Goal: Task Accomplishment & Management: Complete application form

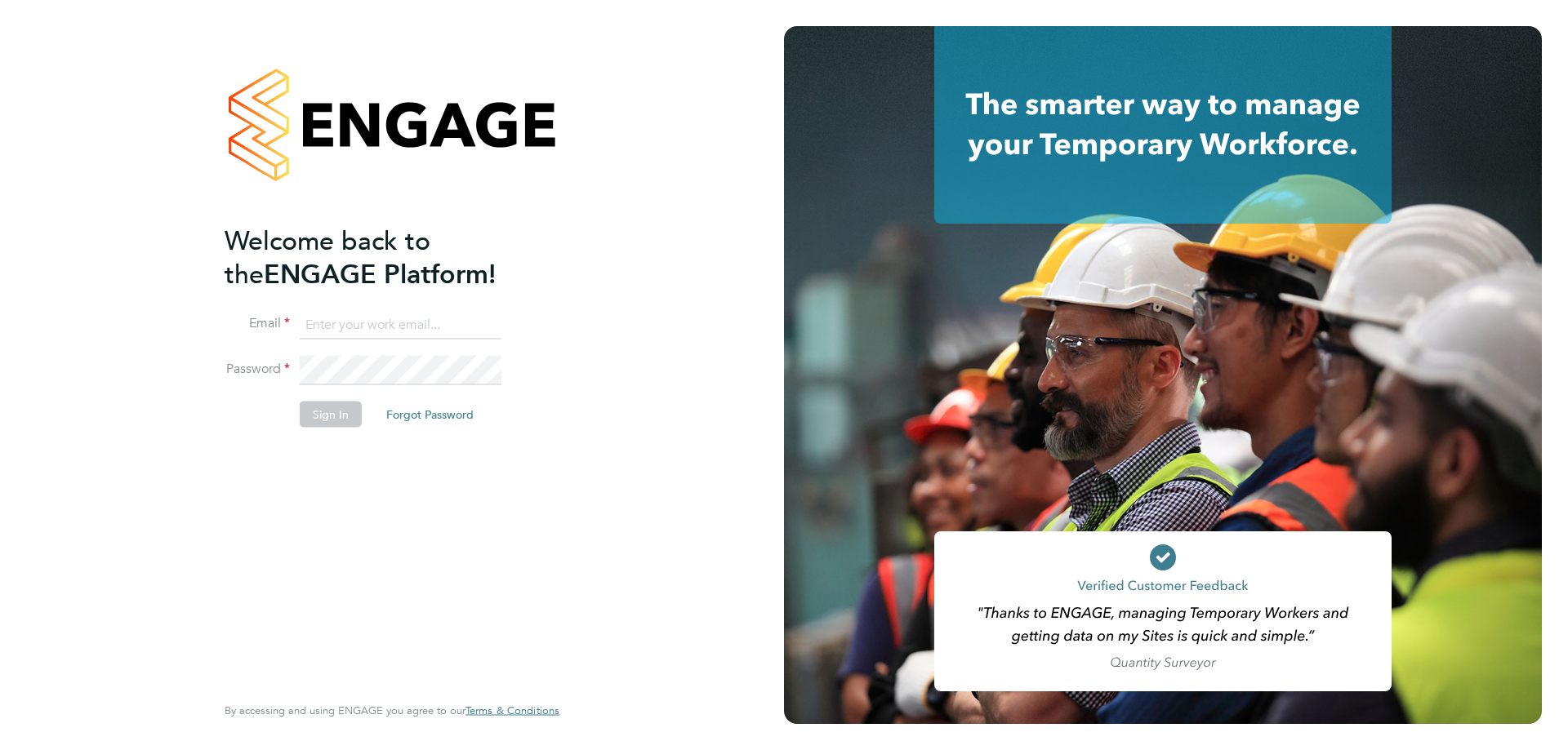
type input "[EMAIL_ADDRESS][DOMAIN_NAME]"
click at [312, 415] on button "Sign In" at bounding box center [331, 414] width 62 height 26
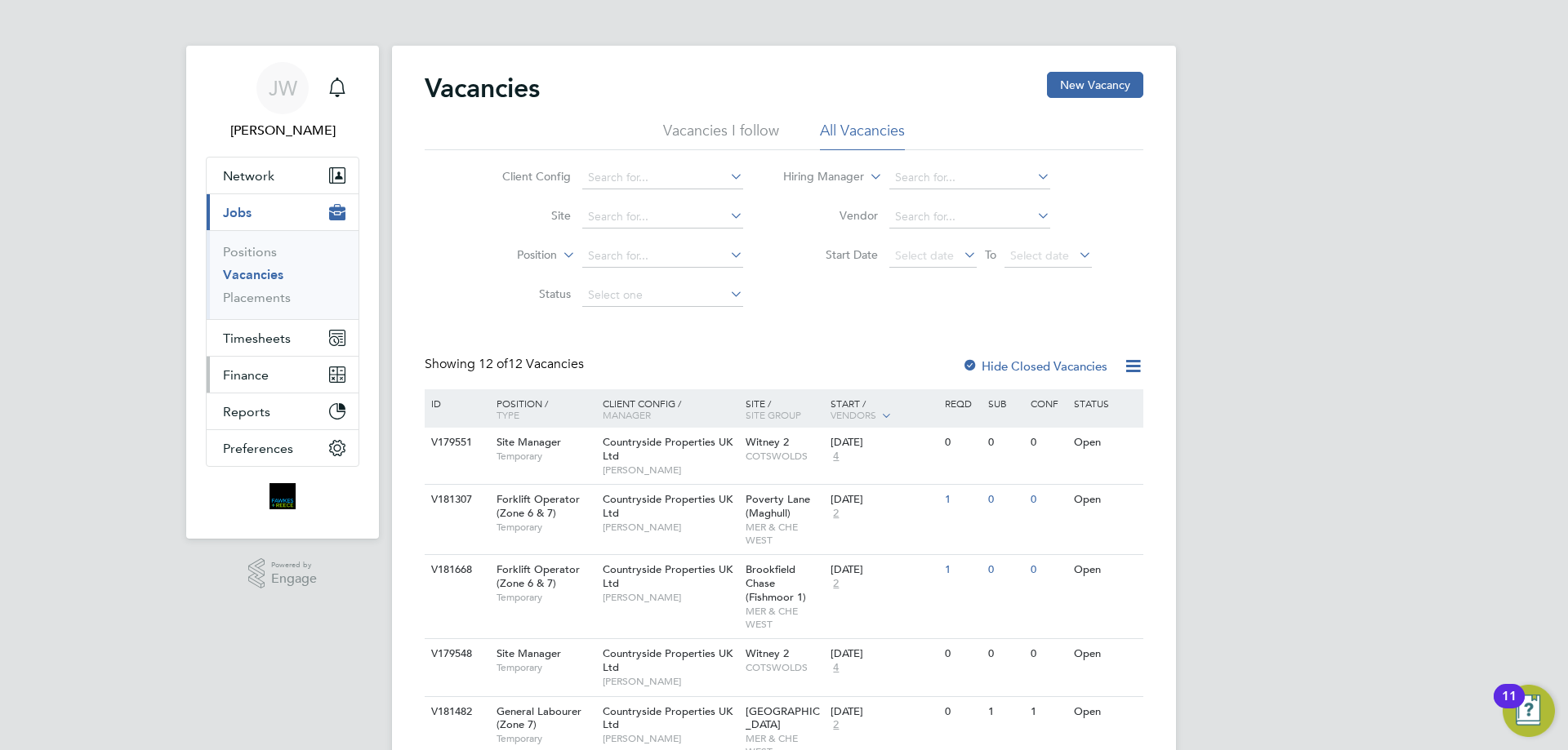
click at [252, 372] on span "Finance" at bounding box center [246, 375] width 46 height 16
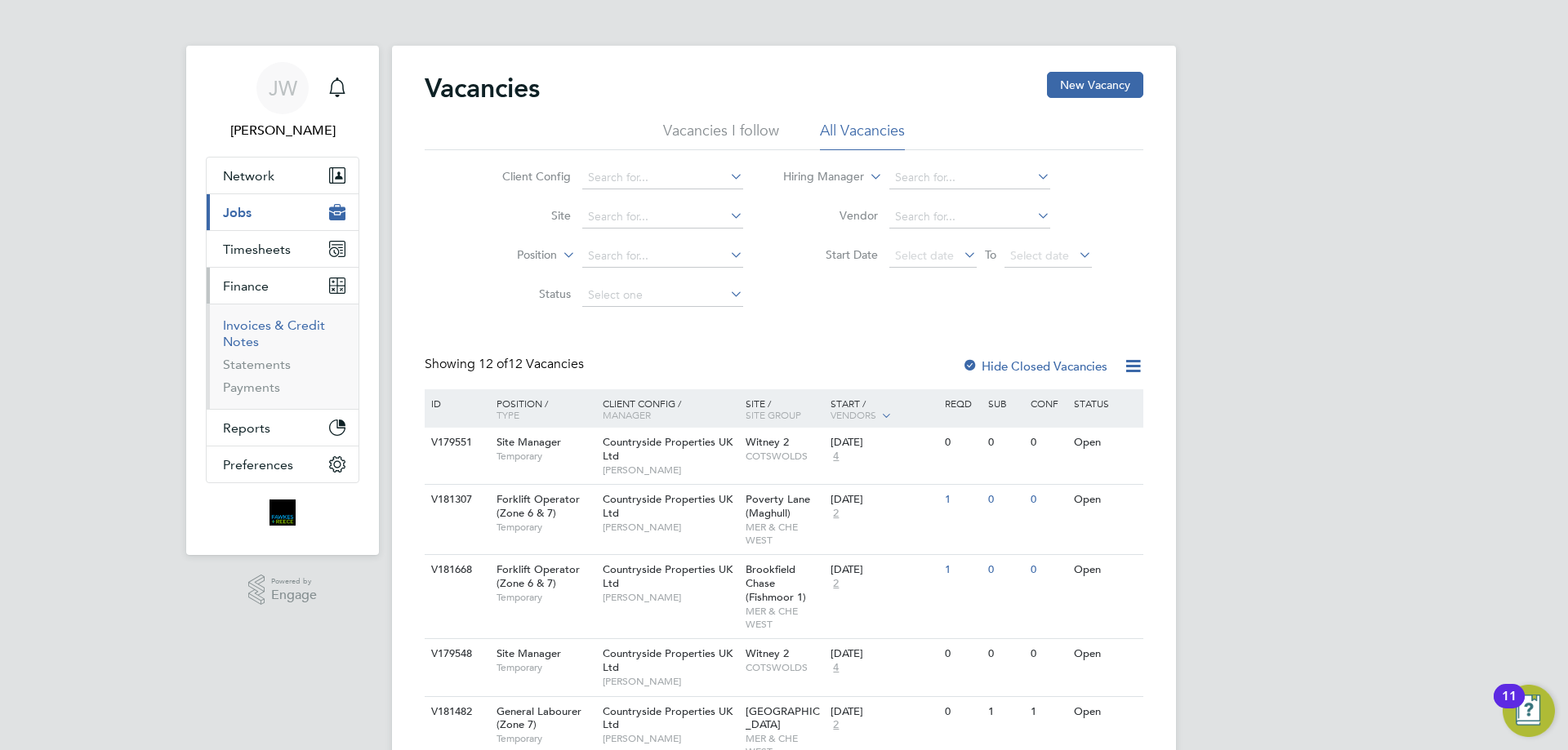
click at [278, 326] on link "Invoices & Credit Notes" at bounding box center [274, 333] width 102 height 32
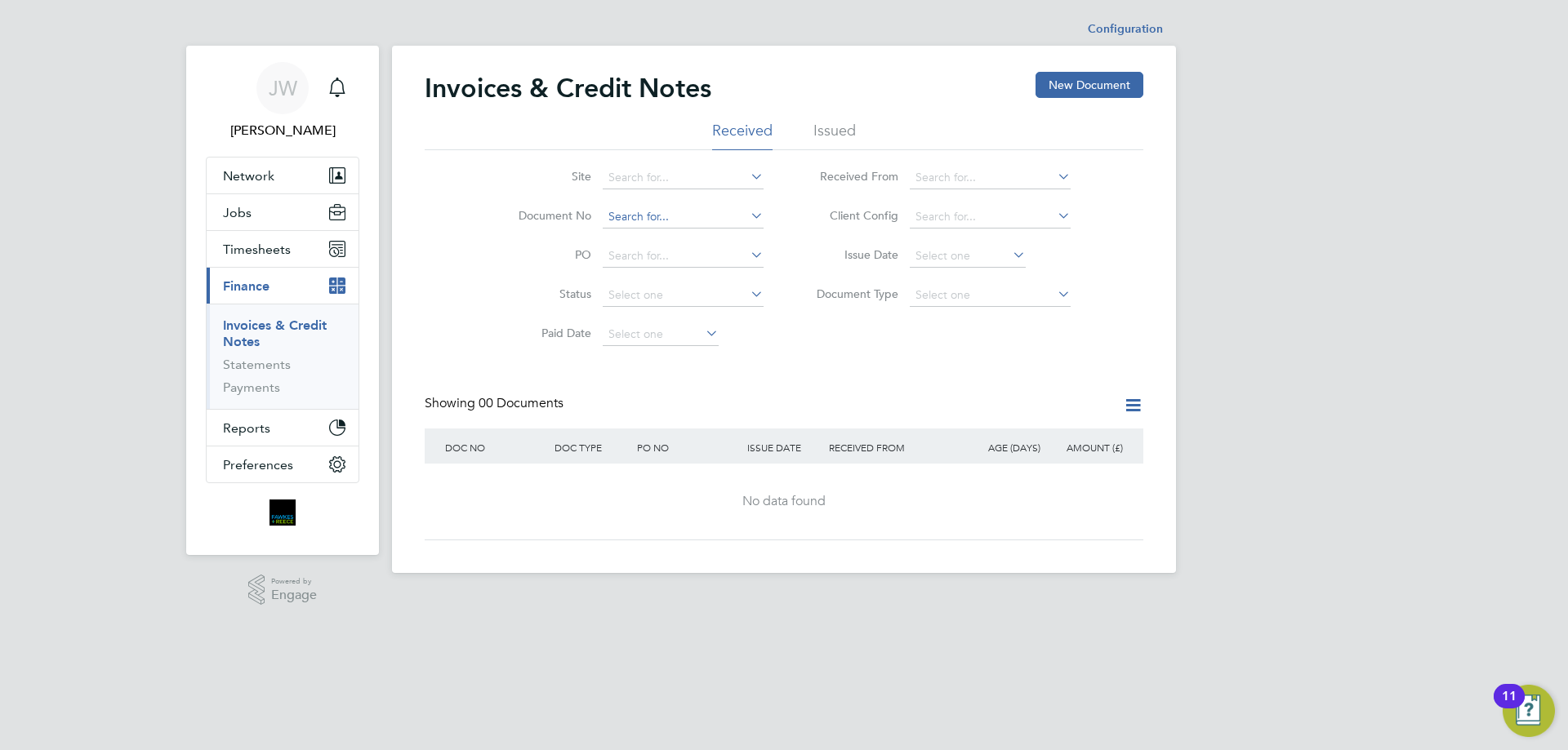
click at [643, 219] on input at bounding box center [682, 217] width 161 height 23
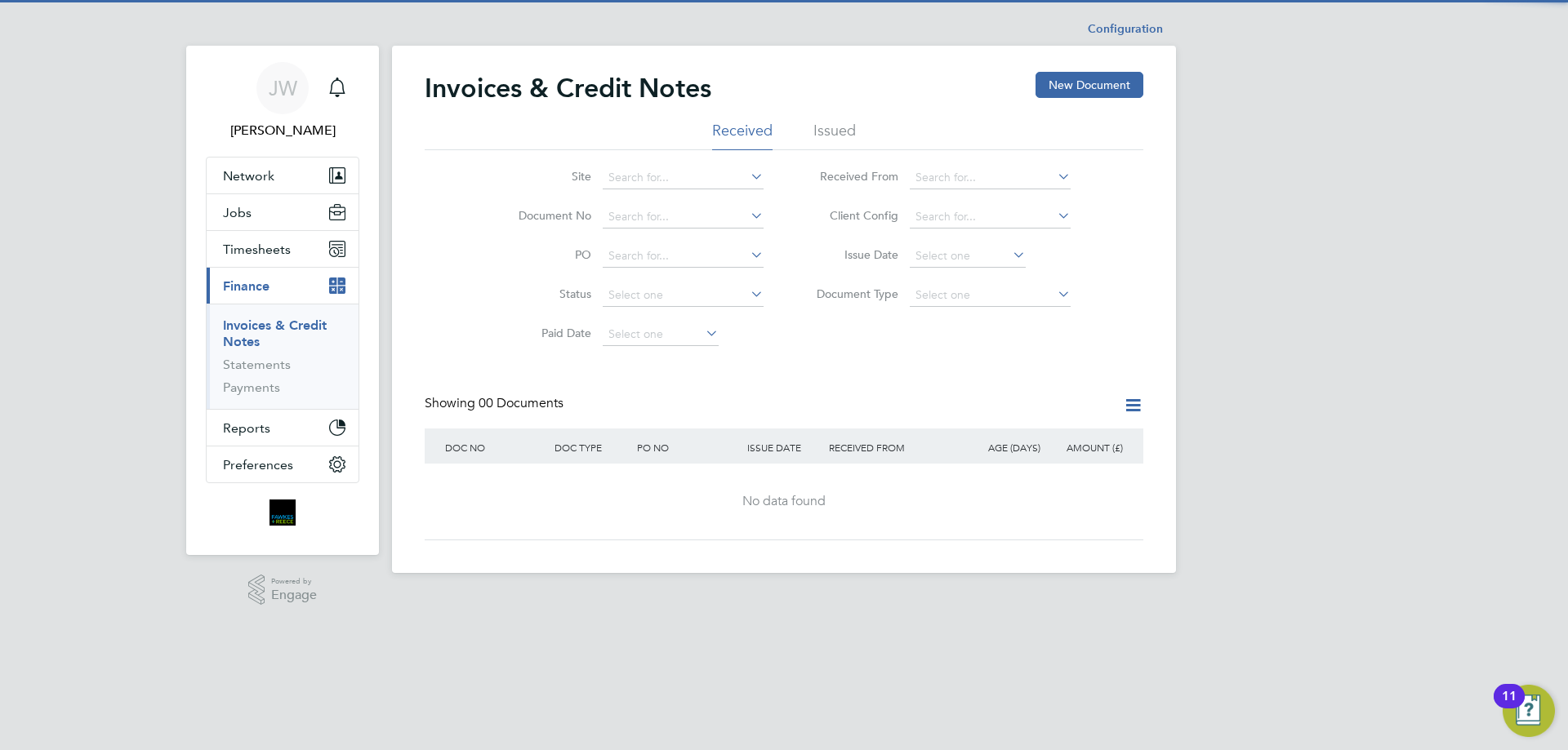
click at [824, 136] on li "Issued" at bounding box center [834, 136] width 42 height 29
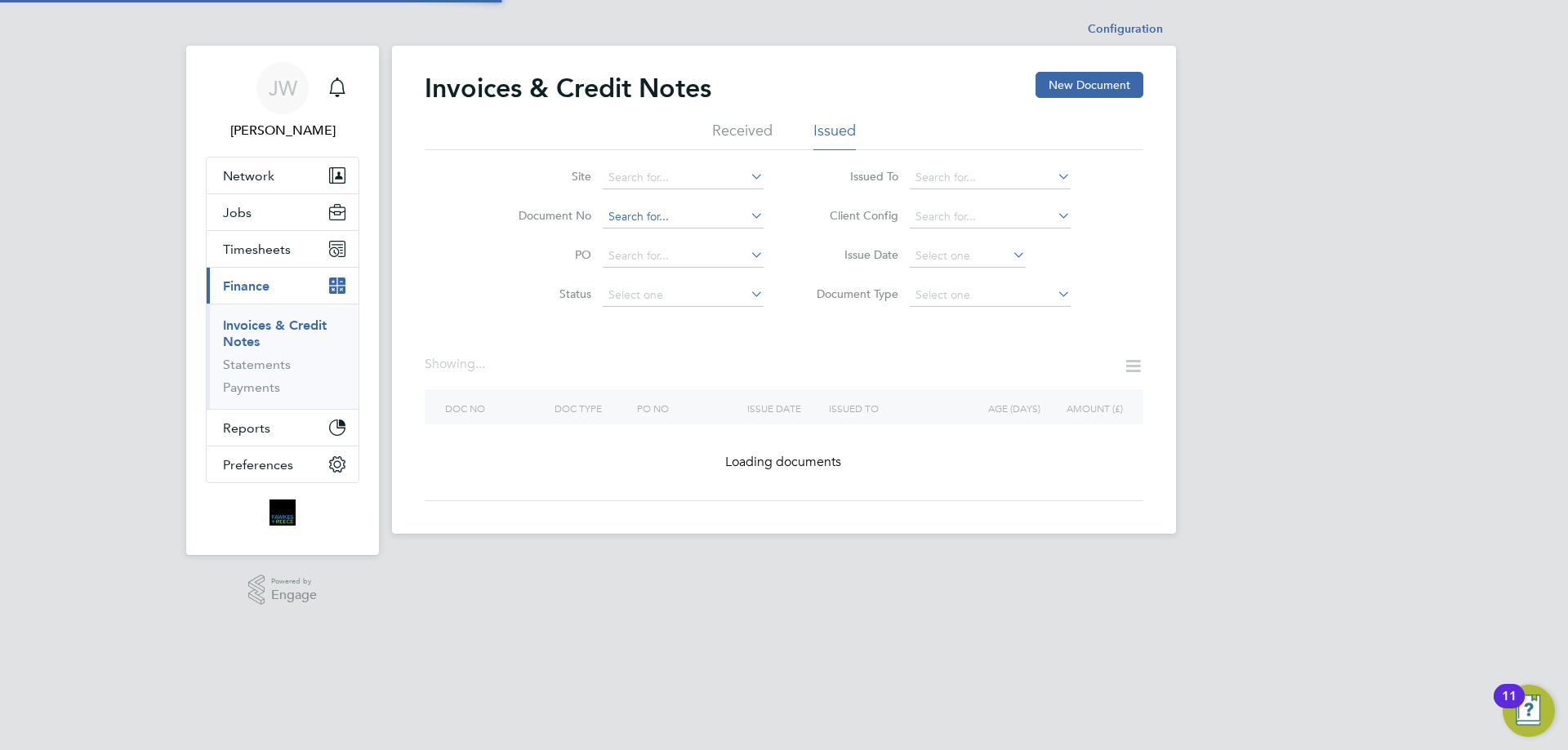
click at [685, 220] on input at bounding box center [682, 217] width 161 height 23
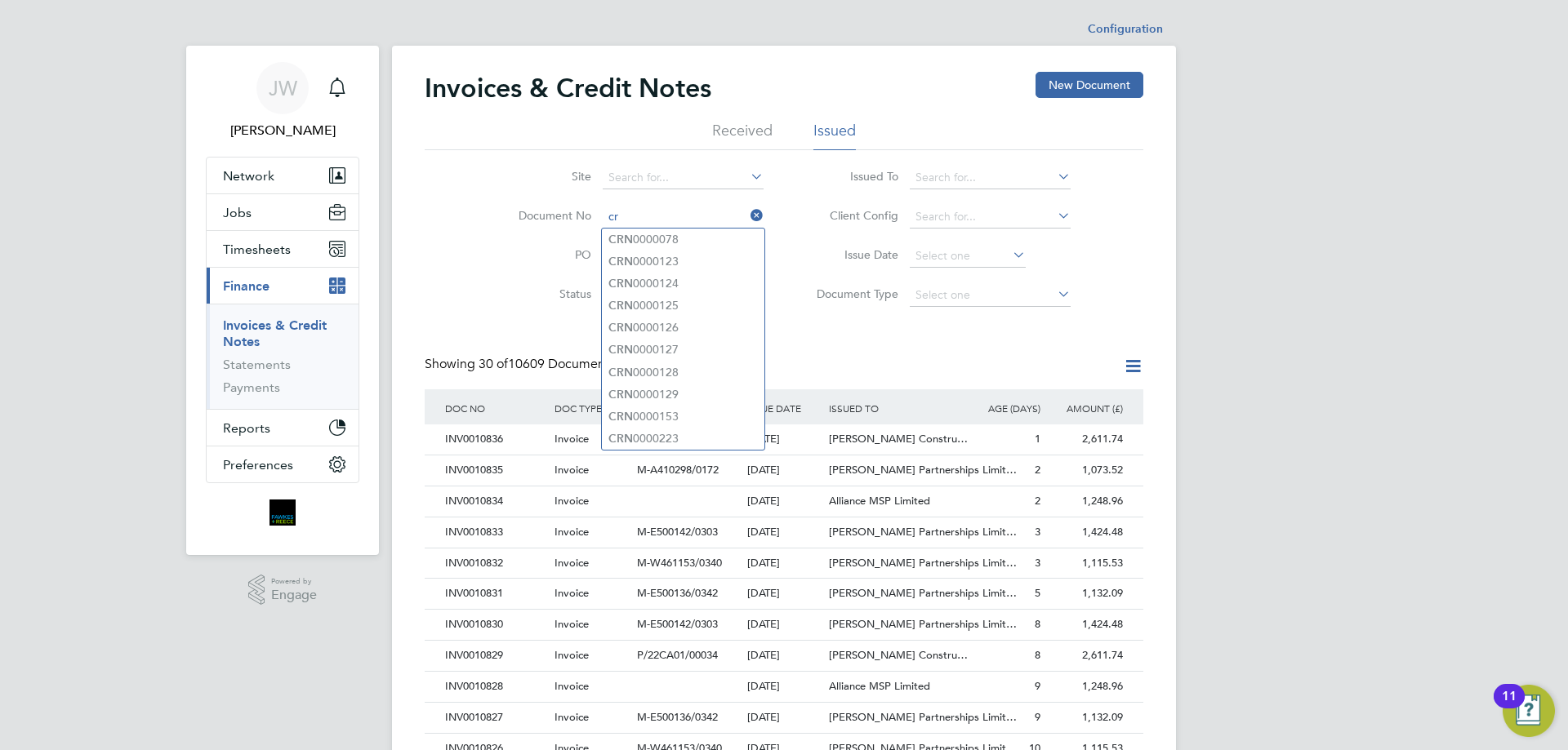
type input "c"
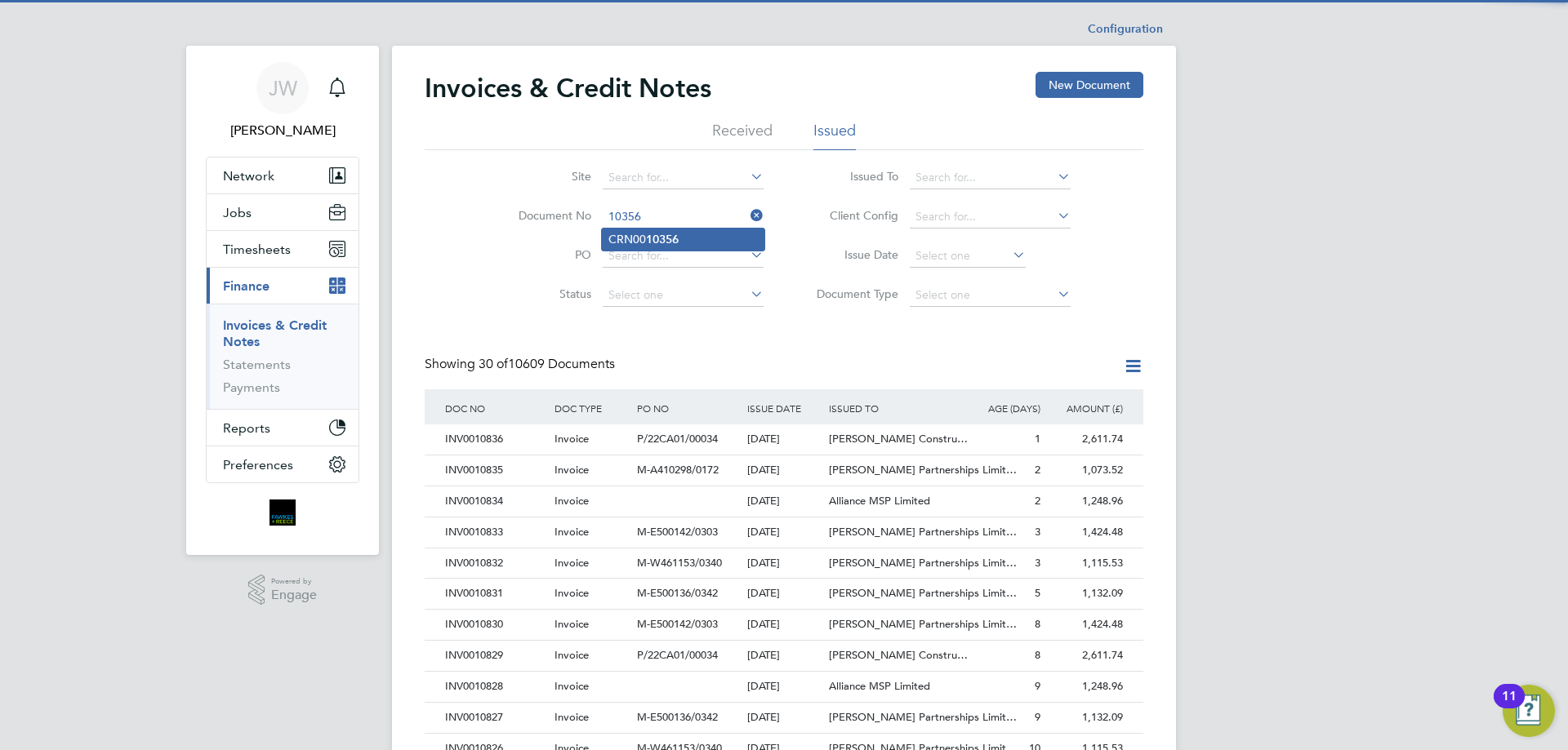
click at [675, 242] on b "10356" at bounding box center [662, 239] width 33 height 14
type input "CRN0010356"
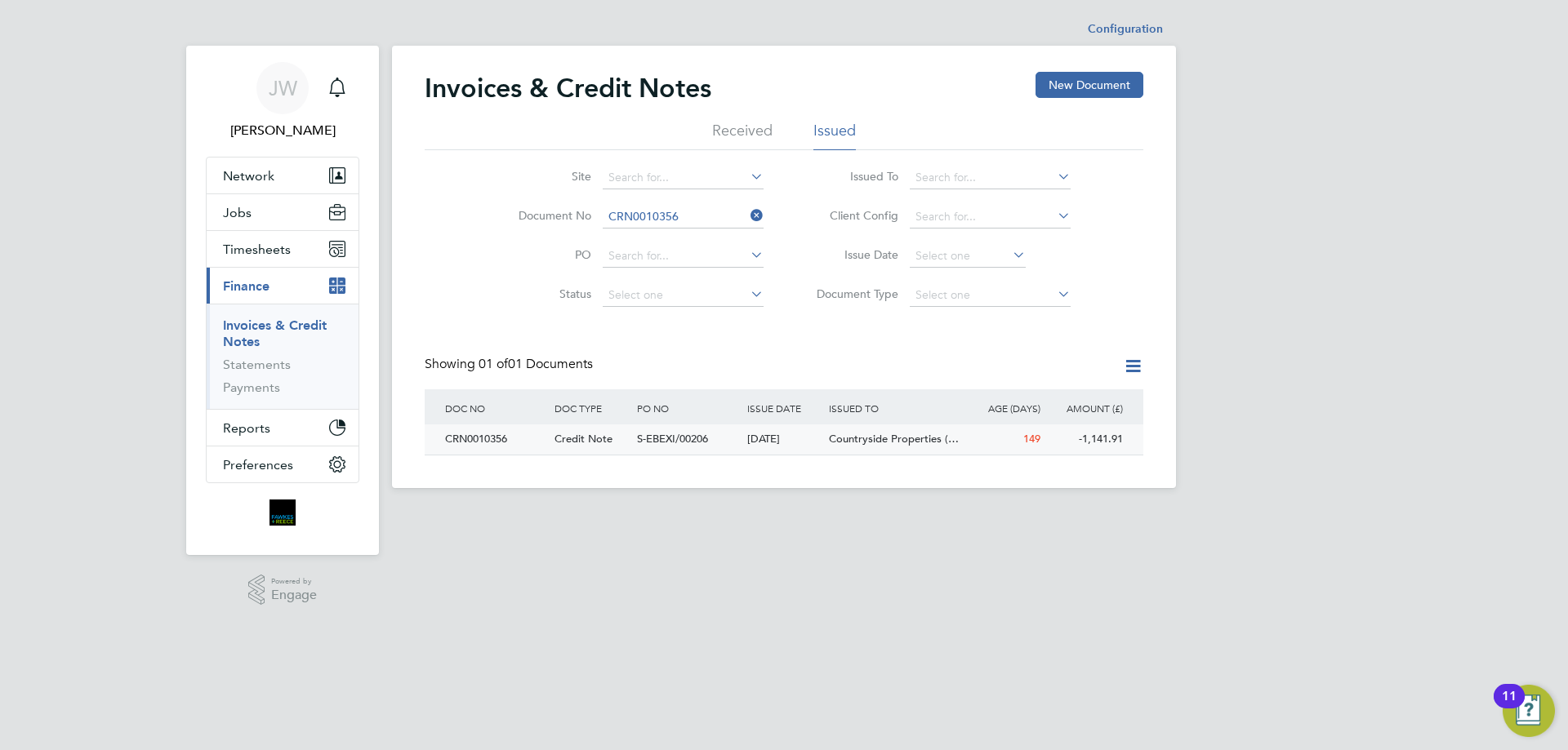
click at [467, 435] on div "CRN0010356" at bounding box center [496, 440] width 109 height 30
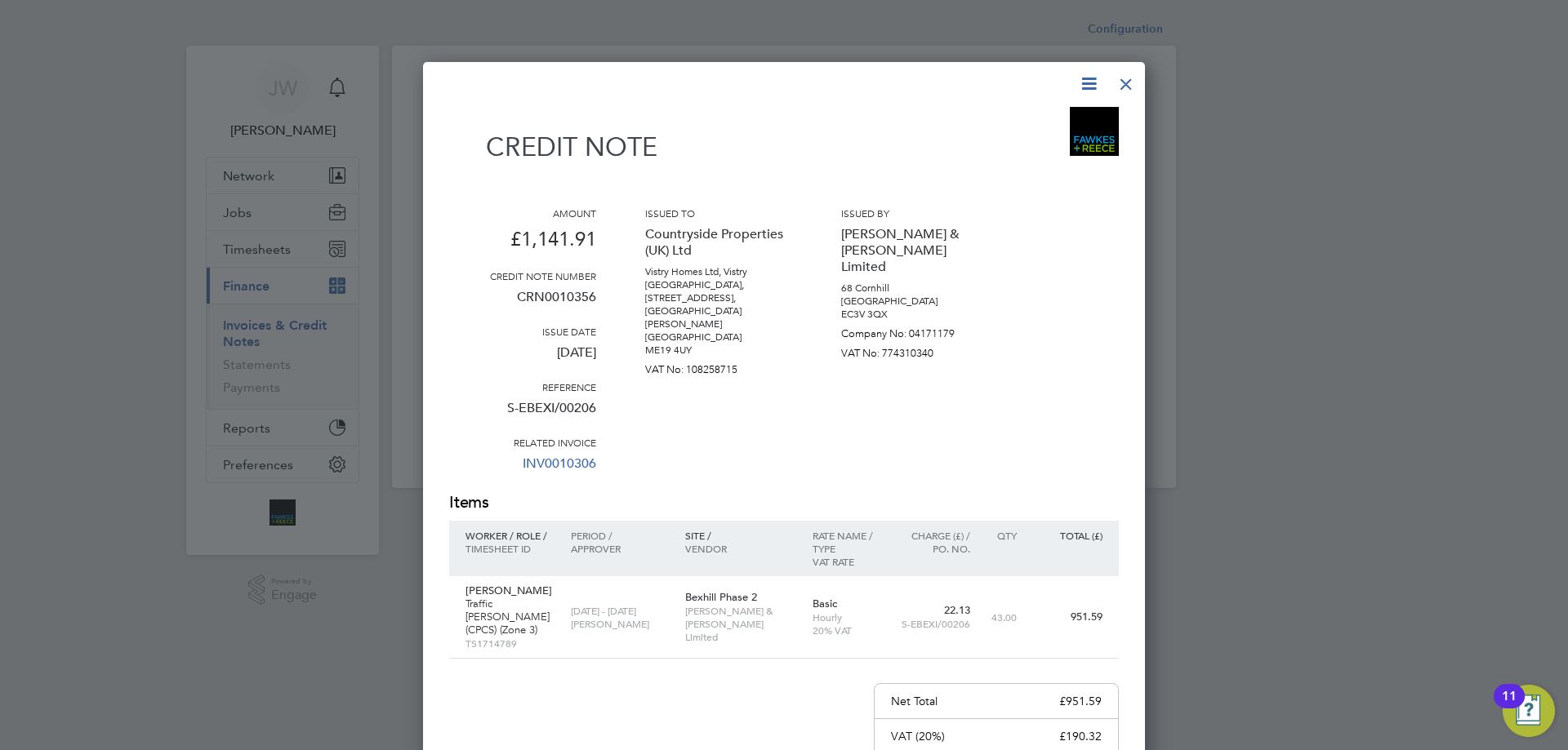
drag, startPoint x: 1124, startPoint y: 83, endPoint x: 1045, endPoint y: 95, distance: 79.9
click at [1124, 83] on div at bounding box center [1126, 80] width 29 height 29
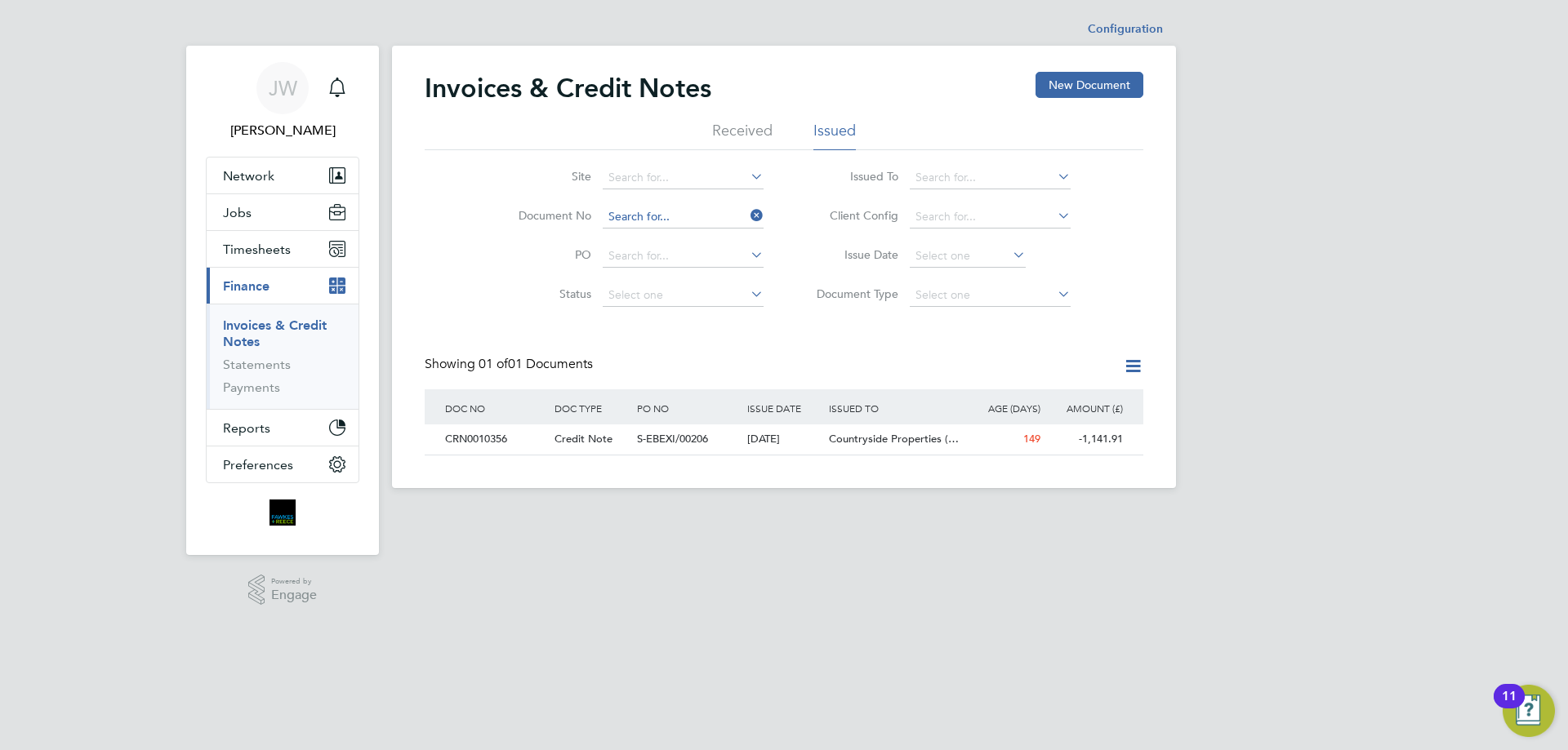
click at [676, 220] on input at bounding box center [682, 217] width 161 height 23
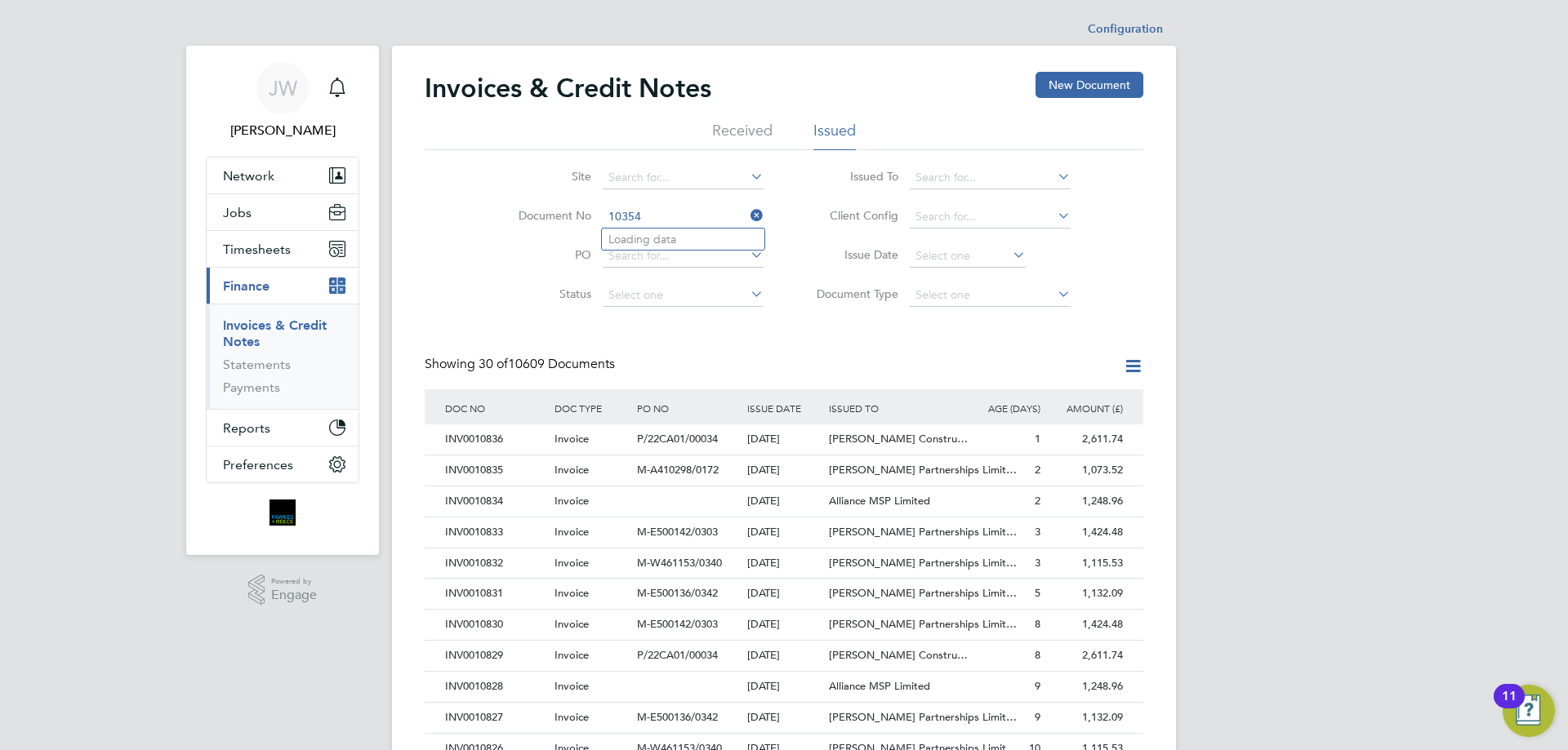
type input "CRN0002107"
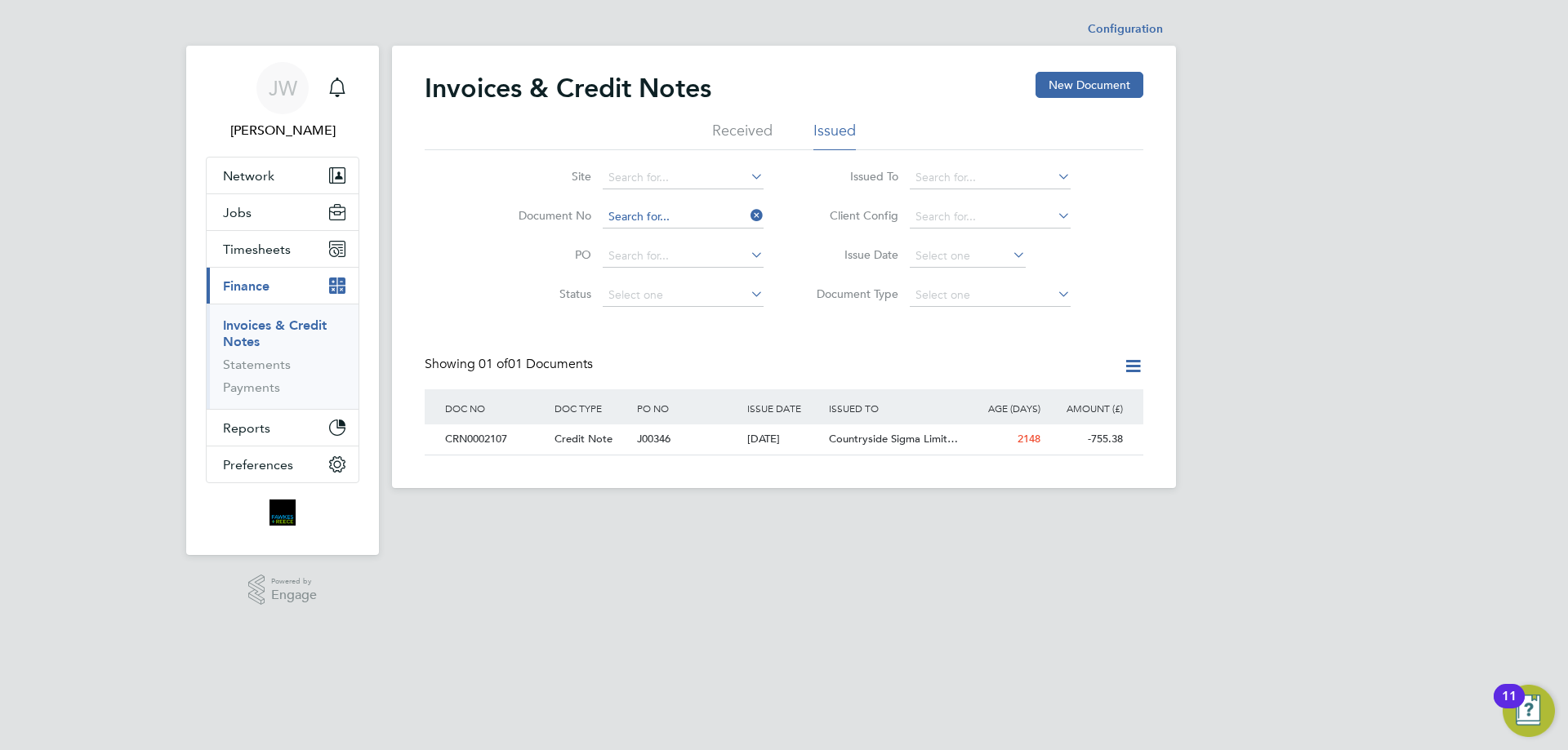
click at [699, 218] on input at bounding box center [682, 217] width 161 height 23
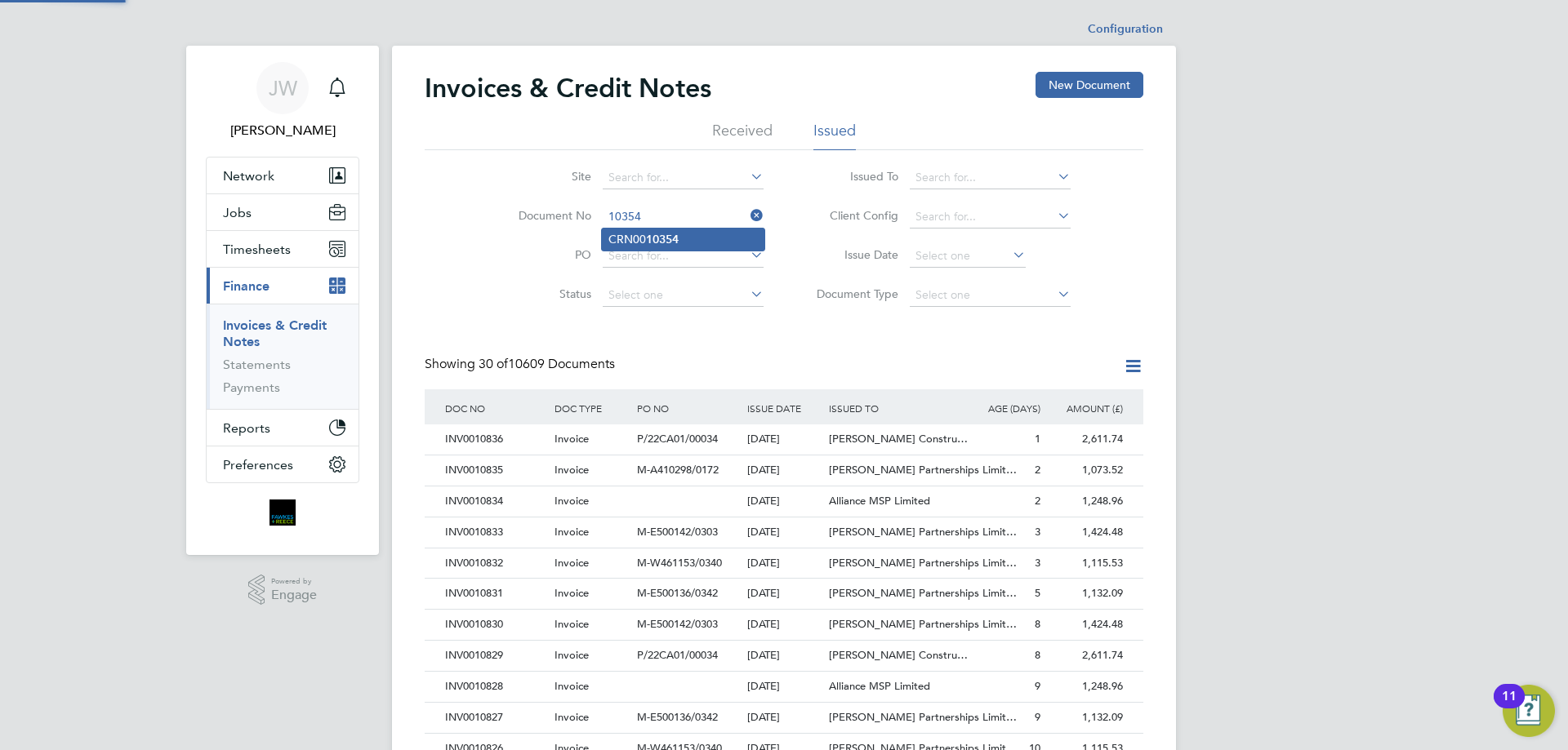
click at [670, 233] on b "10354" at bounding box center [662, 239] width 33 height 14
type input "CRN0010354"
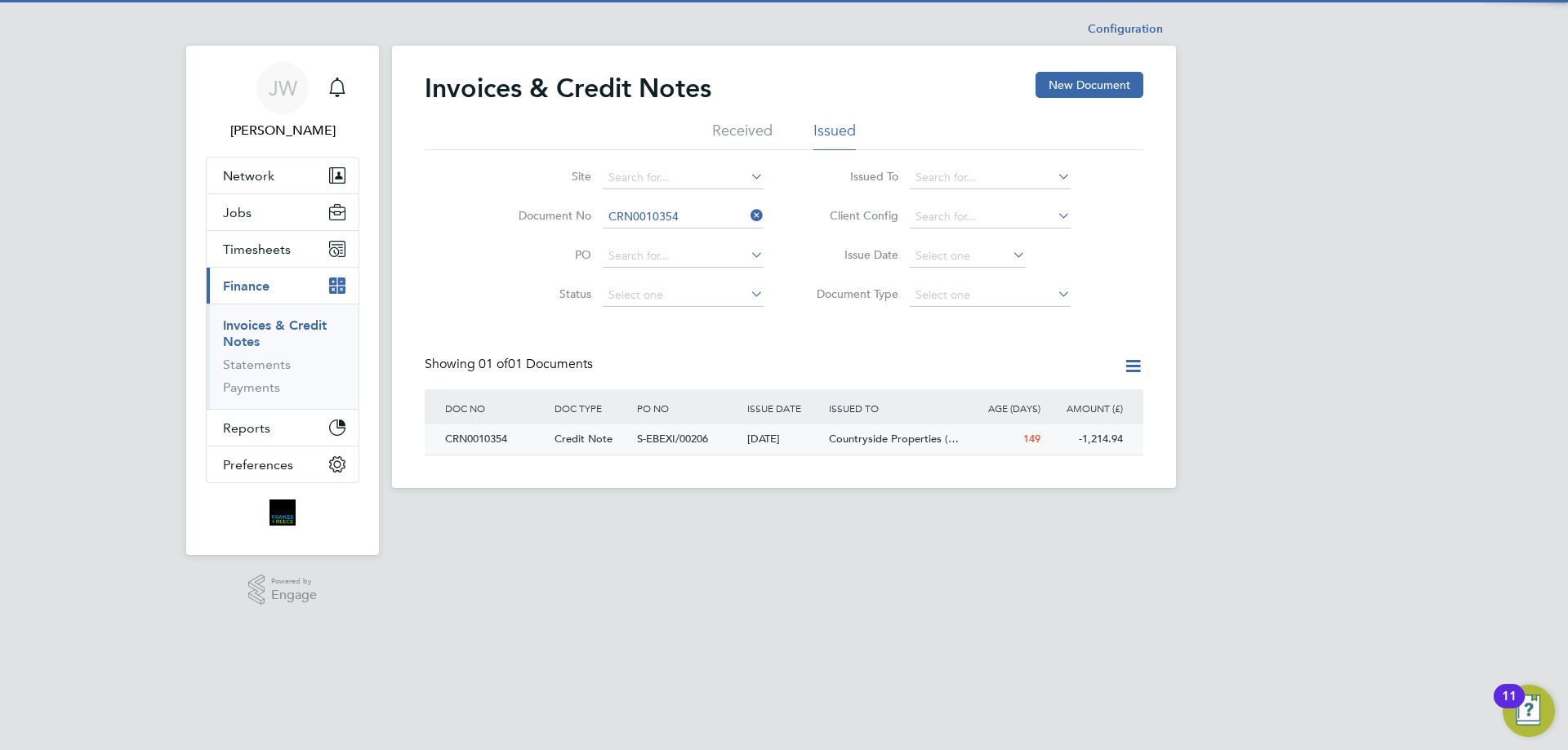
click at [470, 441] on div "CRN0010354" at bounding box center [496, 440] width 109 height 30
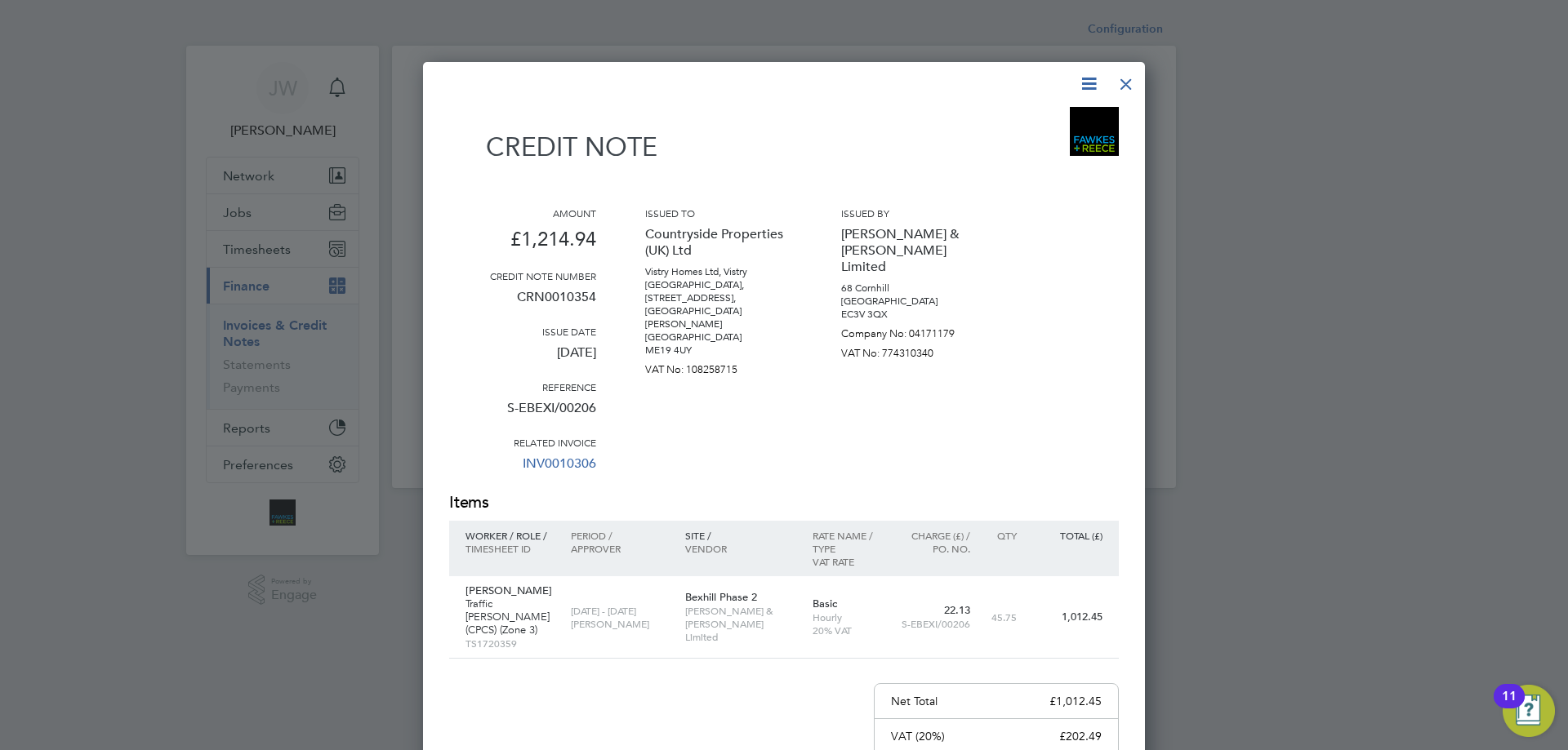
click at [1134, 79] on div at bounding box center [1126, 80] width 29 height 29
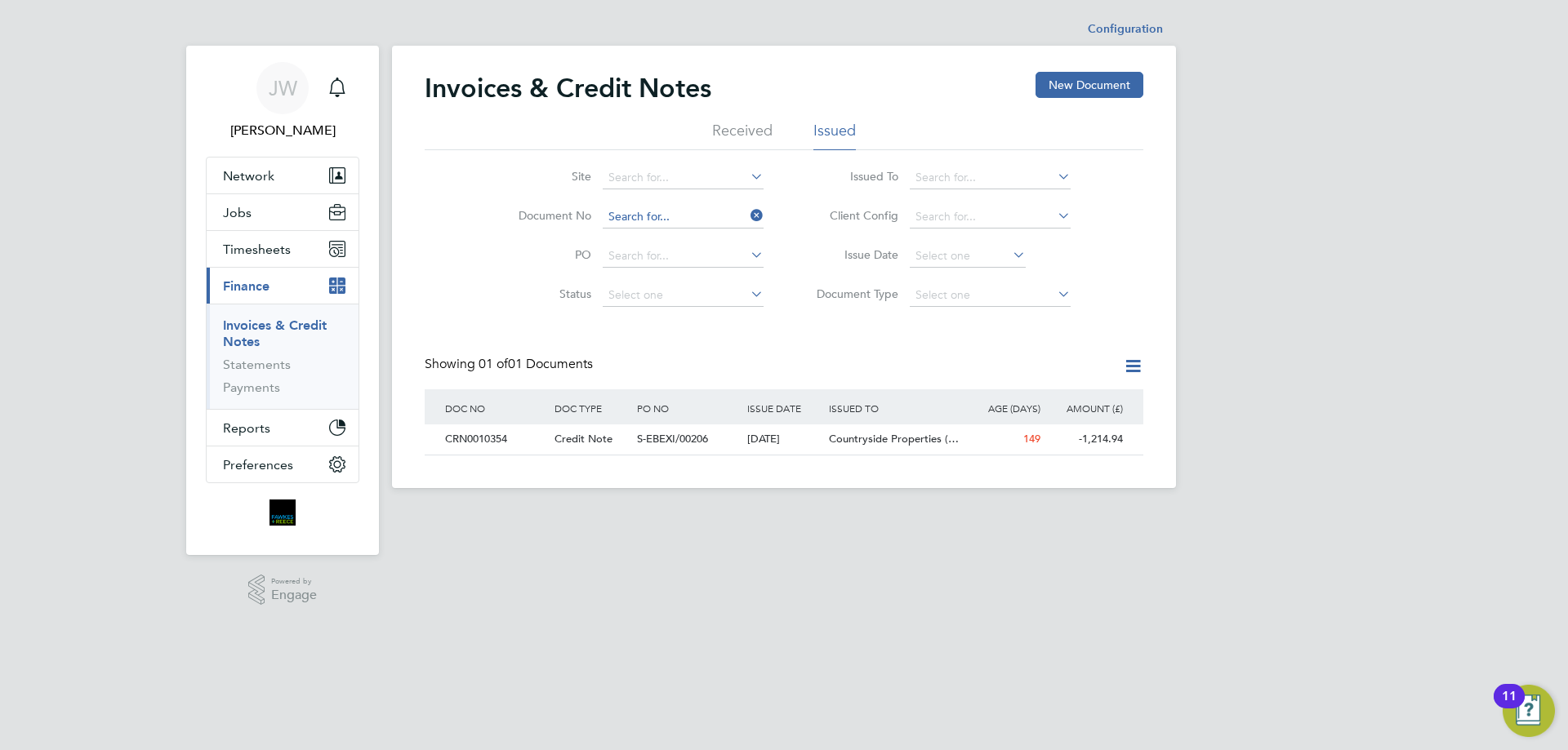
click at [704, 208] on input at bounding box center [682, 217] width 161 height 23
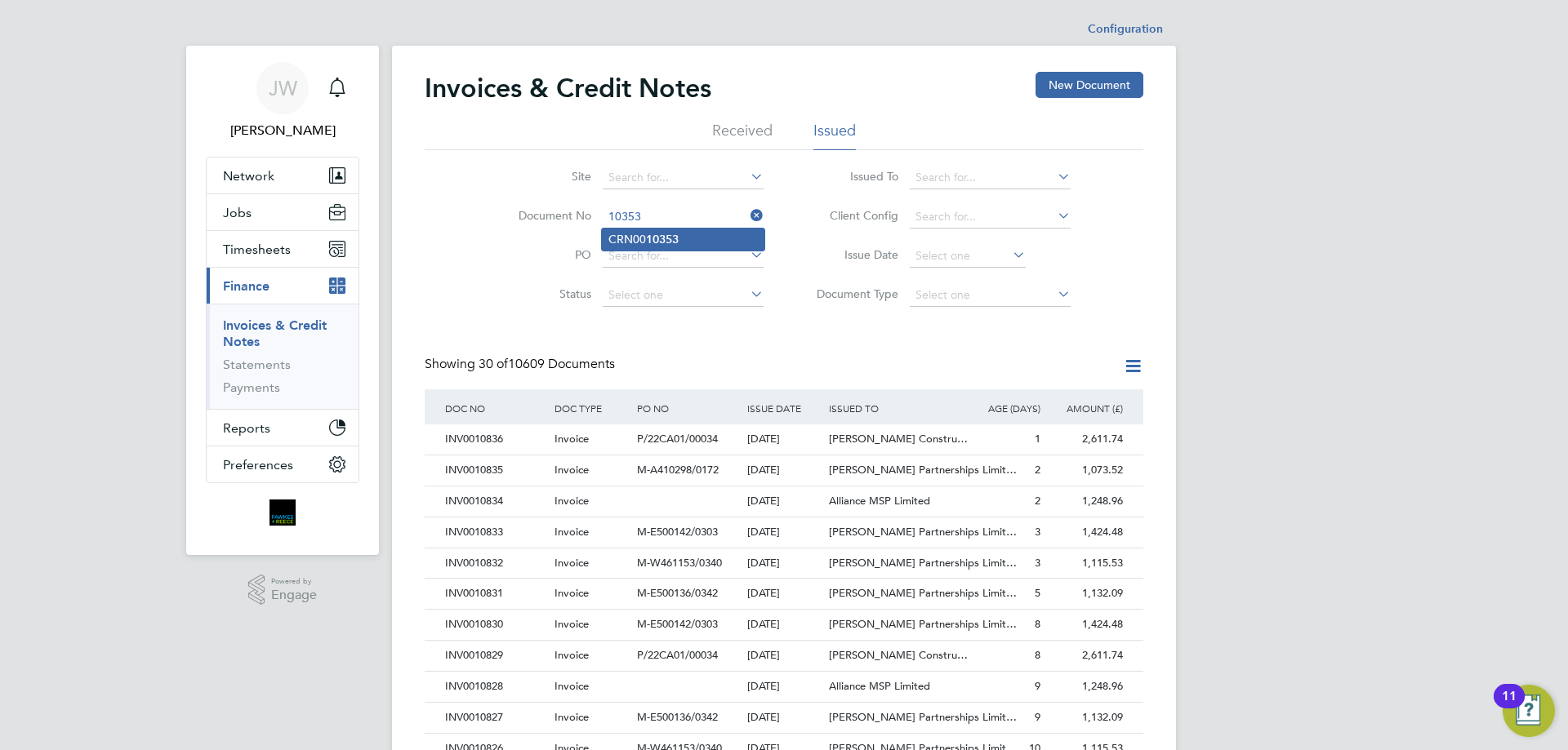
click at [659, 233] on b "10353" at bounding box center [662, 239] width 33 height 14
type input "CRN0010353"
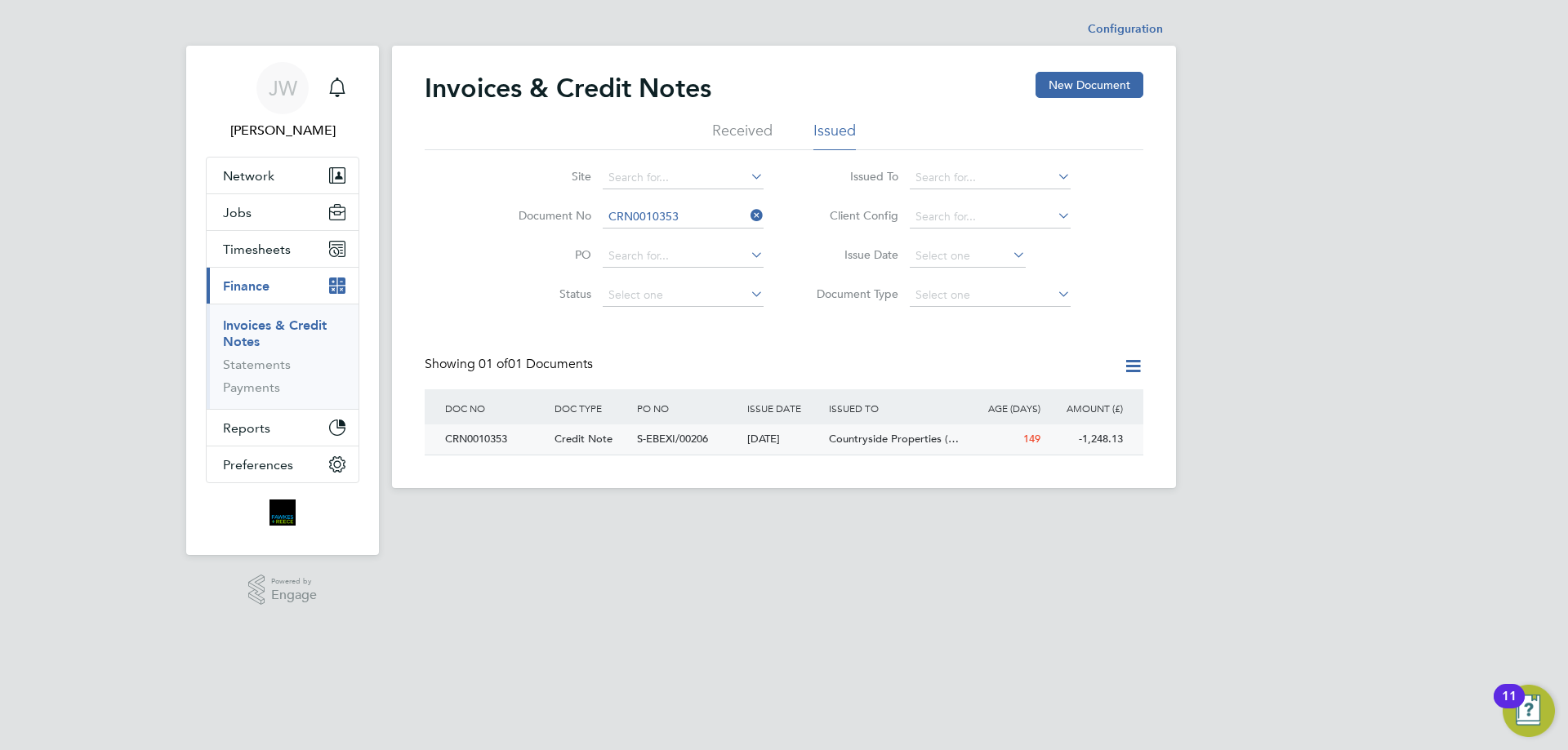
click at [481, 447] on div "CRN0010353" at bounding box center [496, 440] width 109 height 30
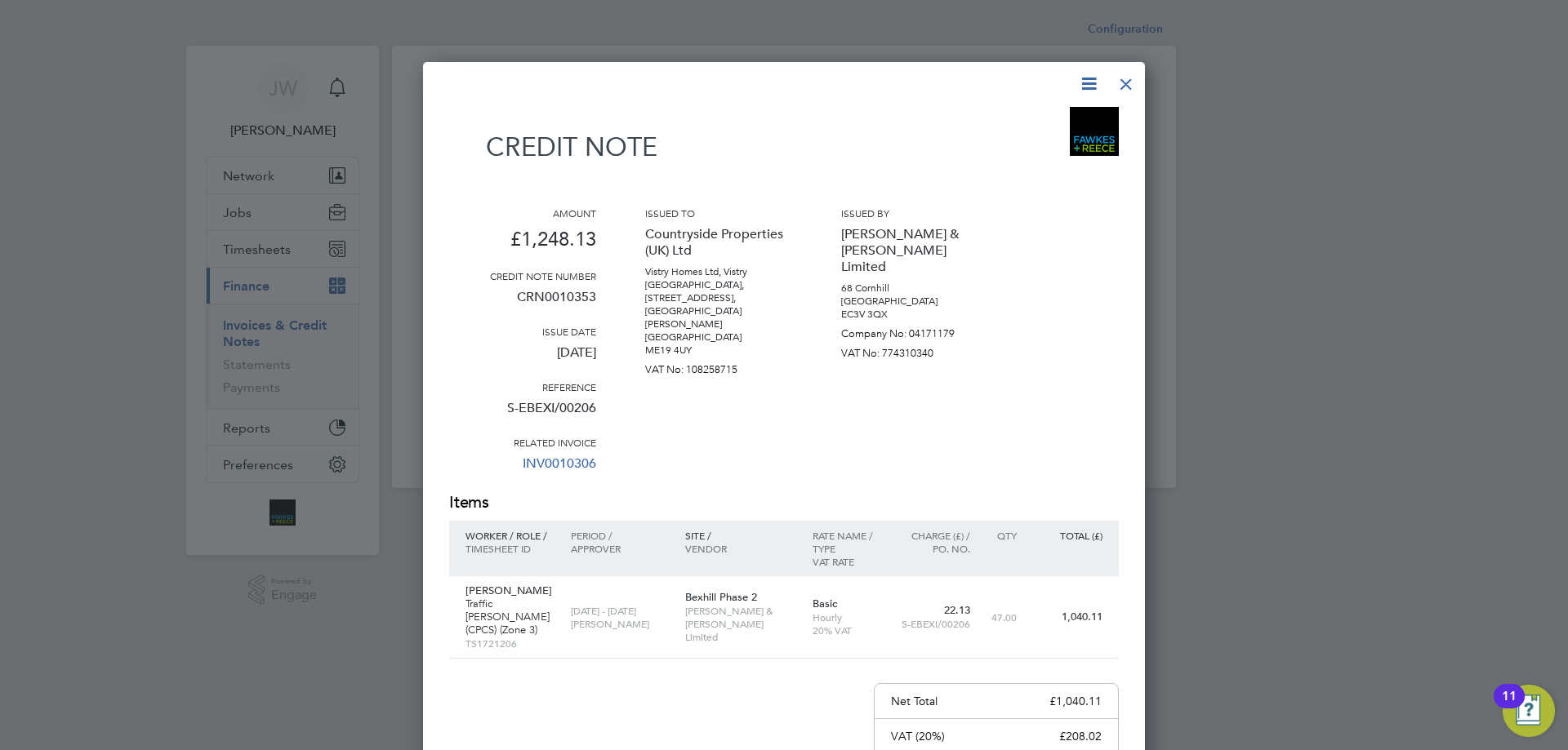
click at [1128, 82] on div at bounding box center [1126, 80] width 29 height 29
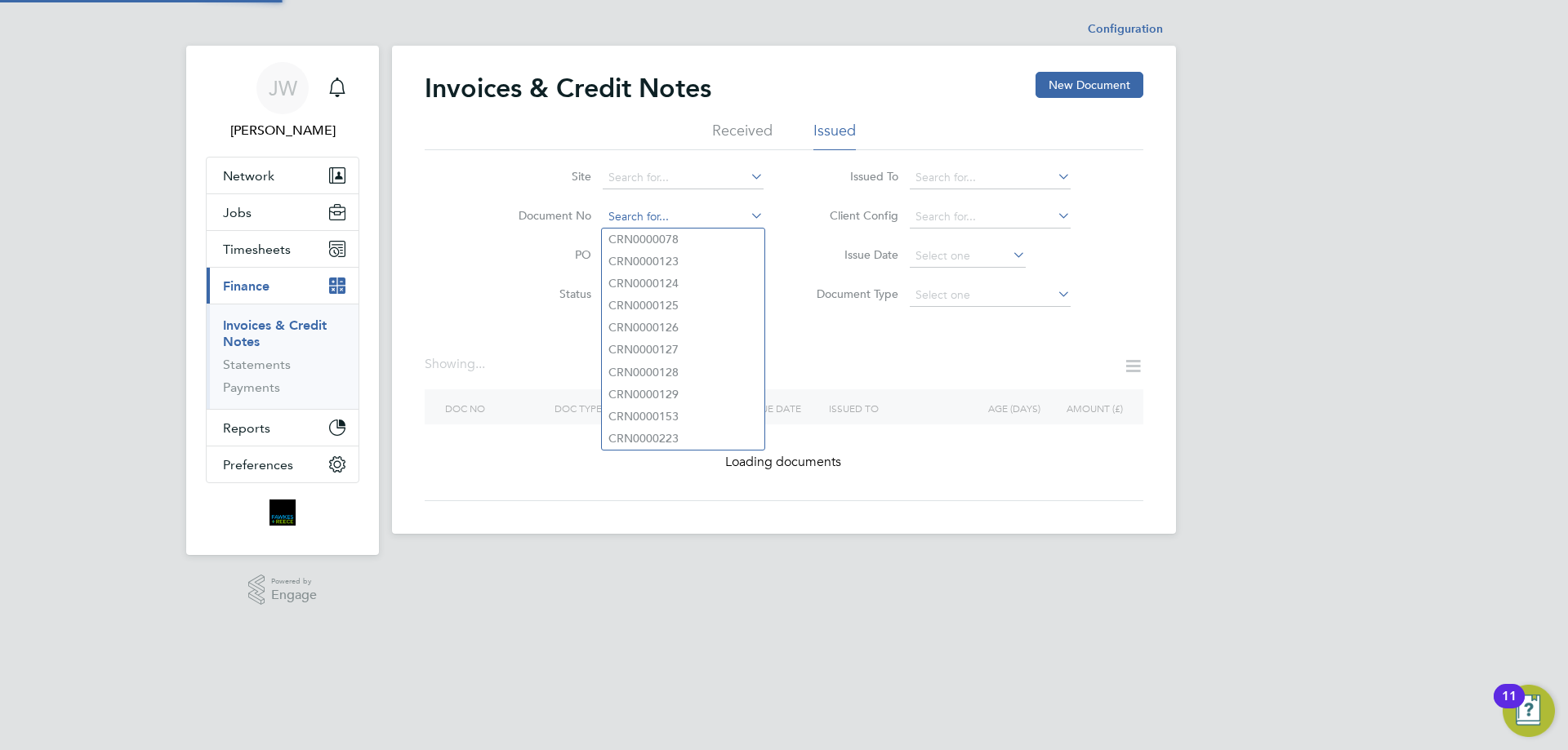
click at [681, 220] on input at bounding box center [682, 217] width 161 height 23
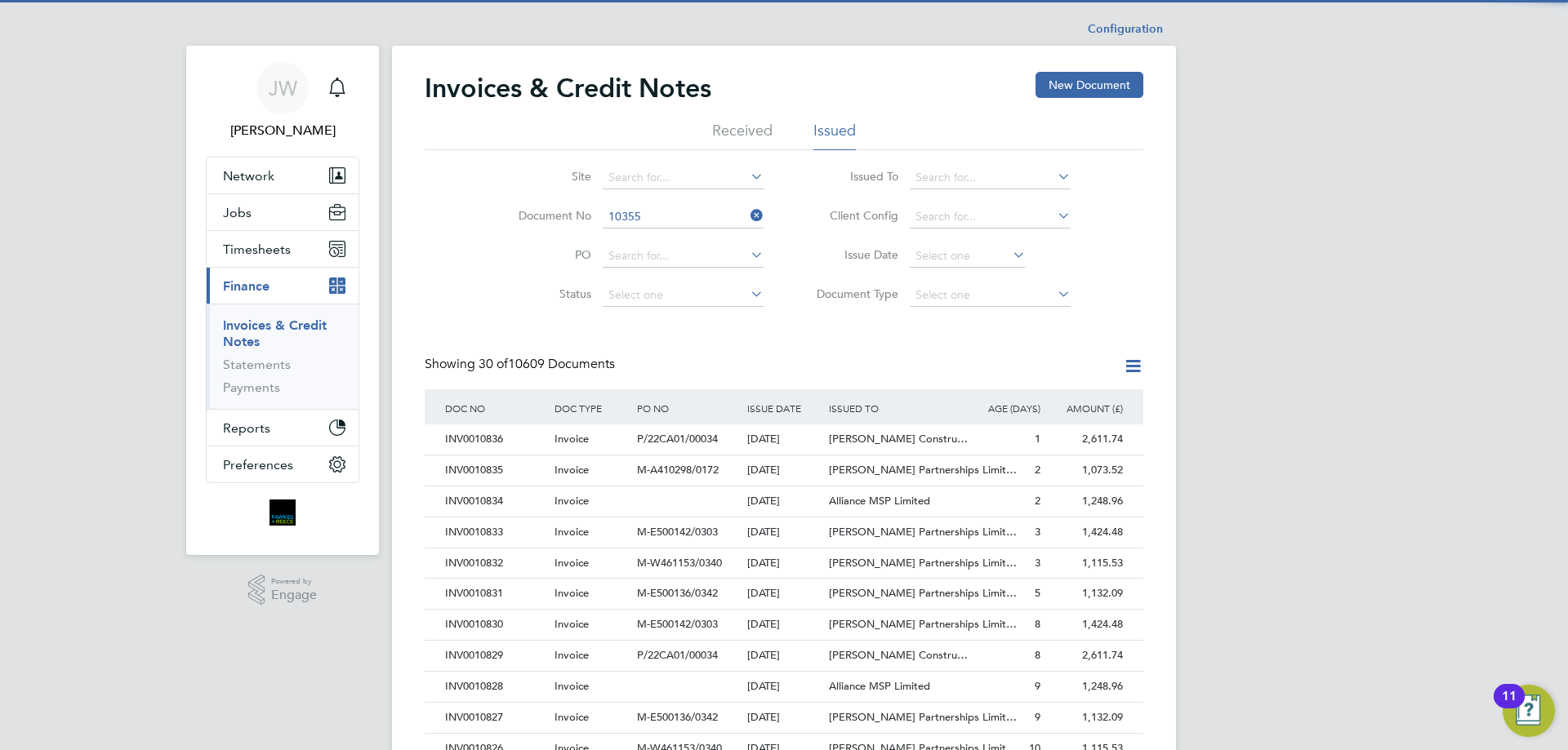
click at [661, 246] on li "CRN00 10355" at bounding box center [682, 239] width 163 height 22
type input "CRN0010355"
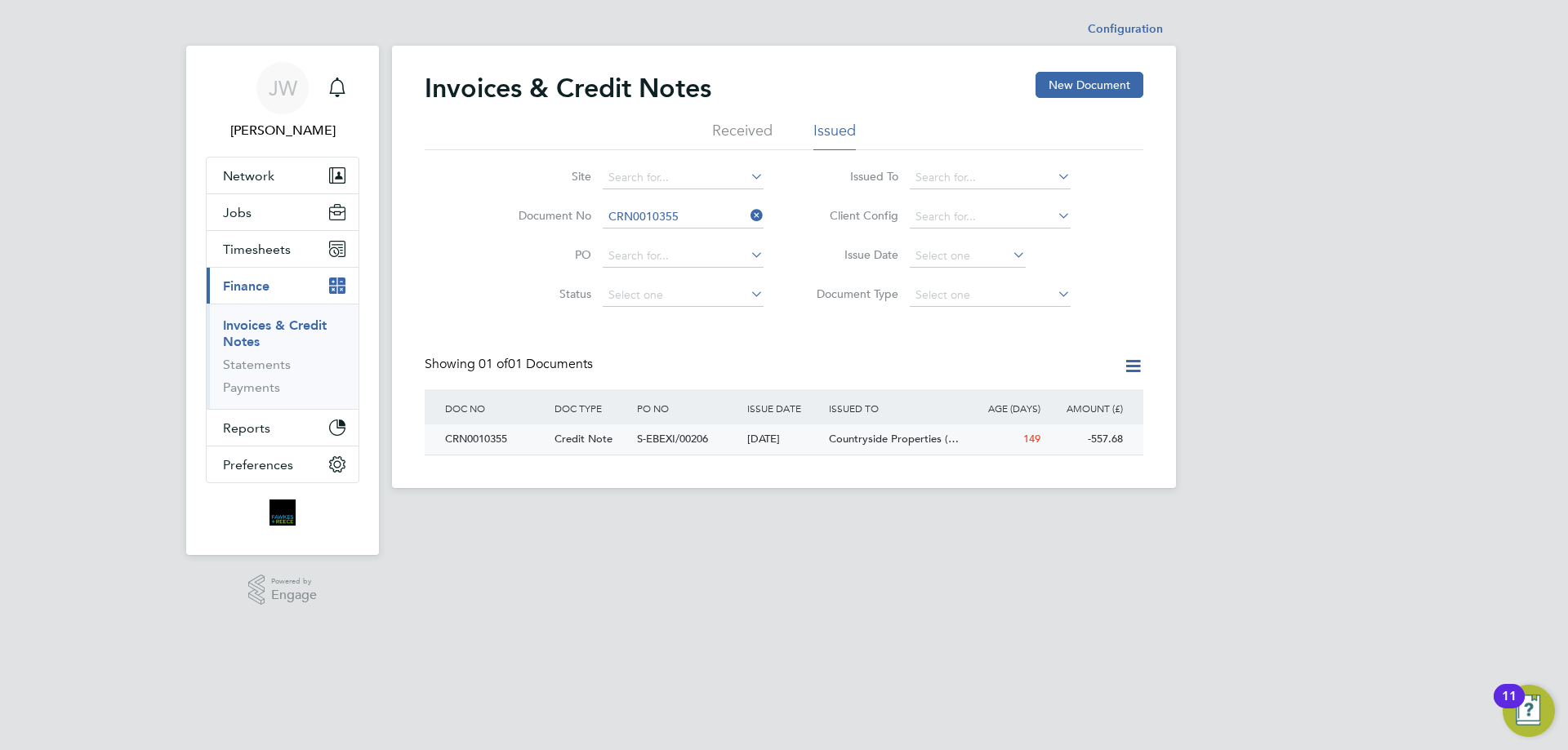
click at [486, 443] on div "CRN0010355" at bounding box center [496, 440] width 109 height 30
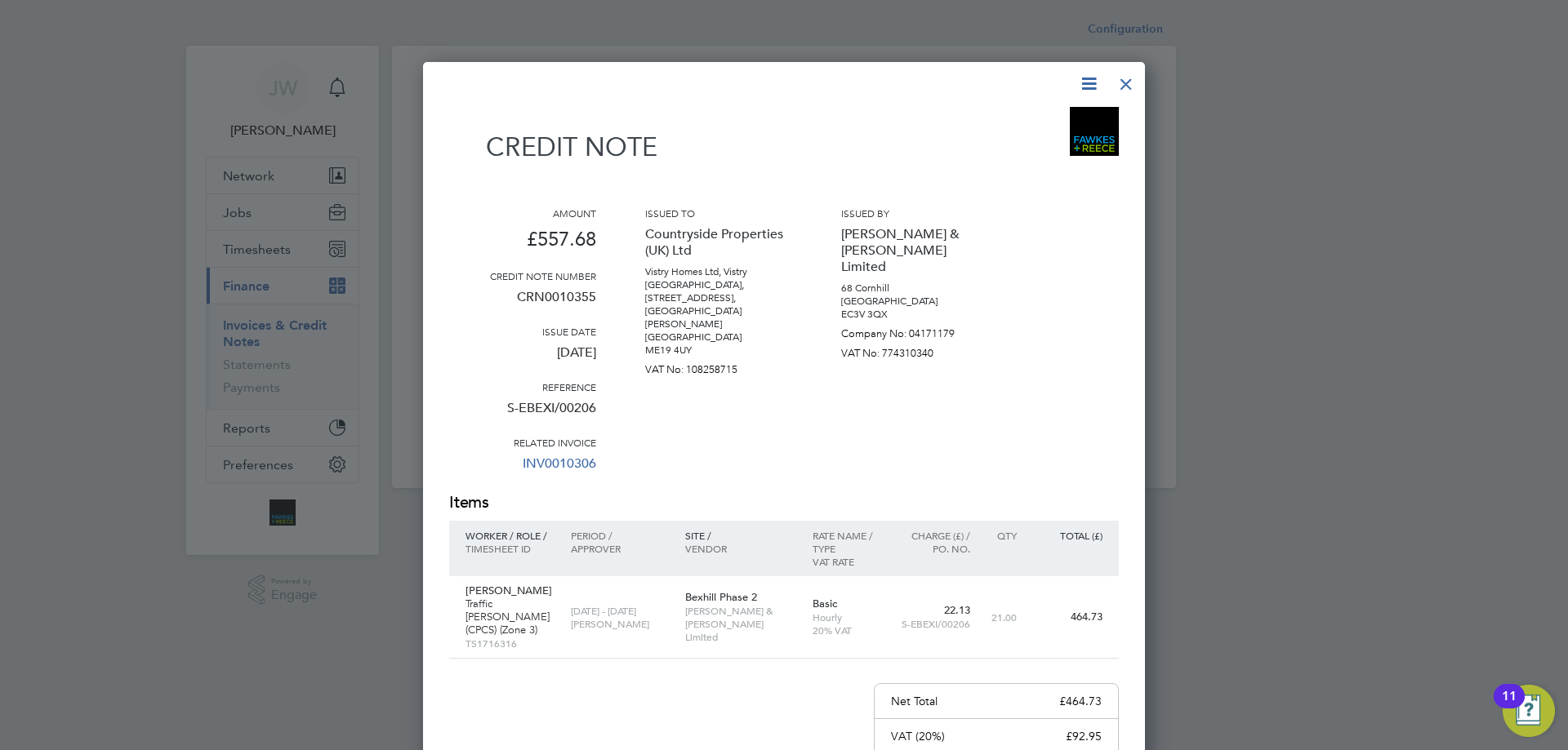
click at [1127, 81] on div at bounding box center [1126, 80] width 29 height 29
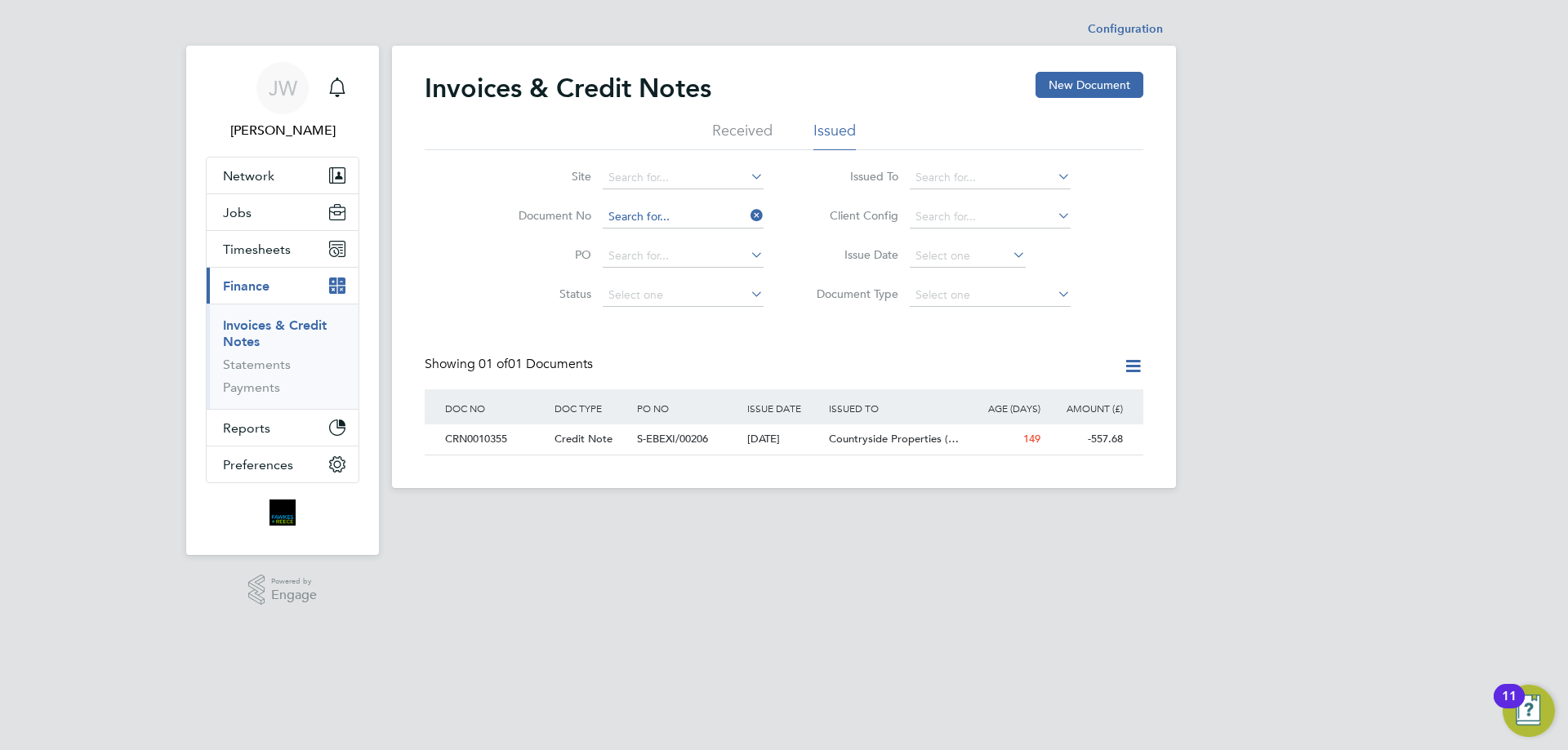
click at [708, 213] on input at bounding box center [682, 217] width 161 height 23
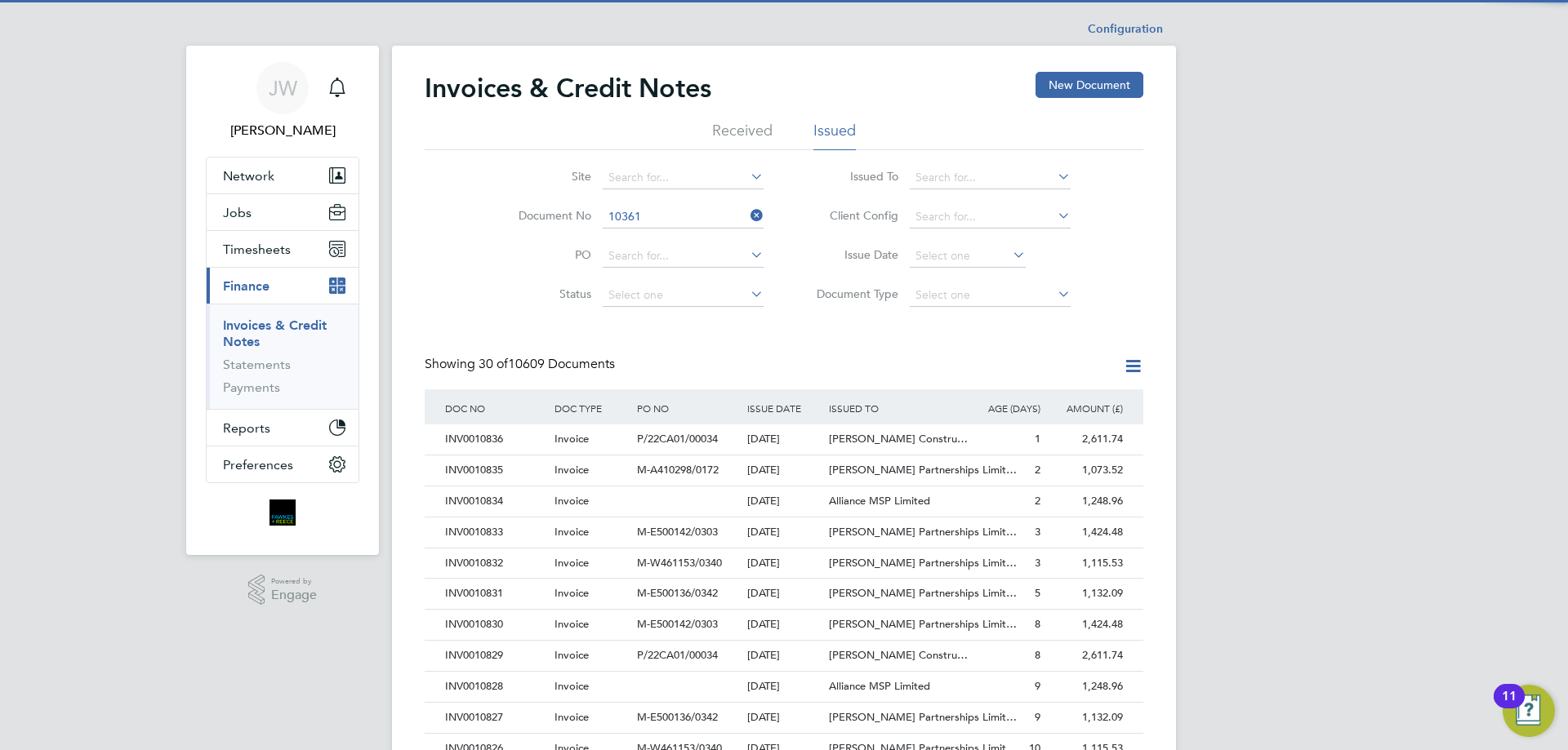
click at [661, 239] on b "10361" at bounding box center [662, 239] width 33 height 14
type input "CRN0010361"
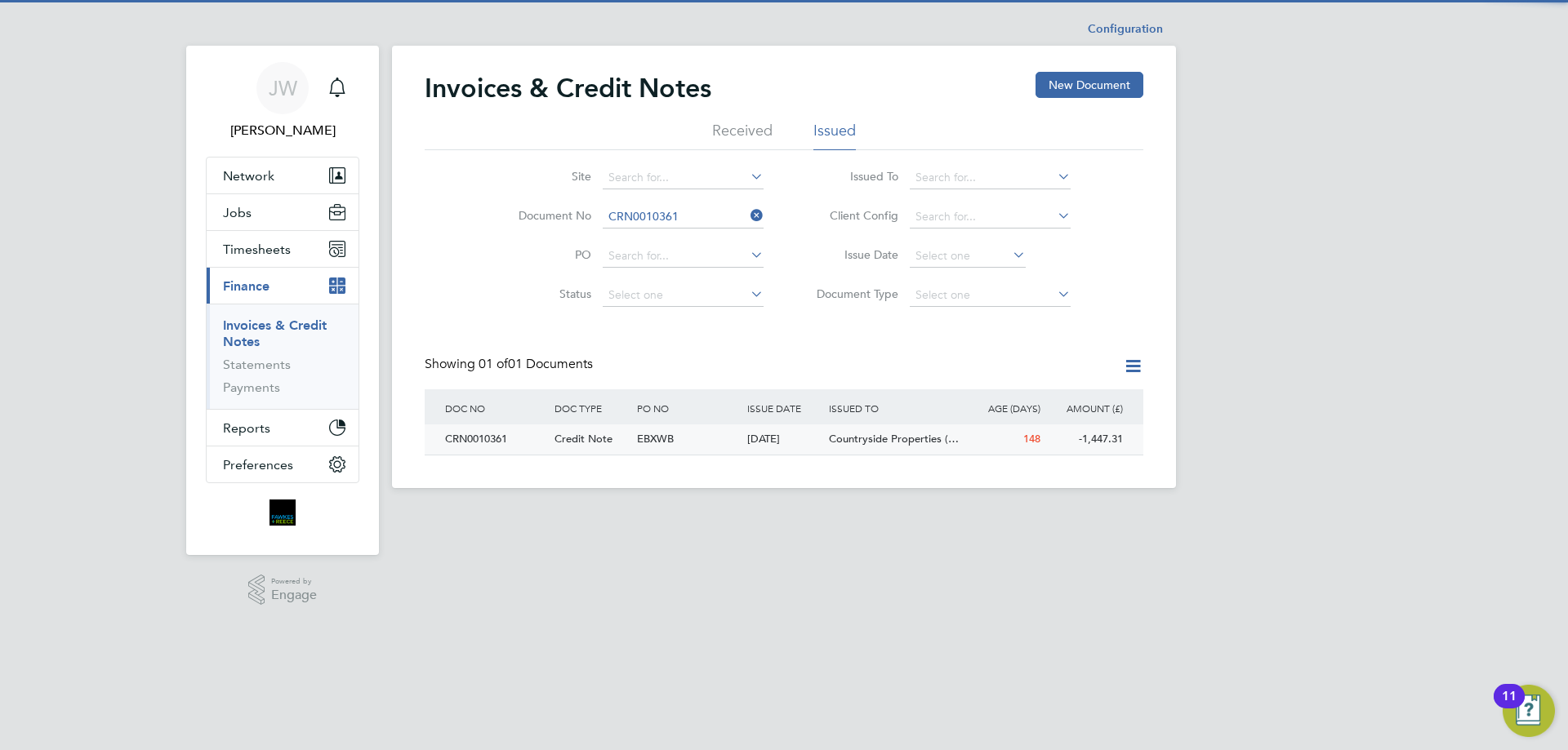
click at [483, 440] on div "CRN0010361" at bounding box center [496, 440] width 109 height 30
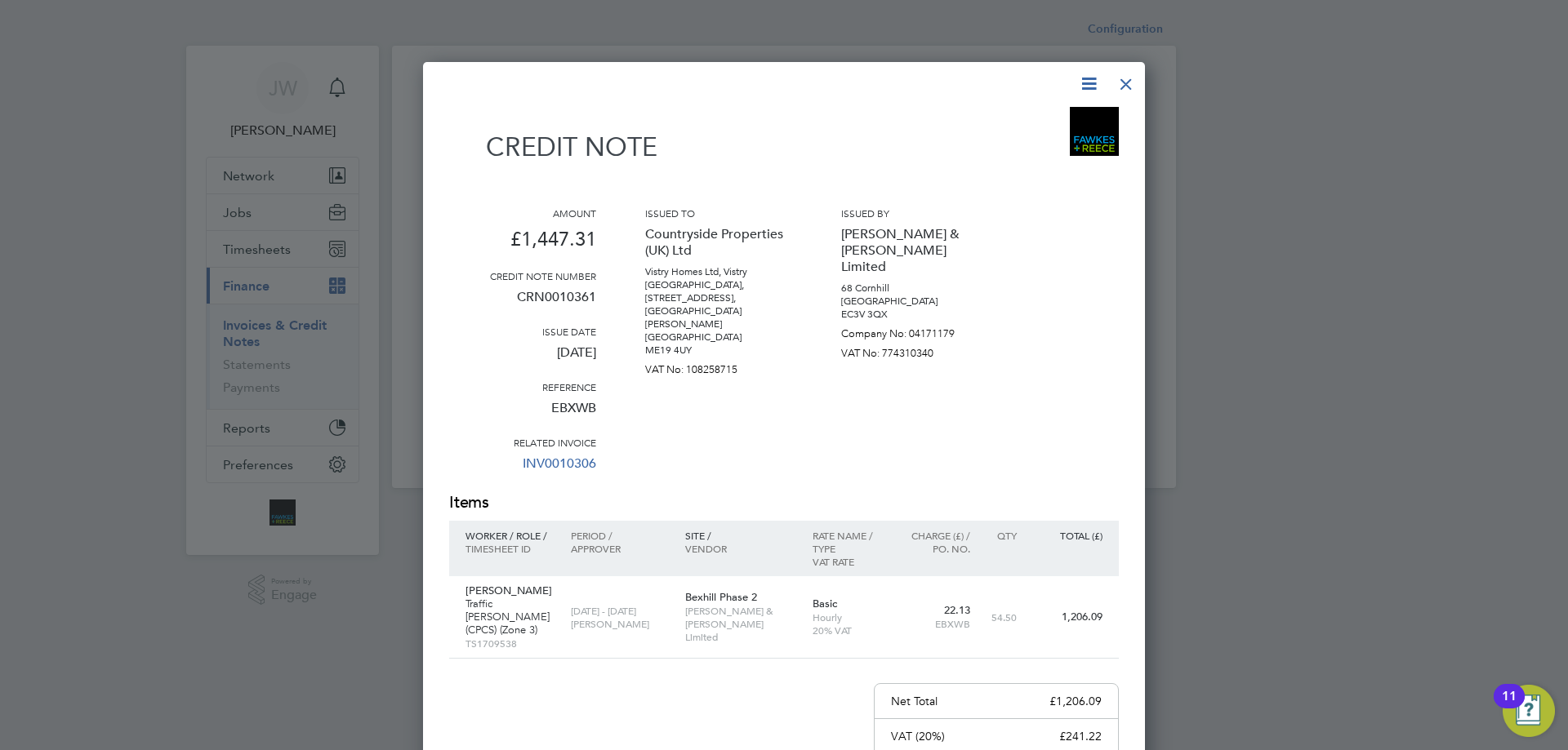
click at [1125, 83] on div at bounding box center [1126, 80] width 29 height 29
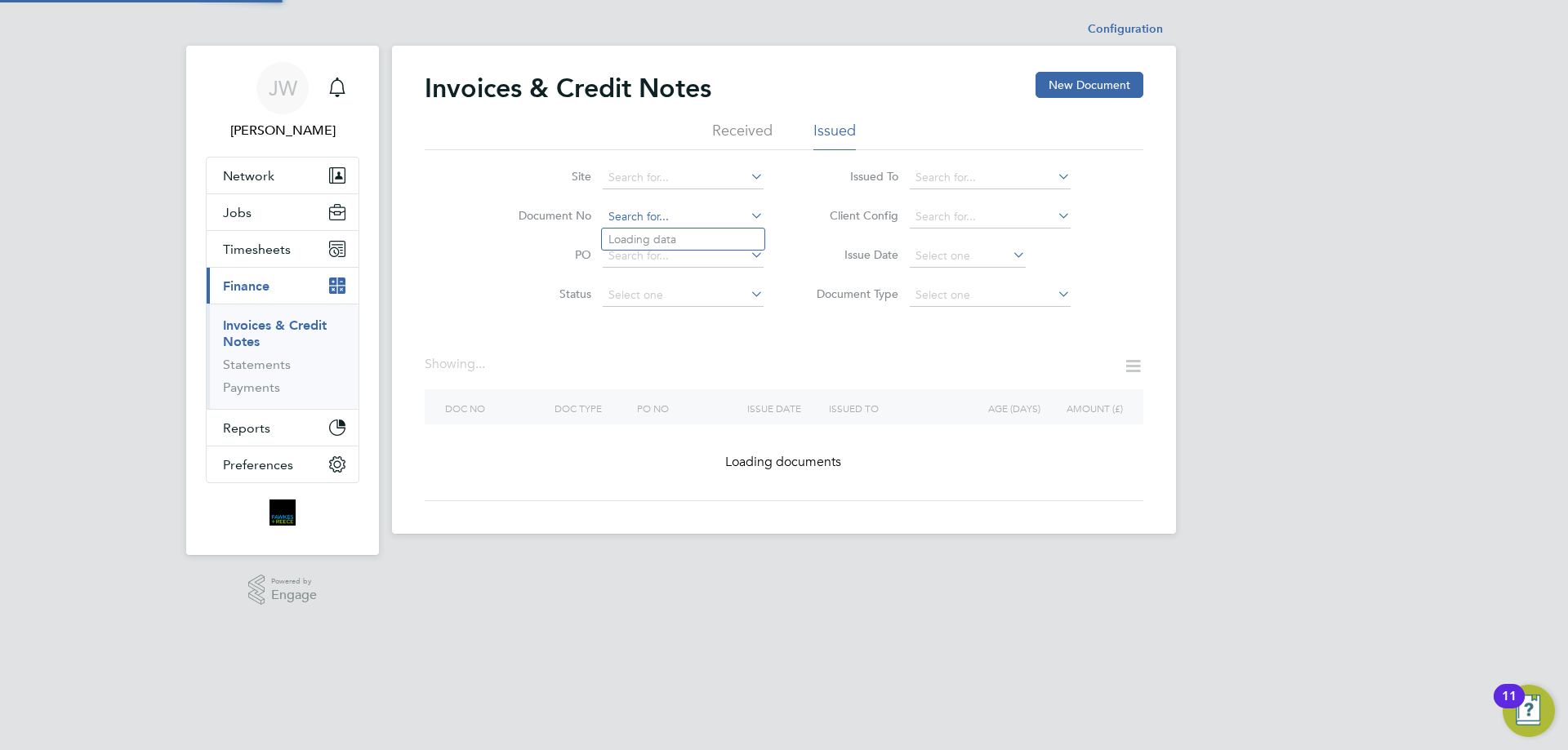
click at [694, 213] on input at bounding box center [682, 217] width 161 height 23
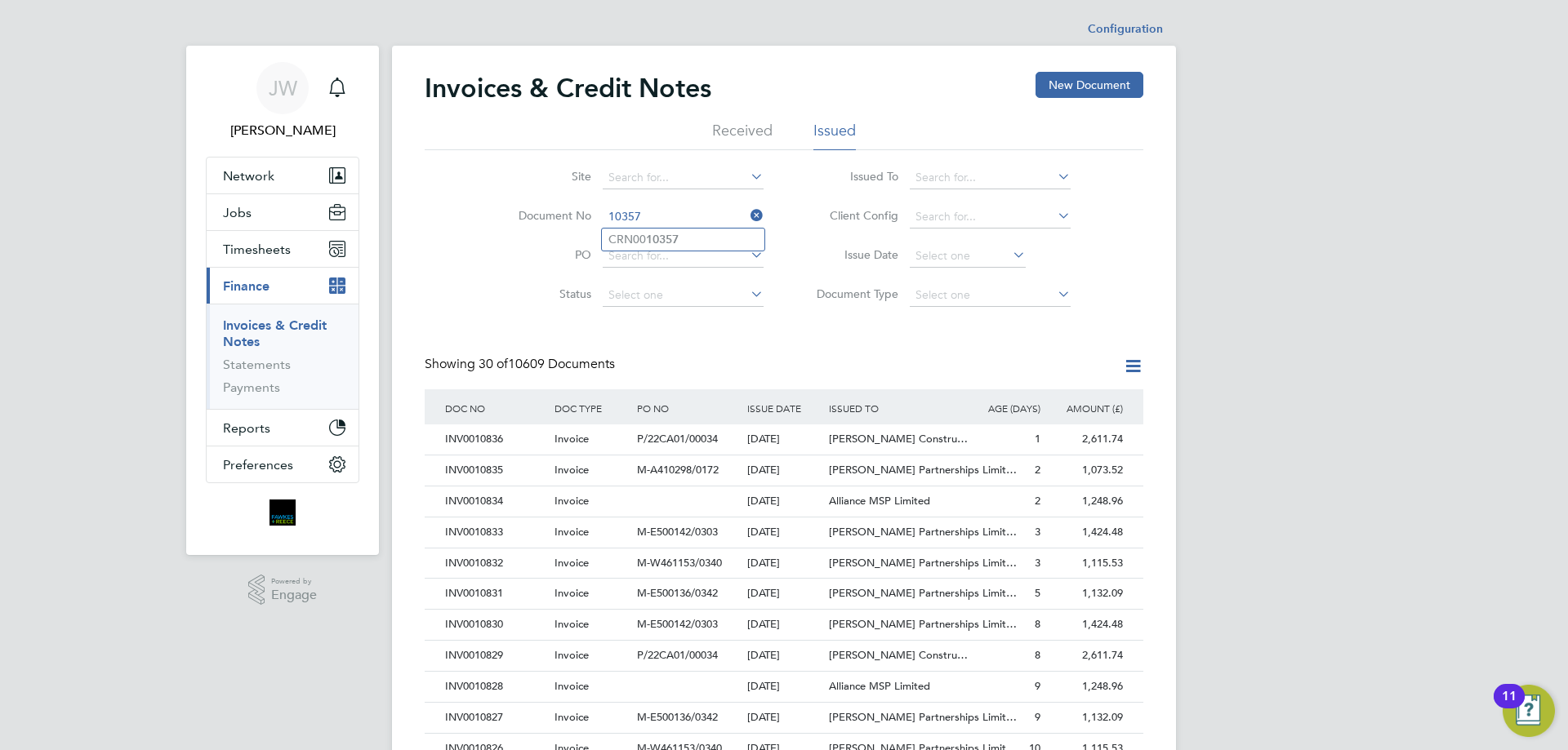
click at [667, 226] on input "10357" at bounding box center [682, 217] width 161 height 23
click at [667, 236] on b "10357" at bounding box center [662, 239] width 33 height 14
type input "CRN0010357"
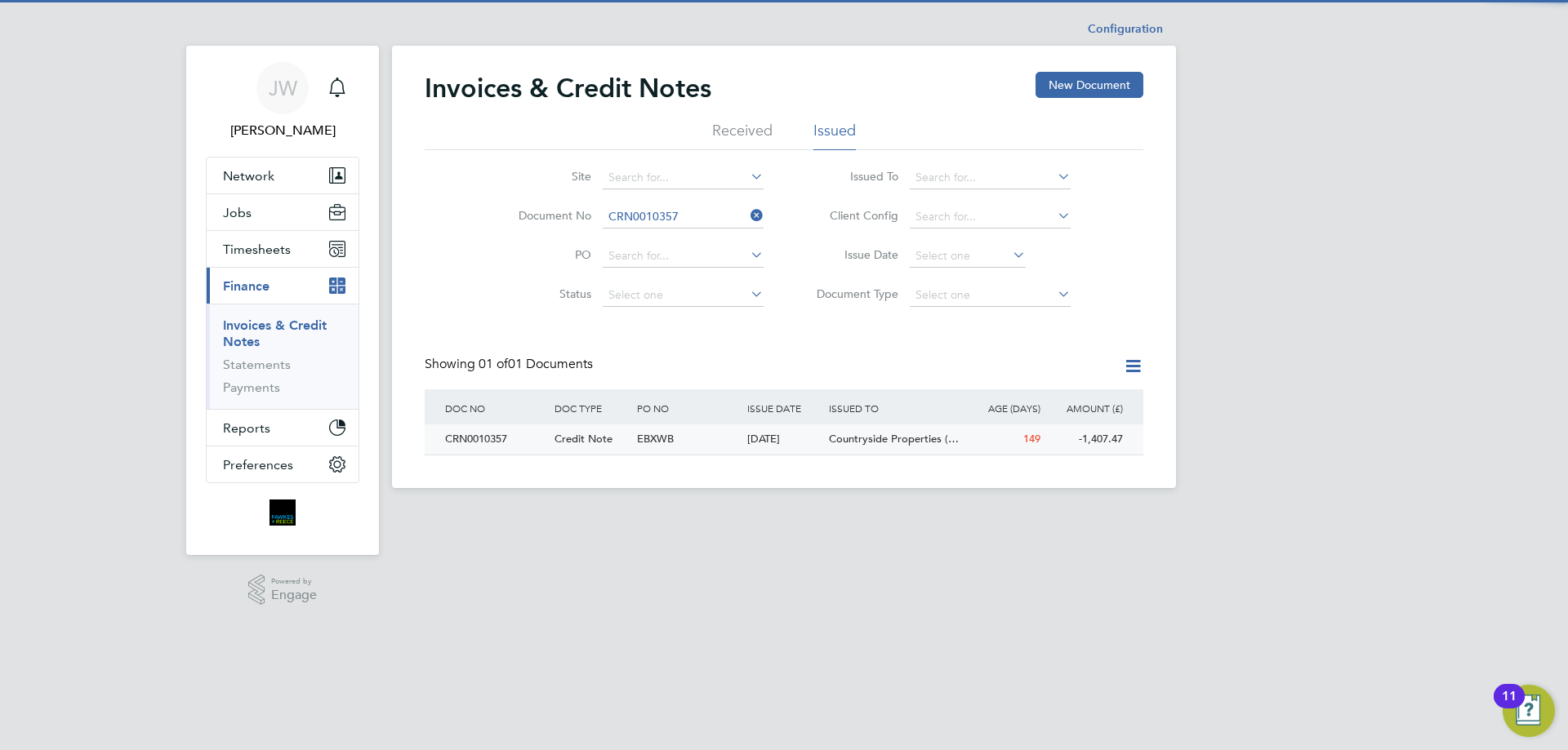
click at [492, 440] on div "CRN0010357" at bounding box center [496, 440] width 109 height 30
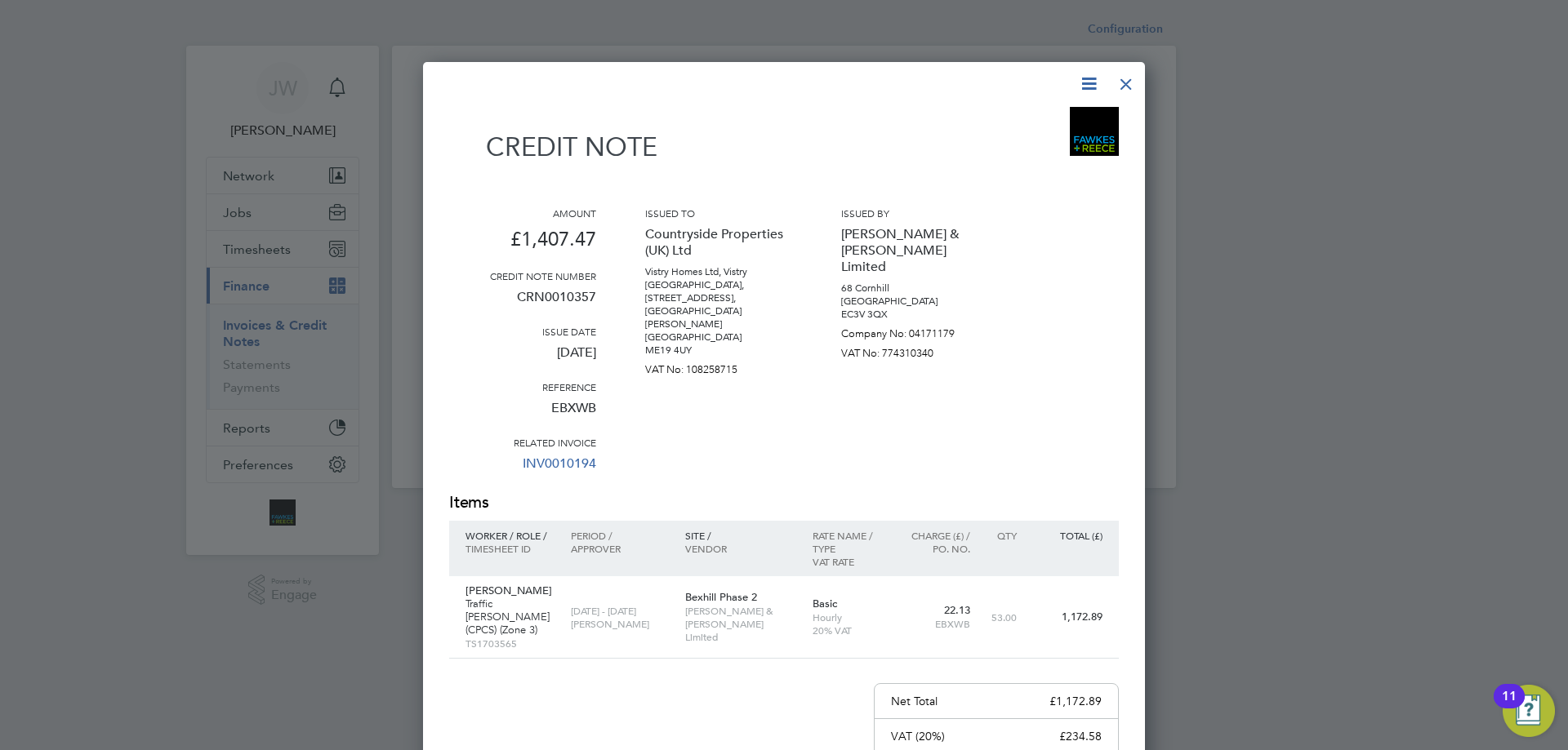
click at [1126, 83] on div at bounding box center [1126, 80] width 29 height 29
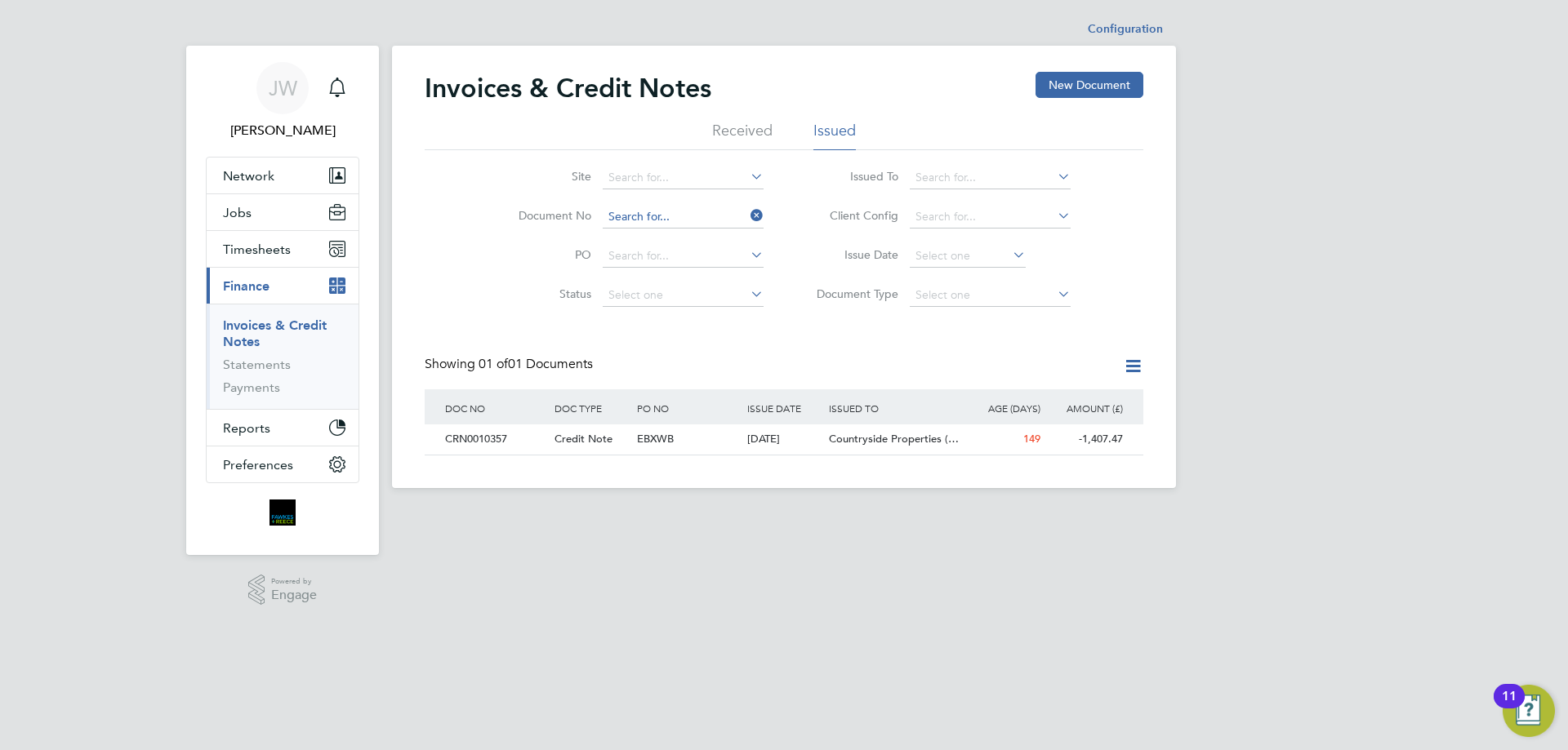
click at [691, 211] on input at bounding box center [682, 217] width 161 height 23
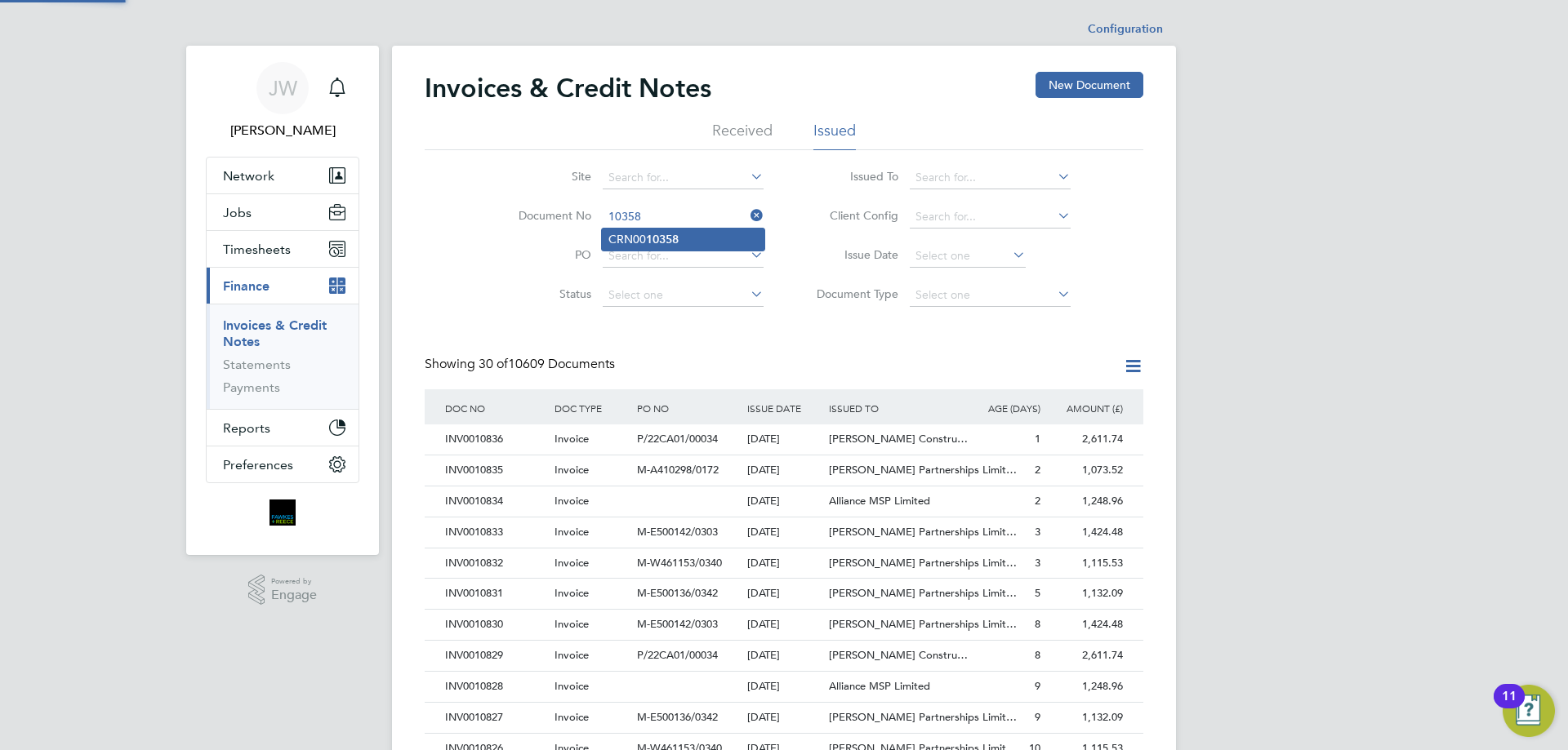
click at [641, 235] on li "CRN00 10358" at bounding box center [682, 239] width 163 height 22
type input "CRN0010358"
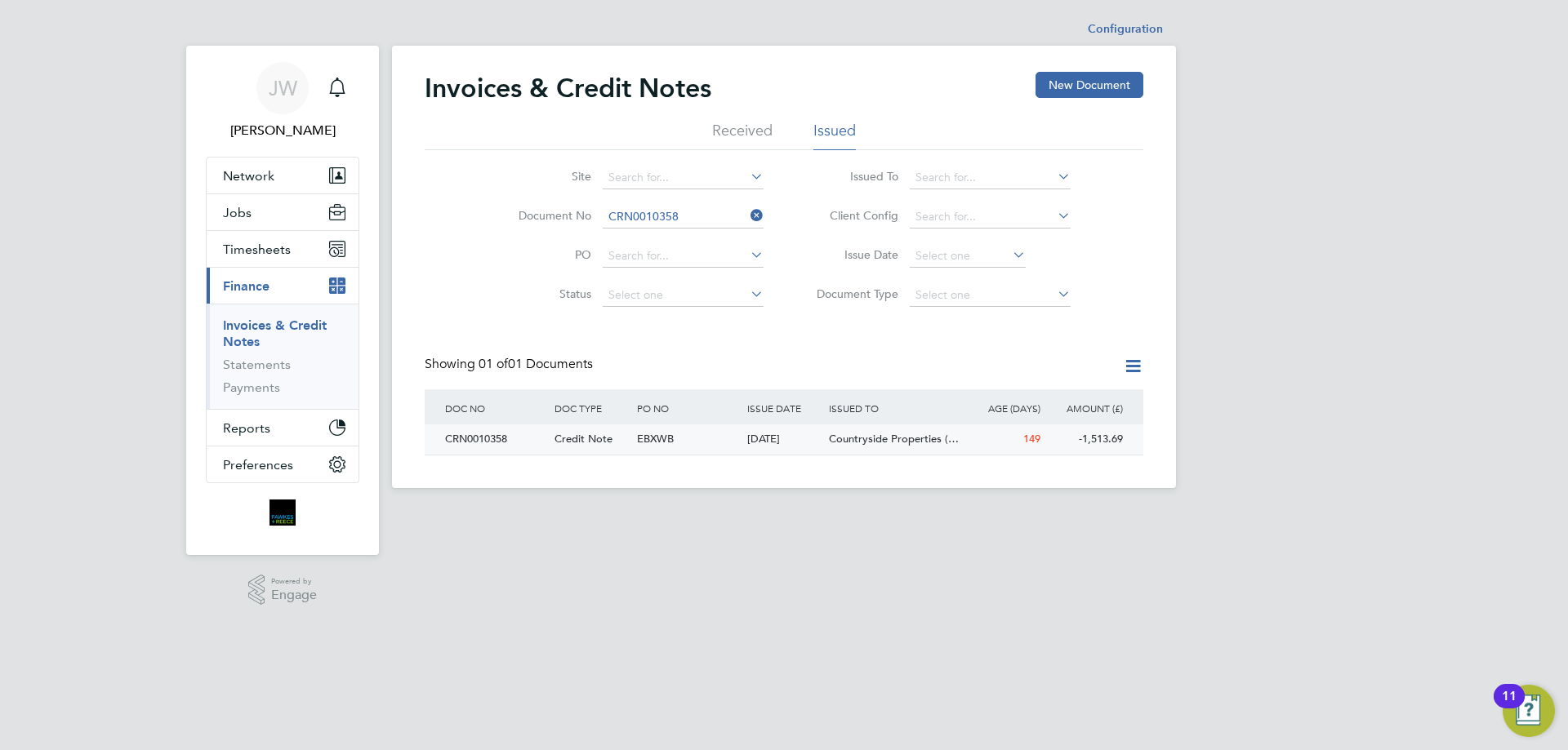
click at [489, 443] on div "CRN0010358" at bounding box center [496, 440] width 109 height 30
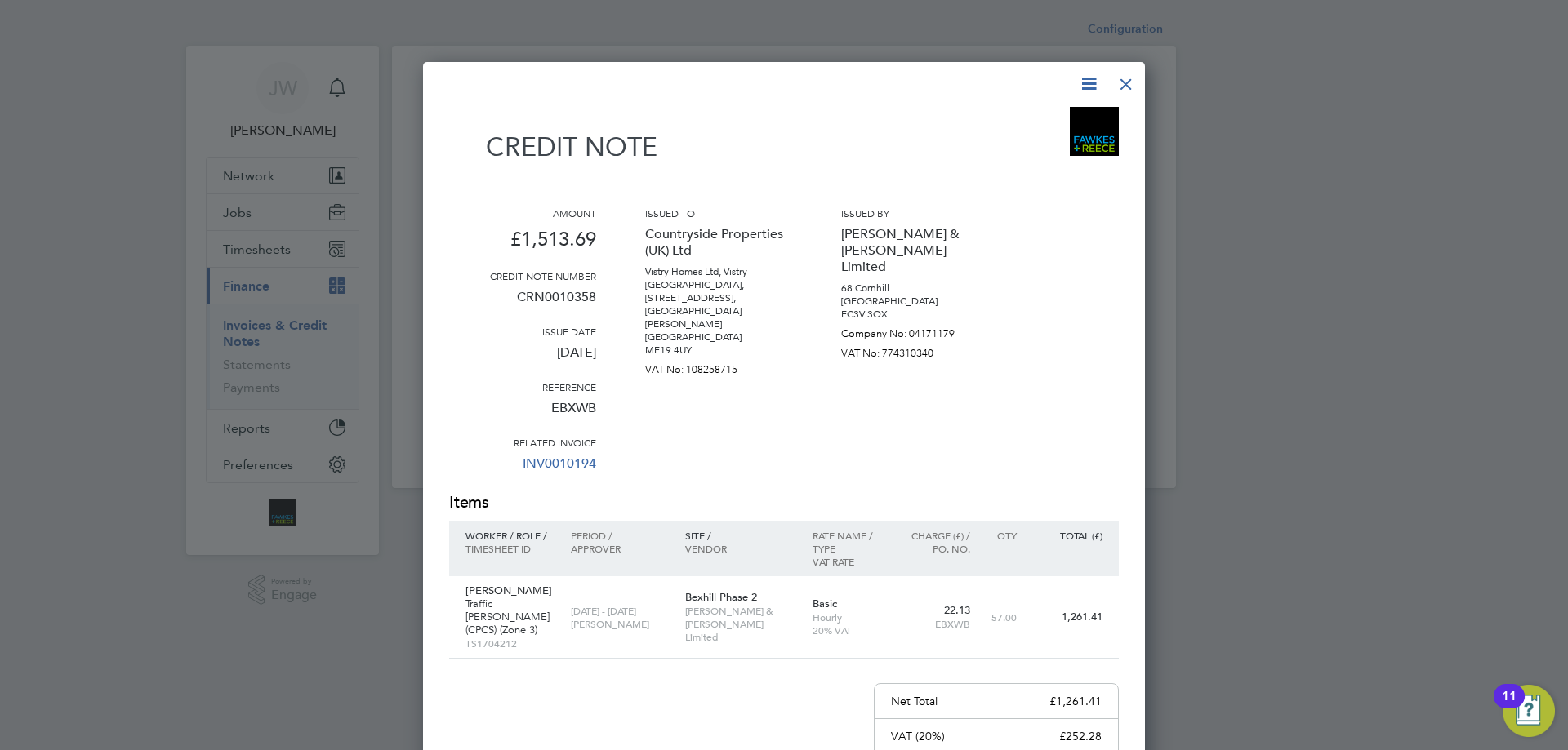
click at [1128, 76] on div at bounding box center [1126, 80] width 29 height 29
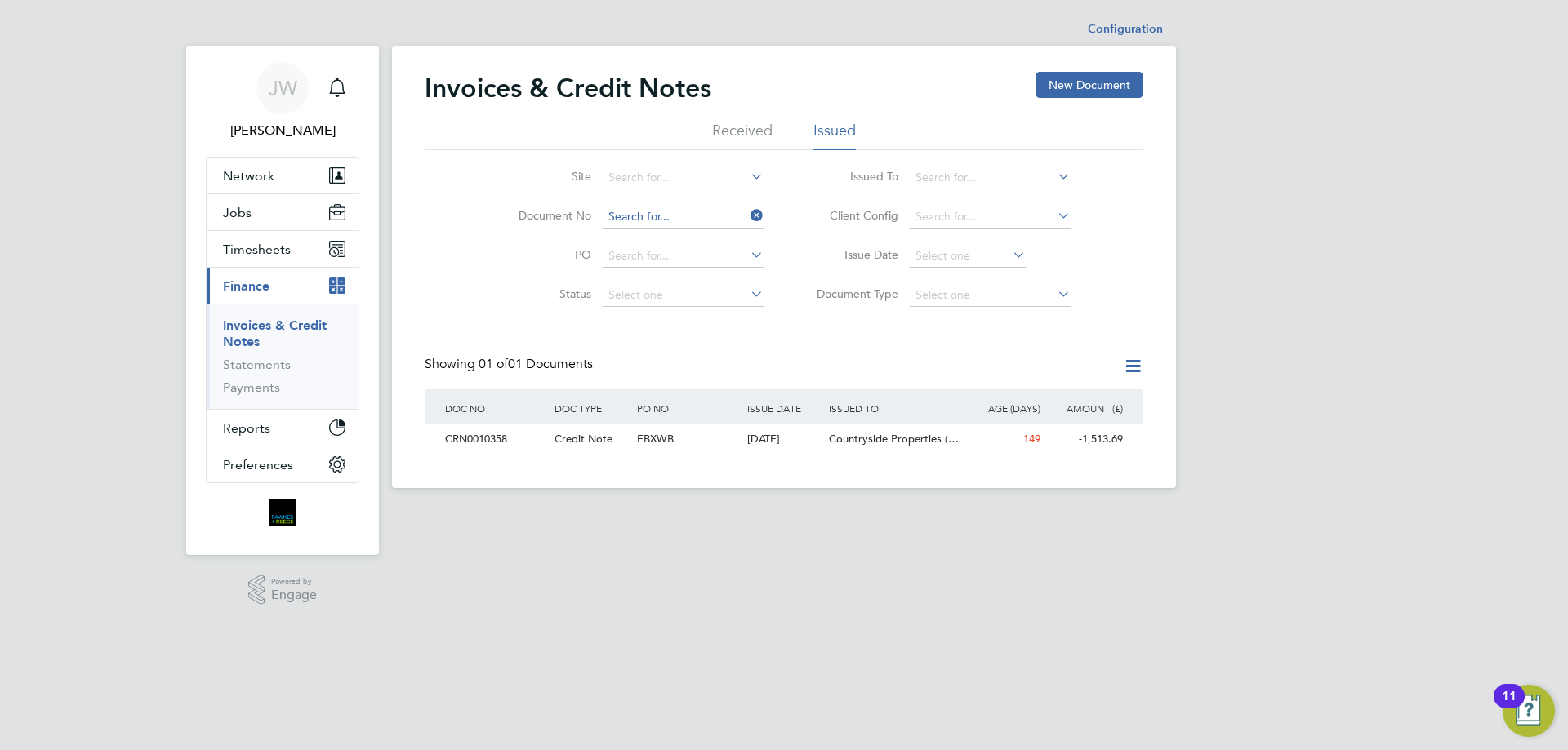
click at [672, 217] on input at bounding box center [682, 217] width 161 height 23
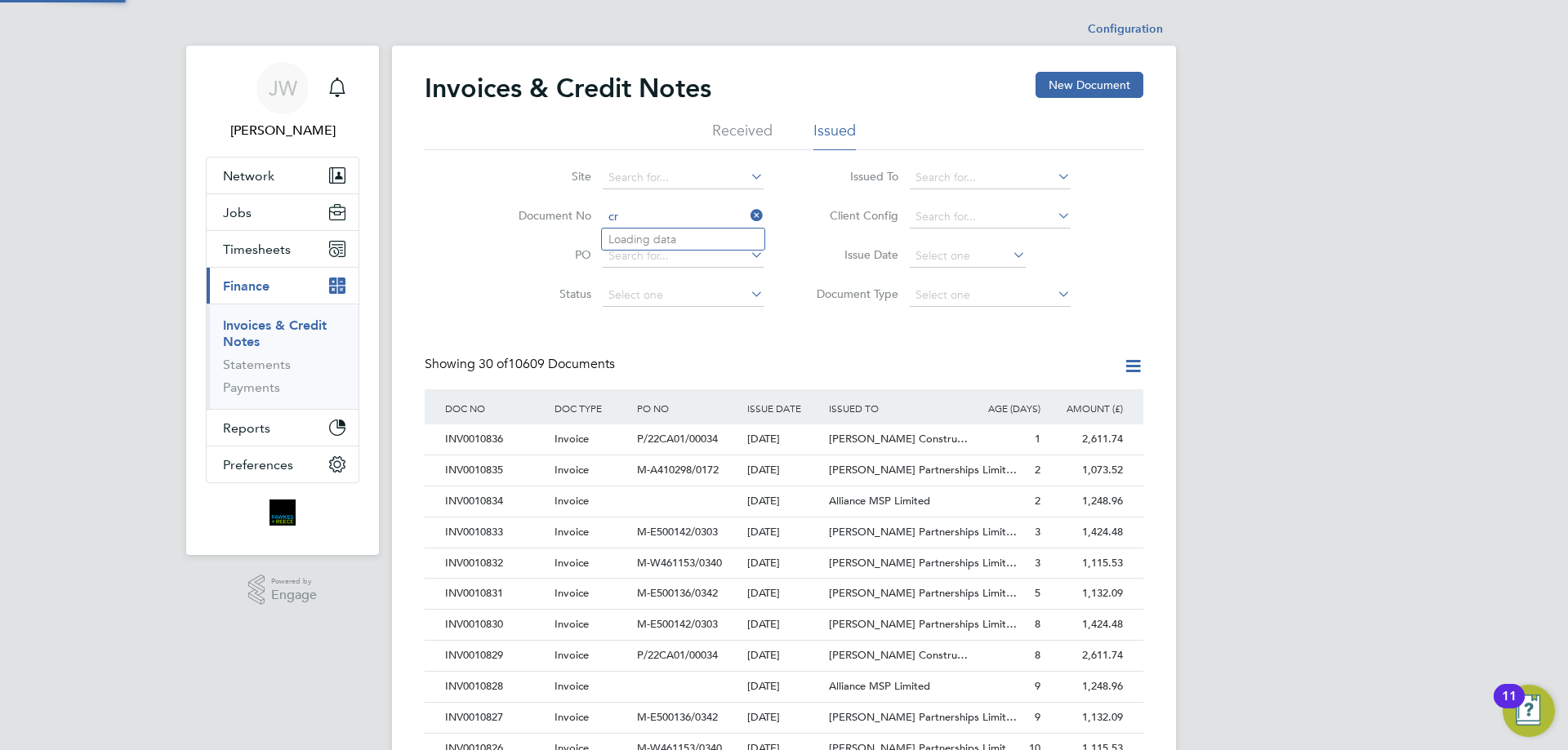
type input "c"
click at [677, 240] on b "10365" at bounding box center [662, 239] width 33 height 14
type input "CRN0010365"
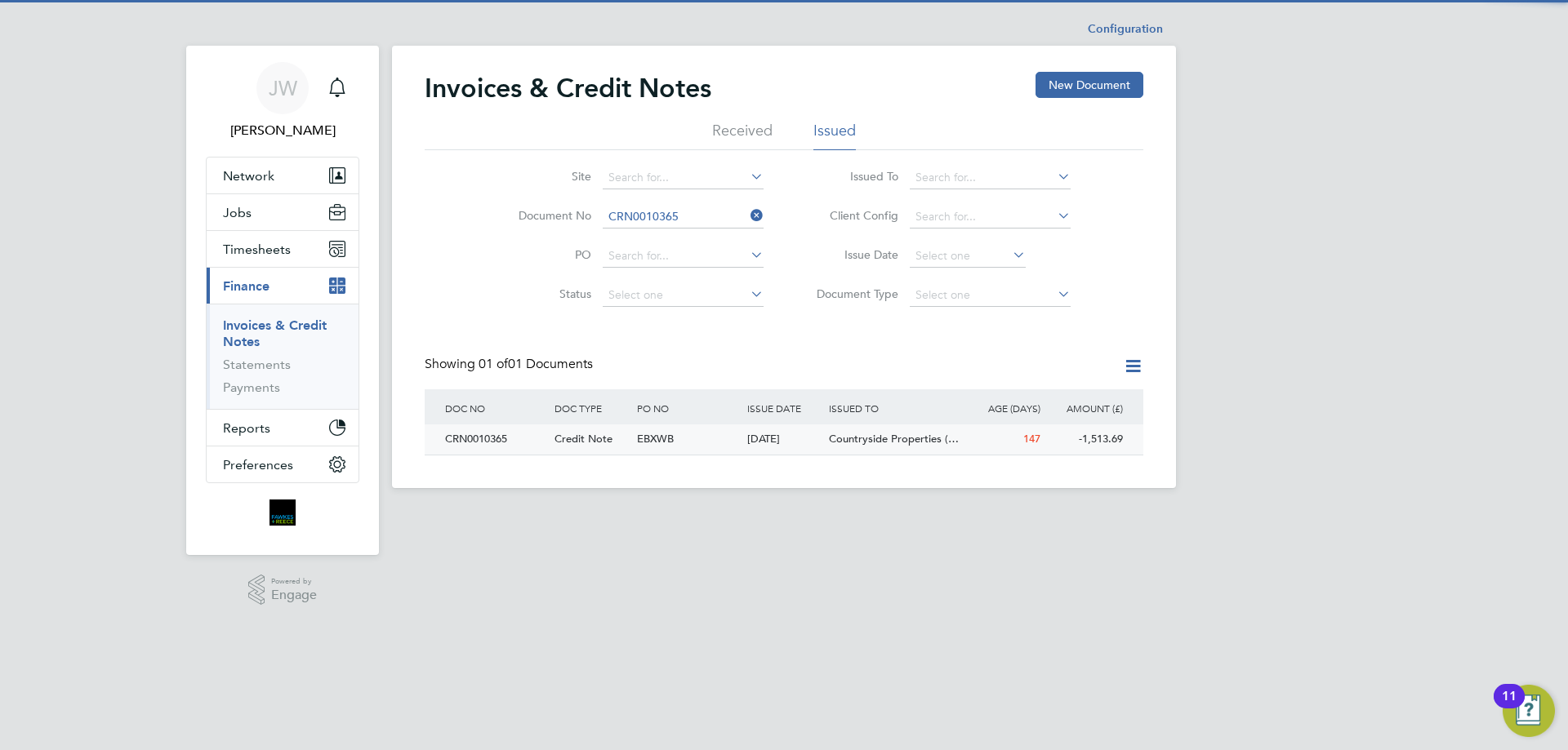
click at [476, 439] on div "CRN0010365" at bounding box center [496, 440] width 109 height 30
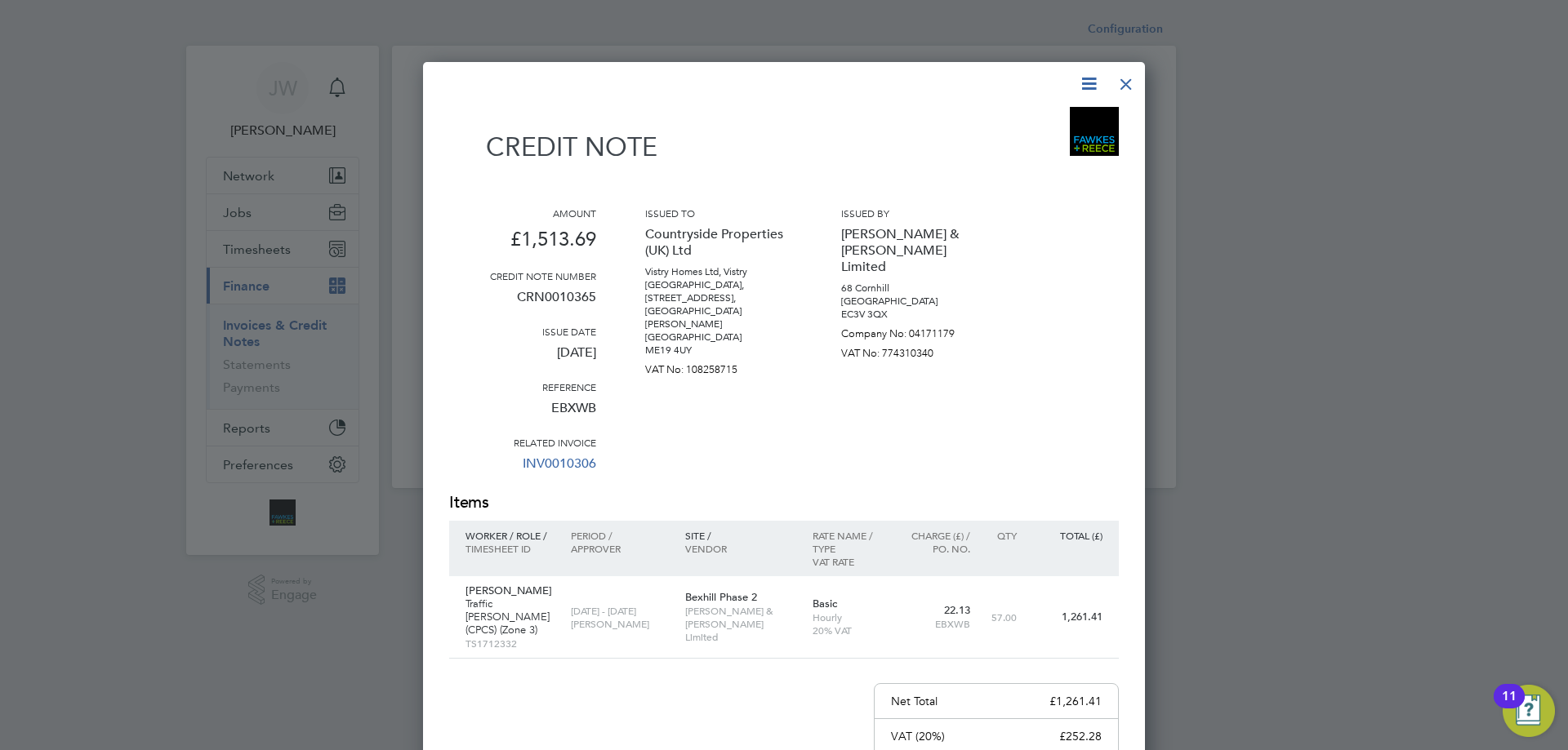
click at [1136, 78] on div at bounding box center [1126, 80] width 29 height 29
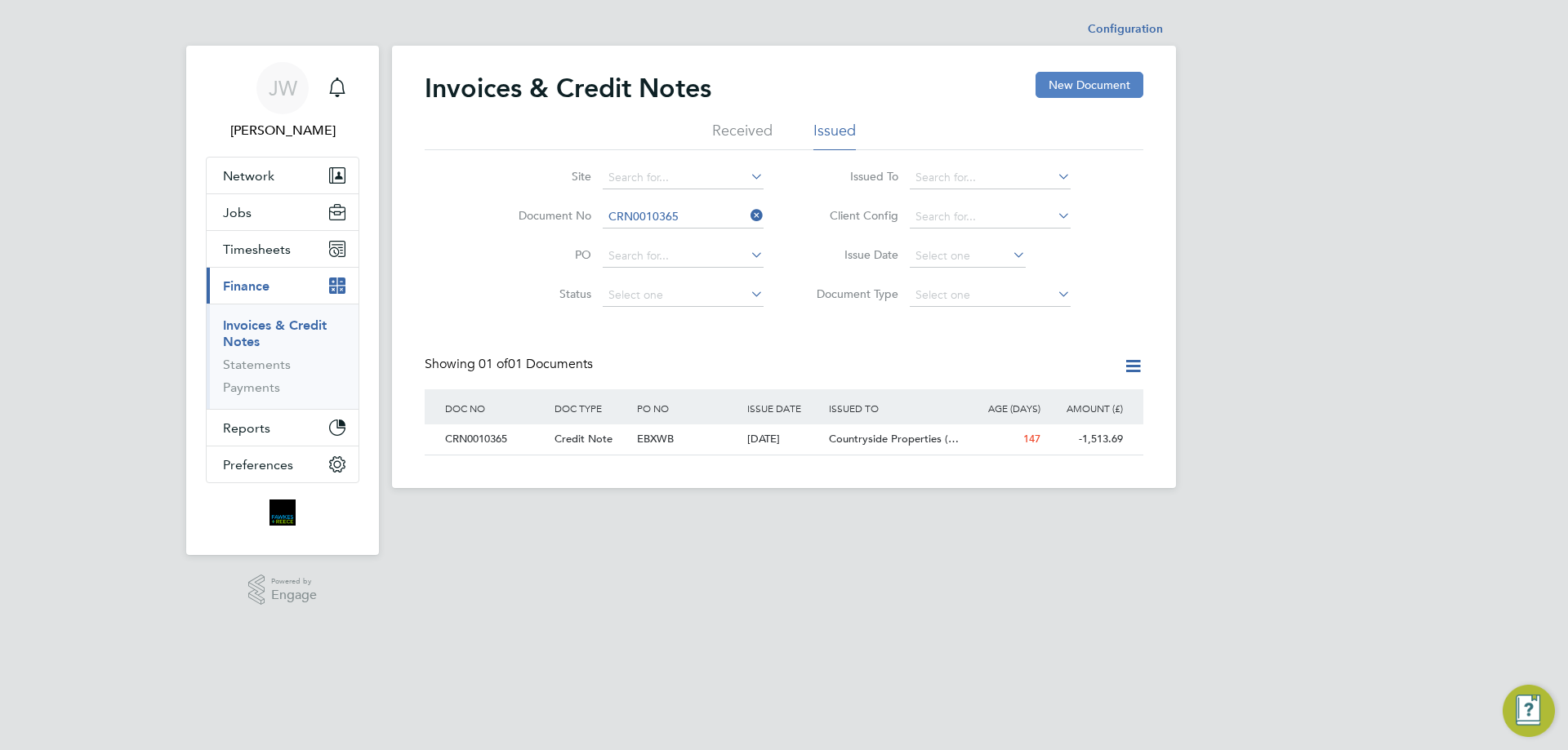
click at [1127, 84] on button "New Document" at bounding box center [1089, 85] width 108 height 26
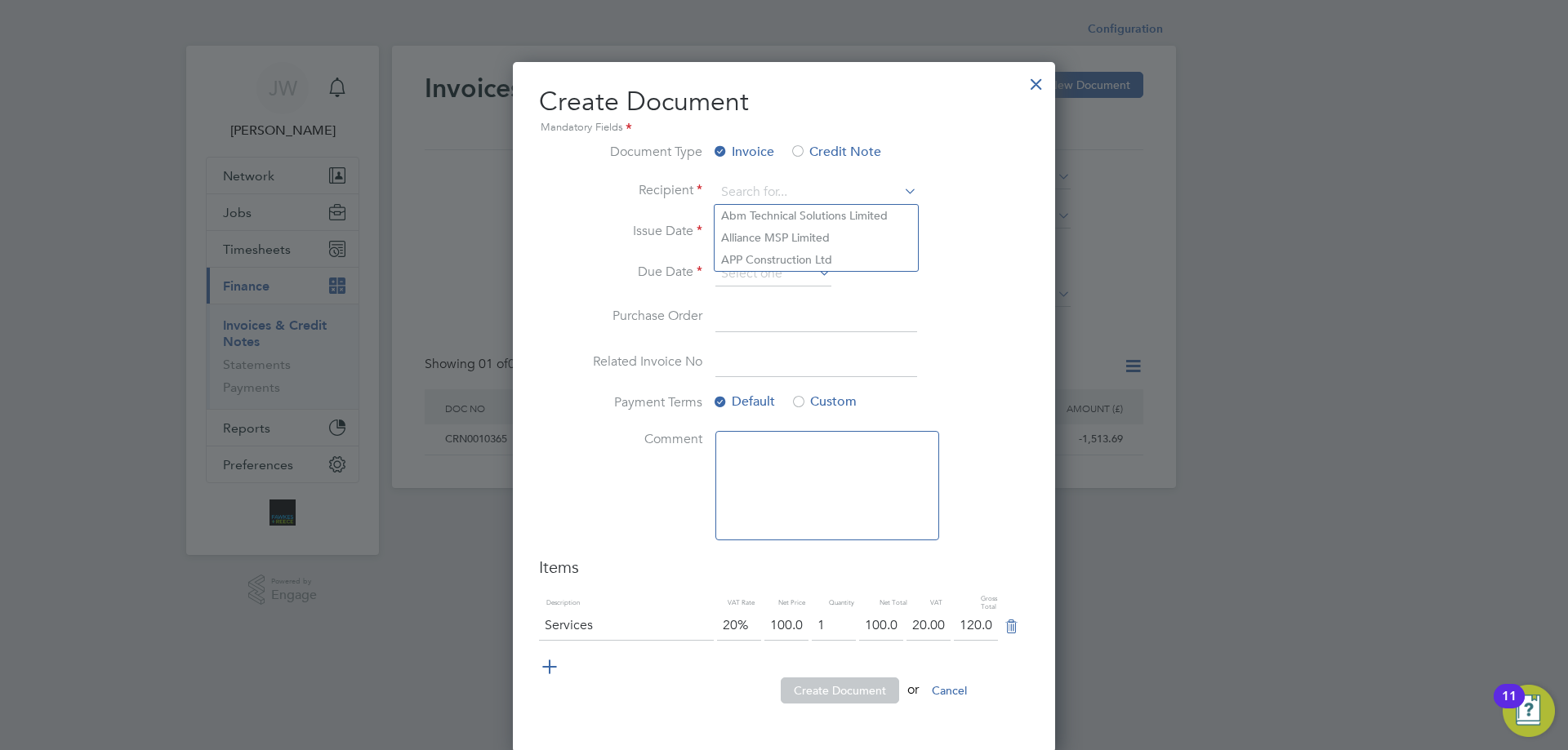
click at [1033, 81] on div at bounding box center [1036, 80] width 29 height 29
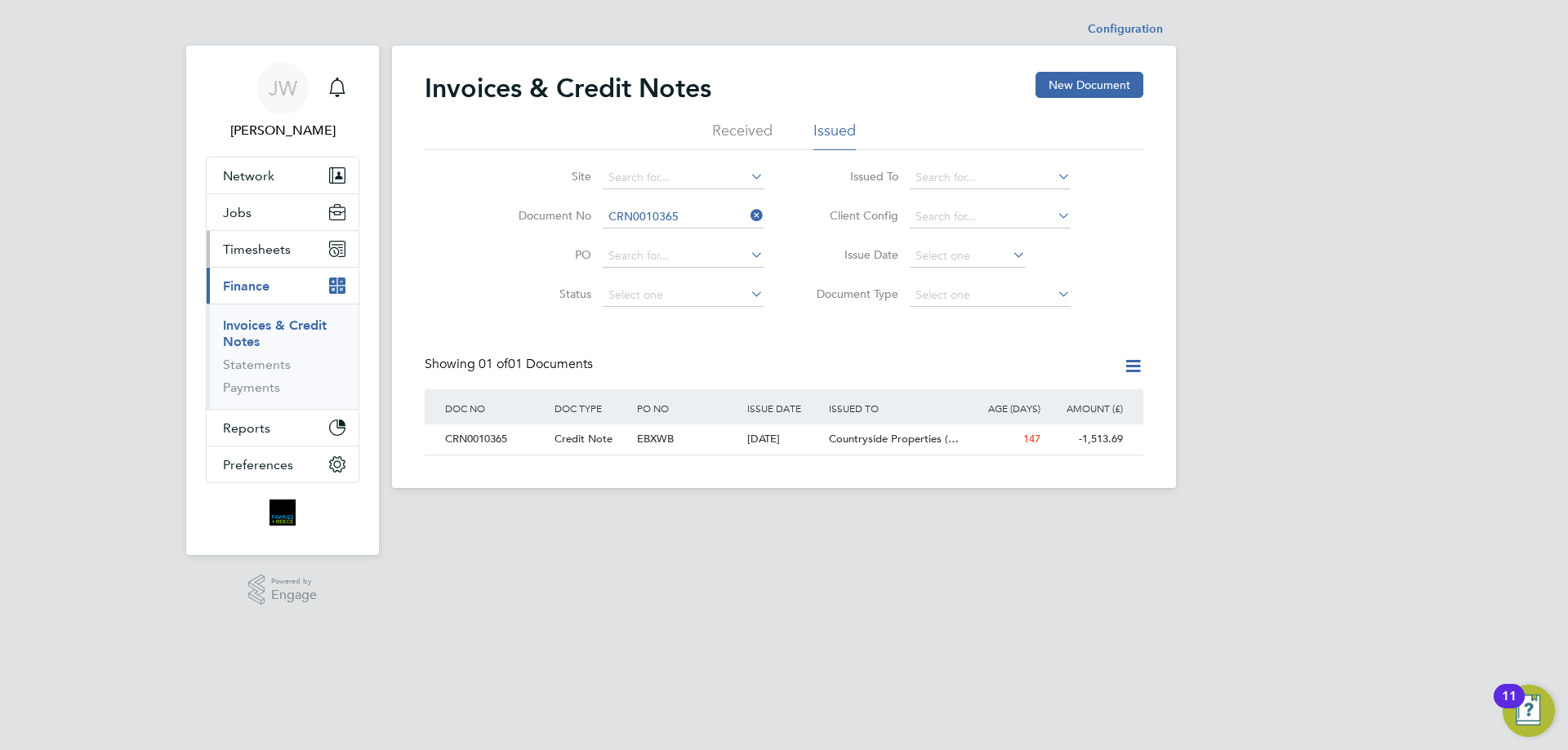
click at [267, 248] on span "Timesheets" at bounding box center [257, 249] width 68 height 16
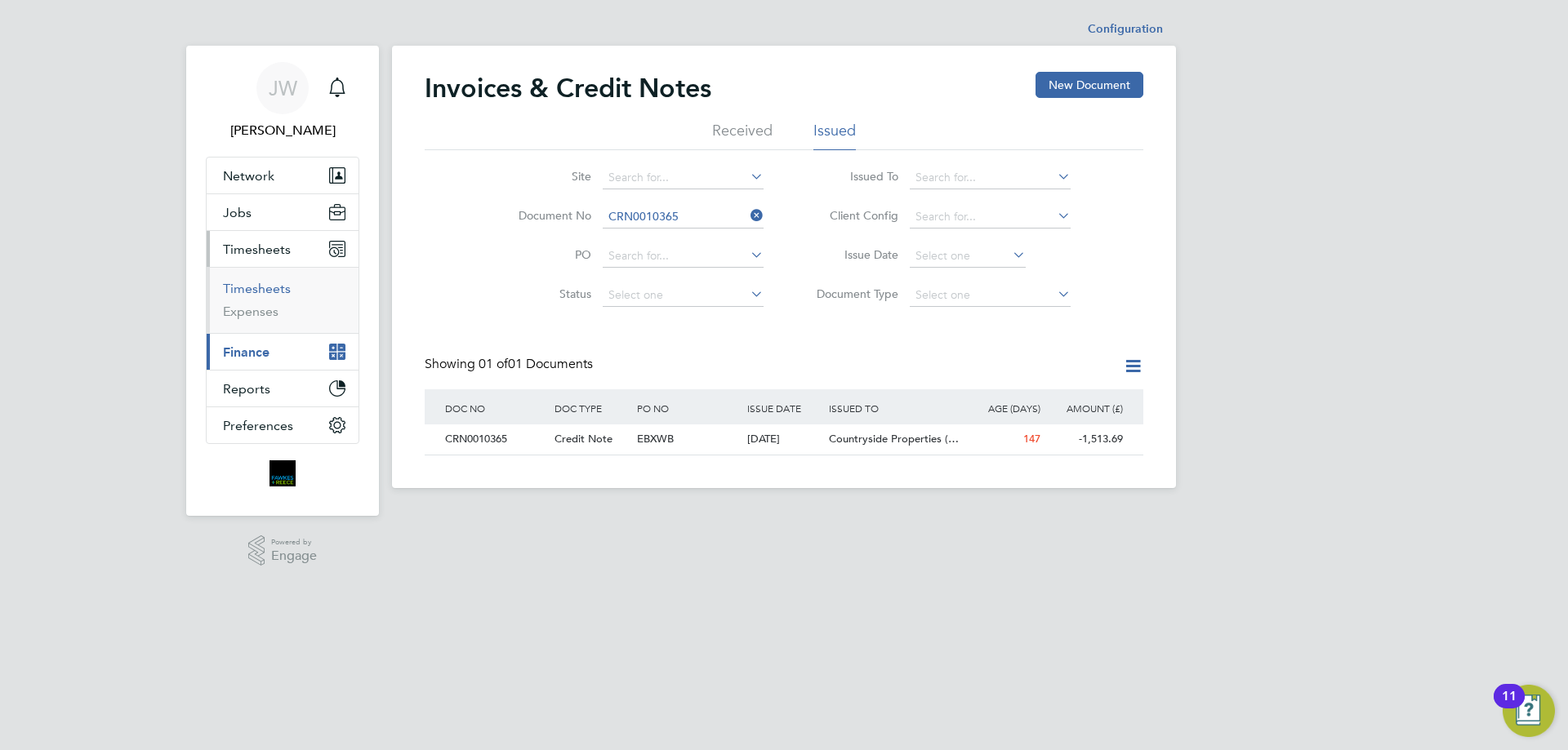
click at [272, 282] on link "Timesheets" at bounding box center [257, 288] width 68 height 16
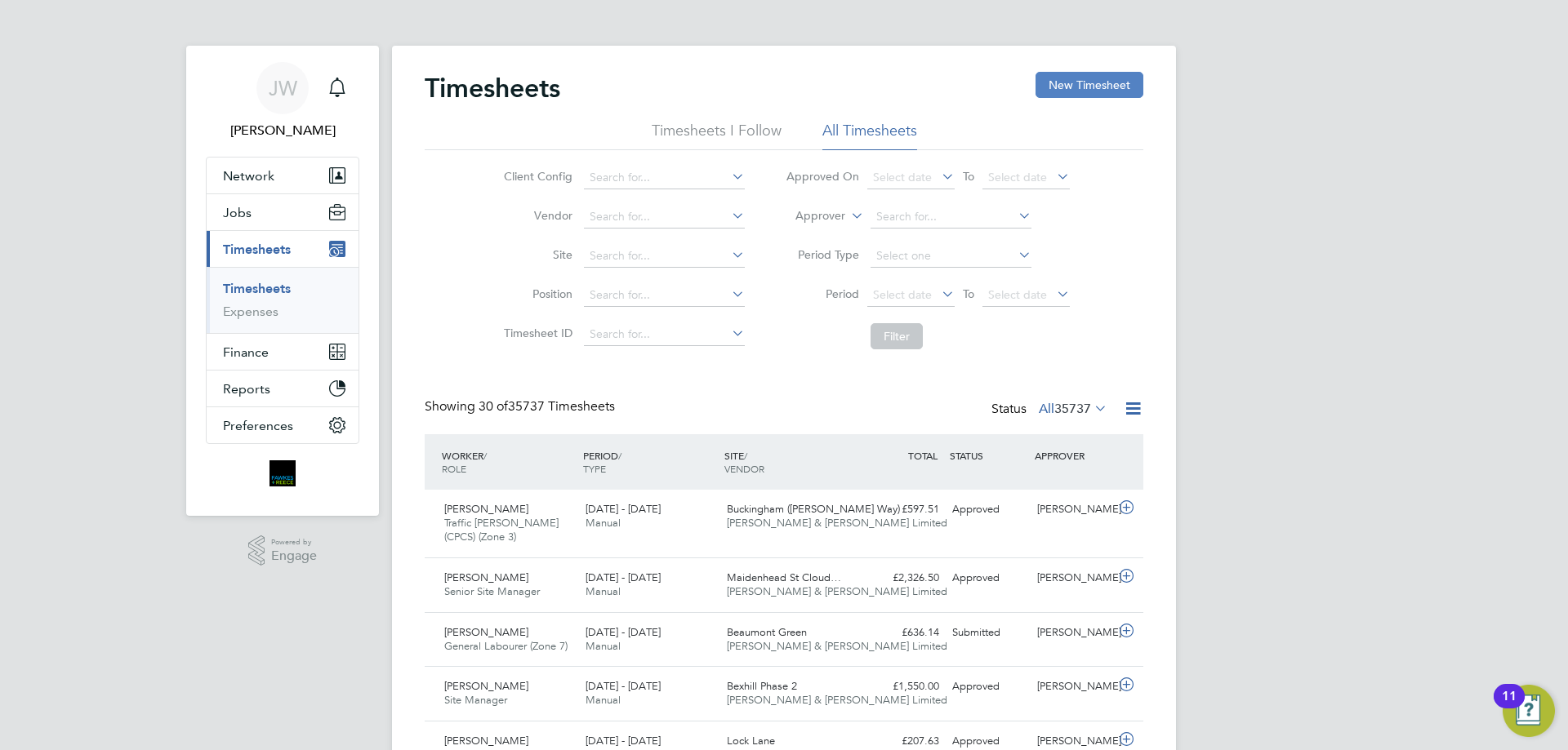
click at [1066, 88] on button "New Timesheet" at bounding box center [1089, 85] width 108 height 26
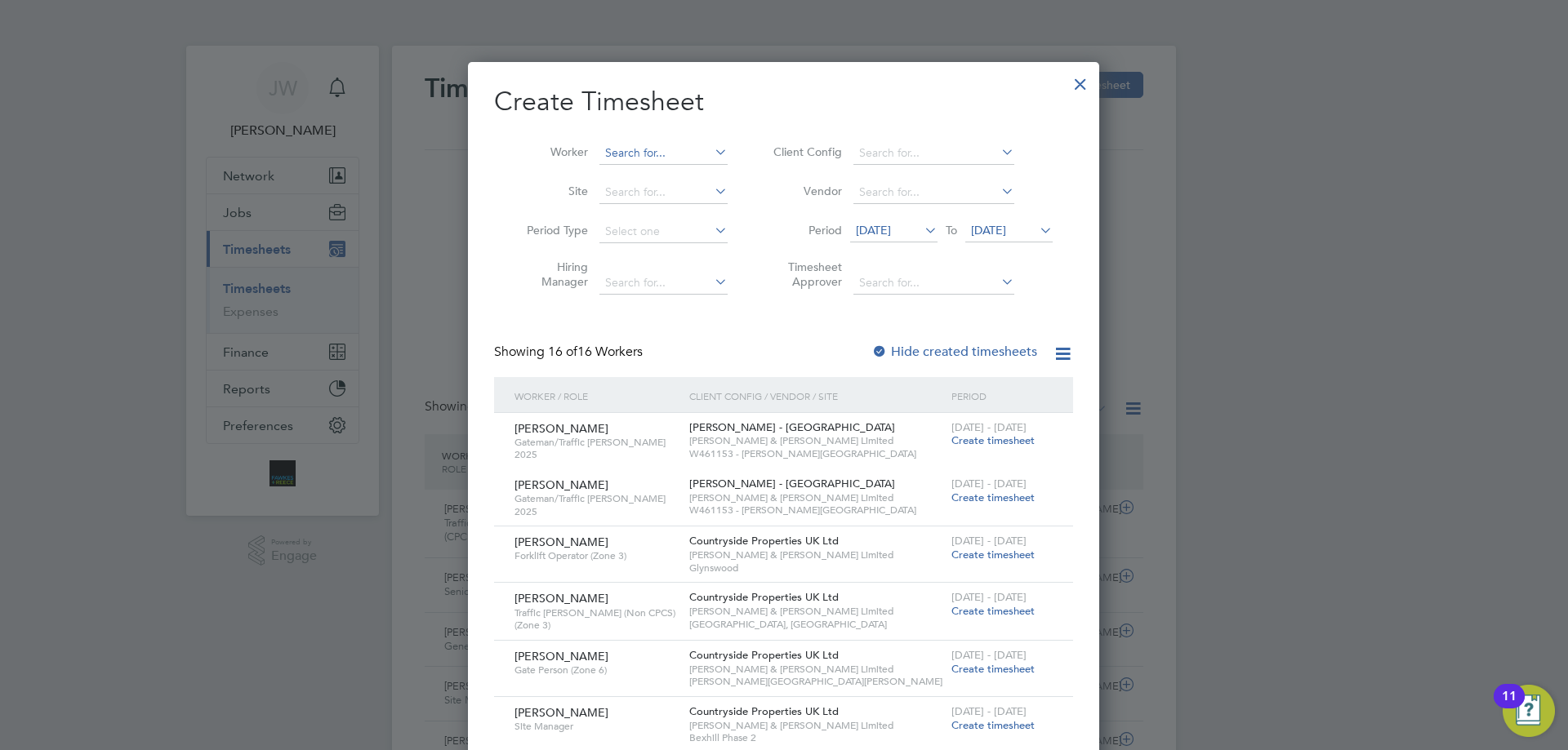
click at [679, 150] on input at bounding box center [663, 154] width 128 height 23
click at [683, 172] on li "Matt Newso m" at bounding box center [677, 175] width 158 height 22
type input "Matt Newsom"
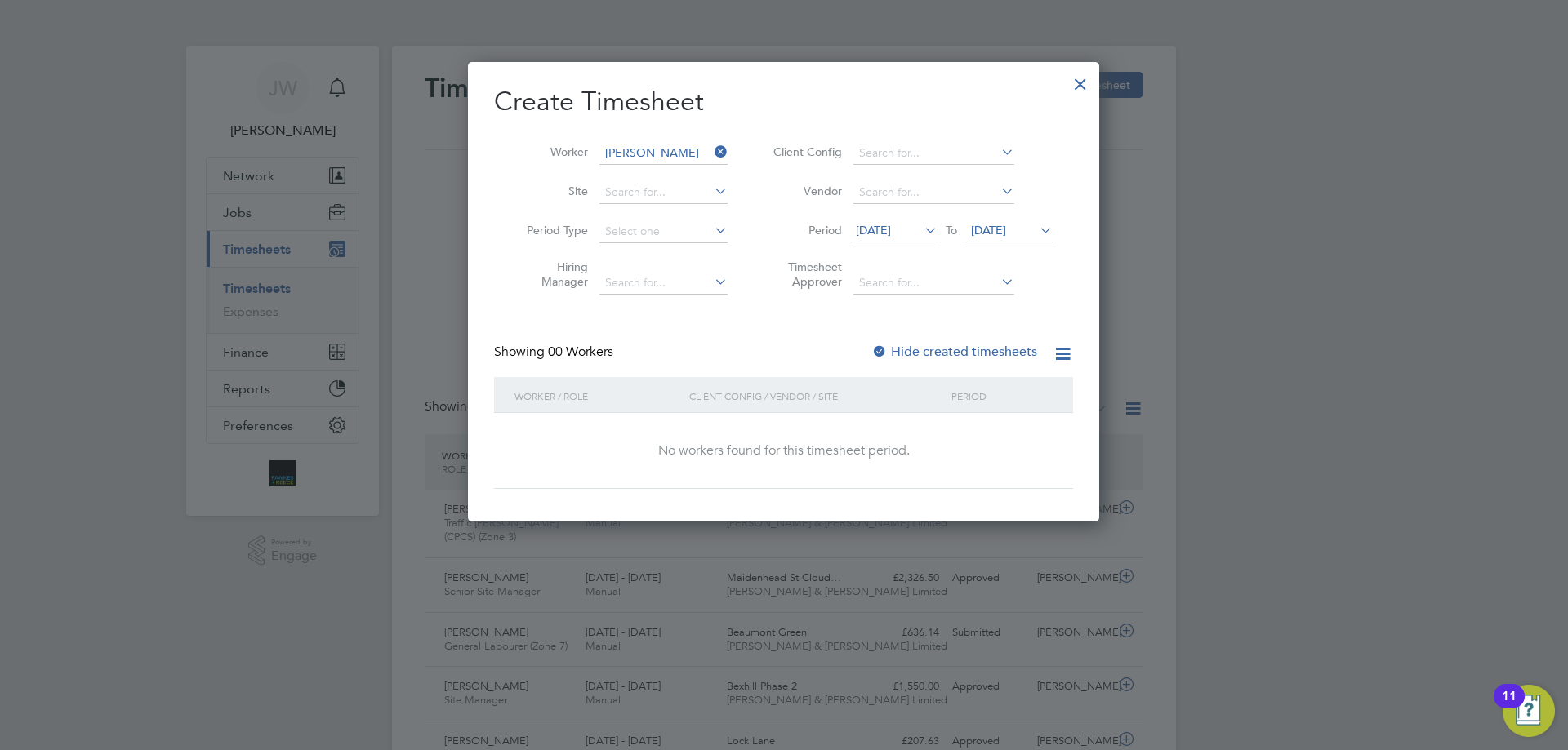
click at [891, 230] on span "18 Sep 2025" at bounding box center [873, 230] width 35 height 15
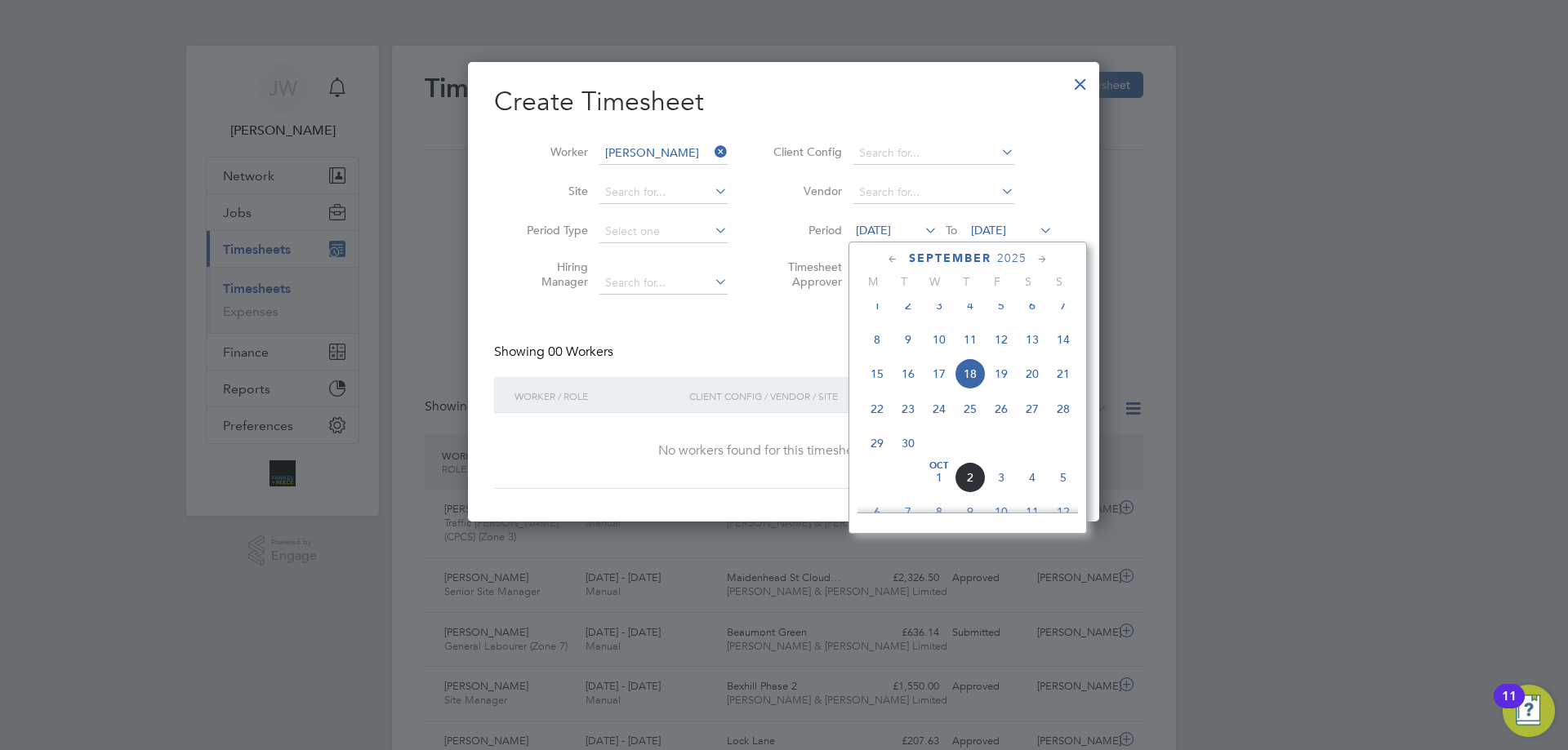
click at [889, 253] on icon at bounding box center [892, 260] width 16 height 18
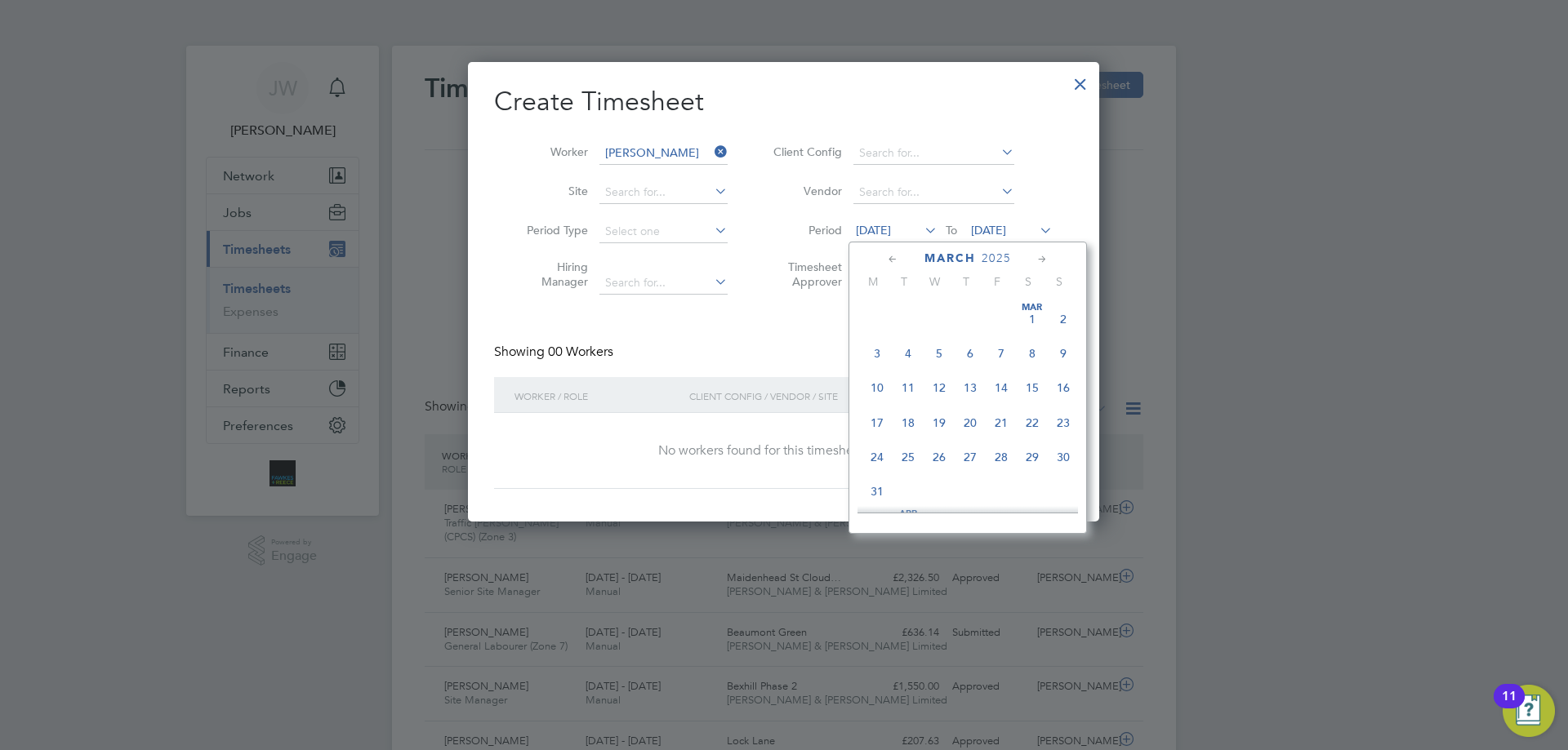
click at [1039, 321] on span "Mar 1" at bounding box center [1032, 319] width 31 height 31
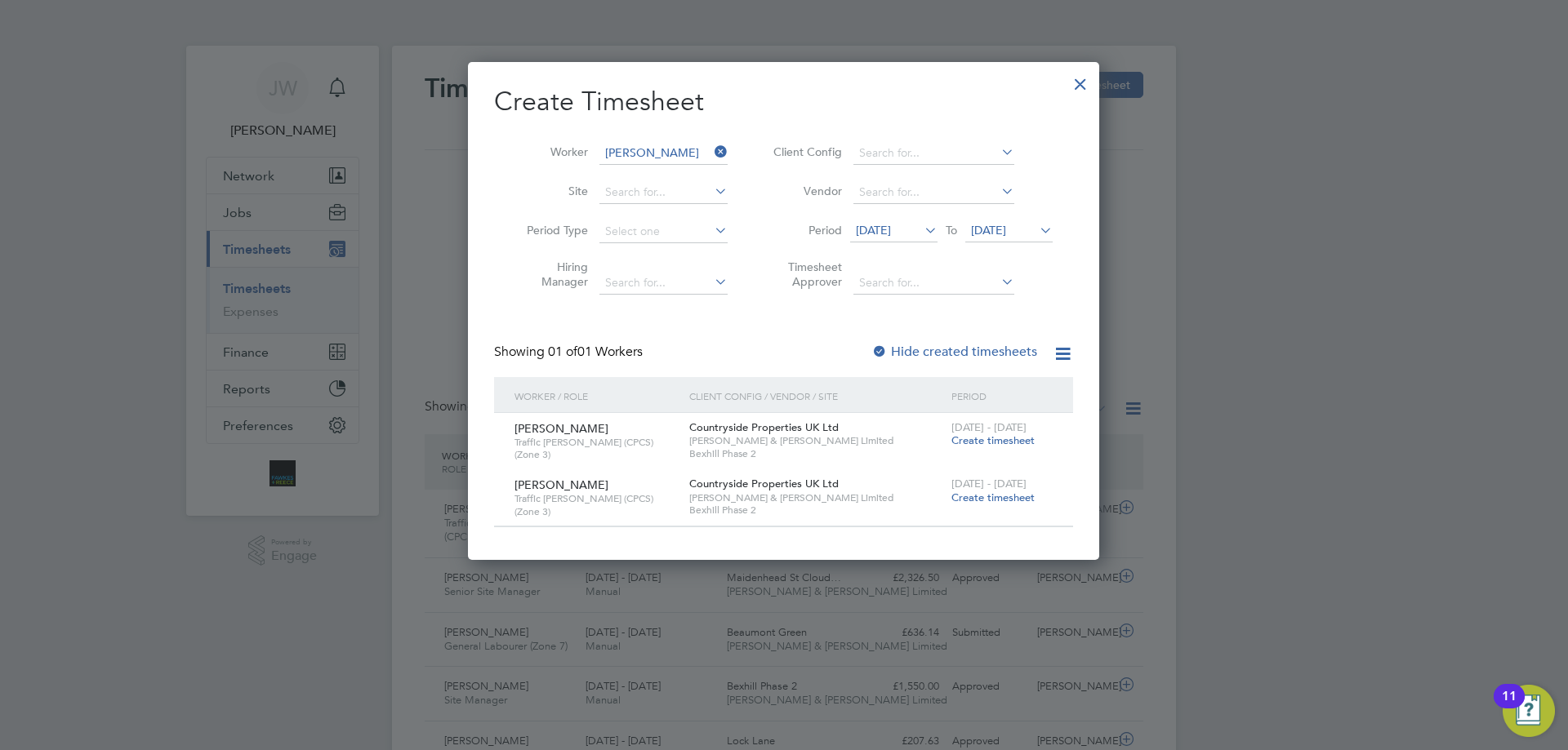
click at [882, 347] on div at bounding box center [879, 353] width 16 height 16
click at [1016, 495] on span "Create timesheet" at bounding box center [993, 498] width 83 height 14
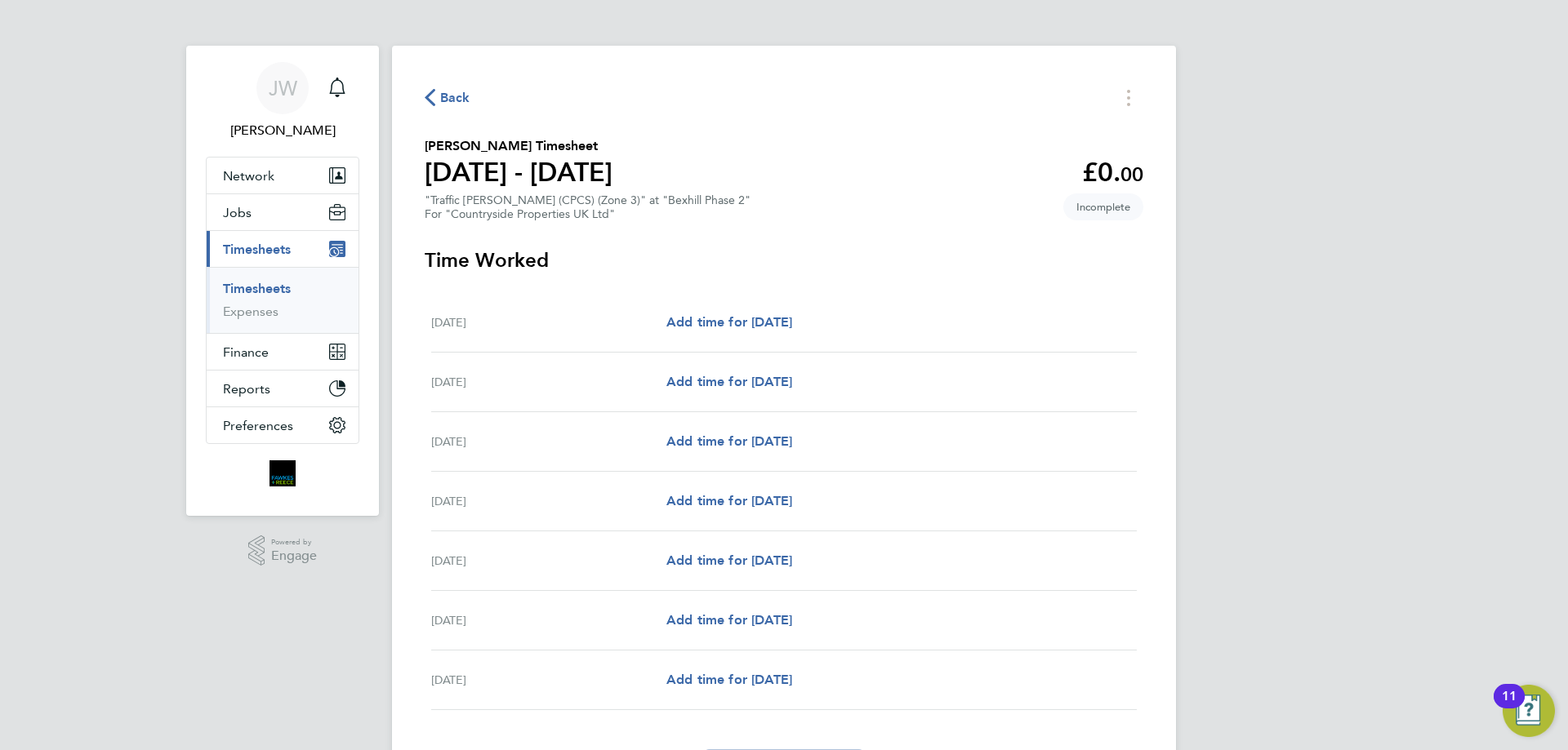
click at [427, 97] on icon "button" at bounding box center [430, 97] width 11 height 17
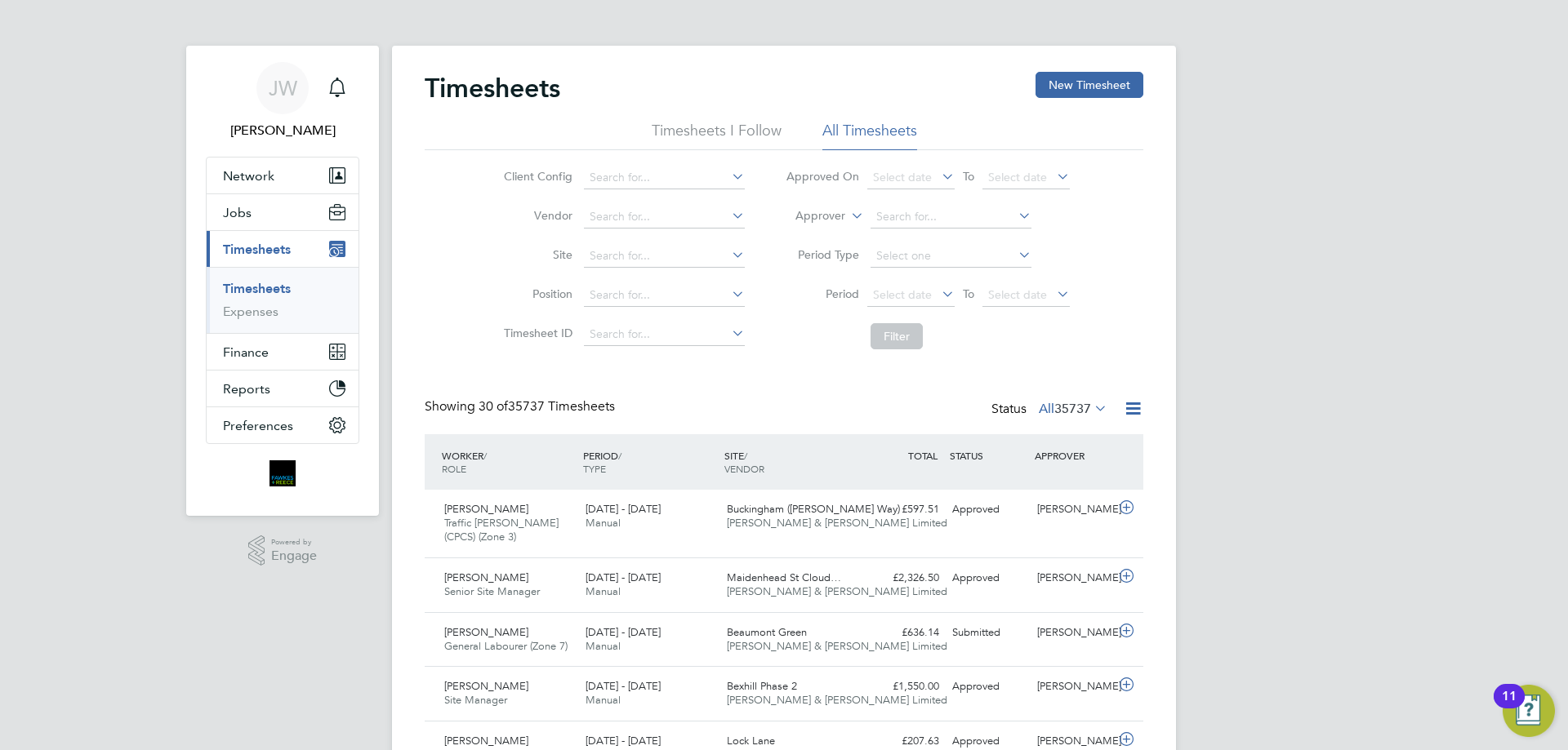
click at [878, 124] on li "All Timesheets" at bounding box center [869, 136] width 95 height 29
click at [1079, 78] on button "New Timesheet" at bounding box center [1089, 85] width 108 height 26
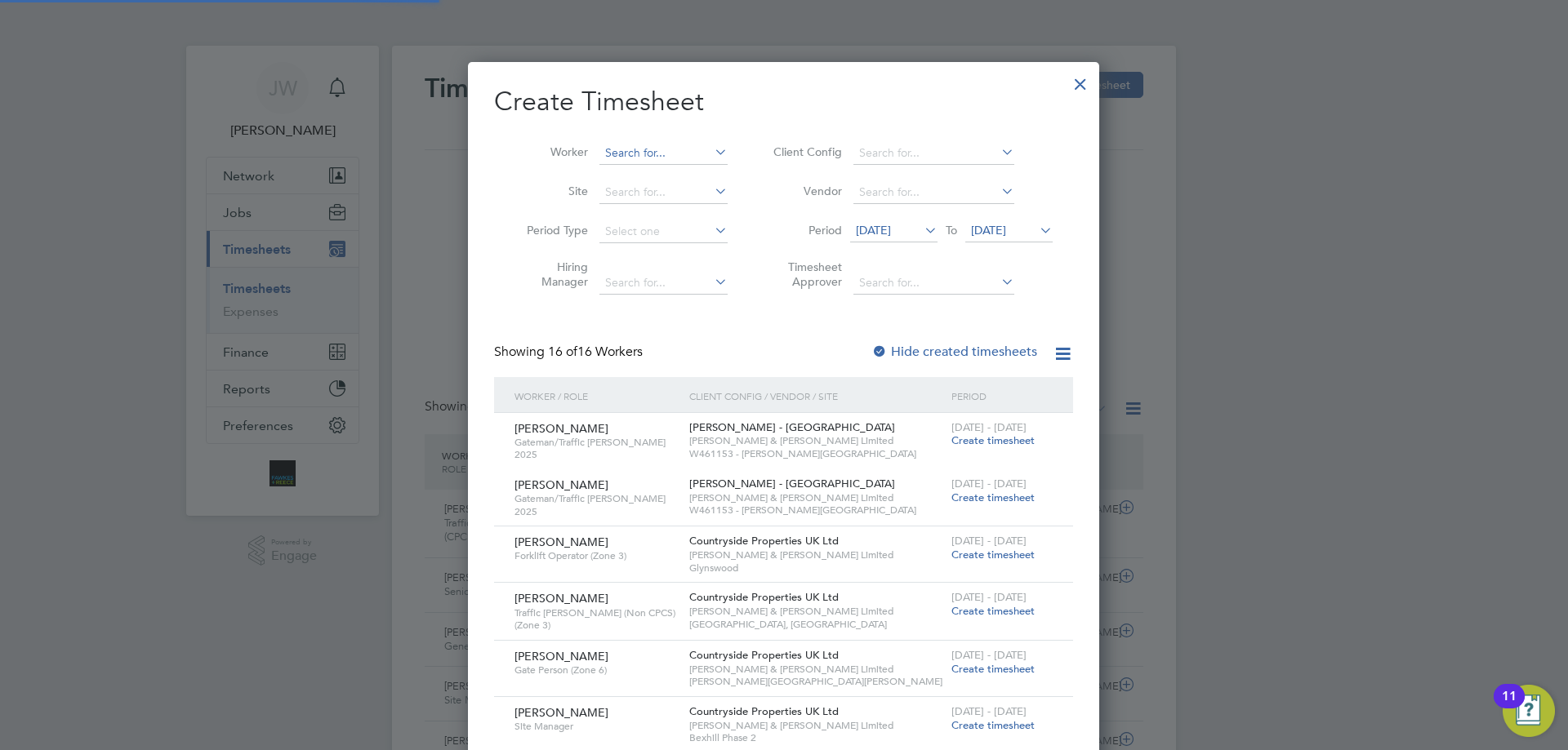
click at [636, 154] on input at bounding box center [663, 154] width 128 height 23
click at [667, 175] on li "Matt New som" at bounding box center [677, 175] width 157 height 22
type input "Matt Newsom"
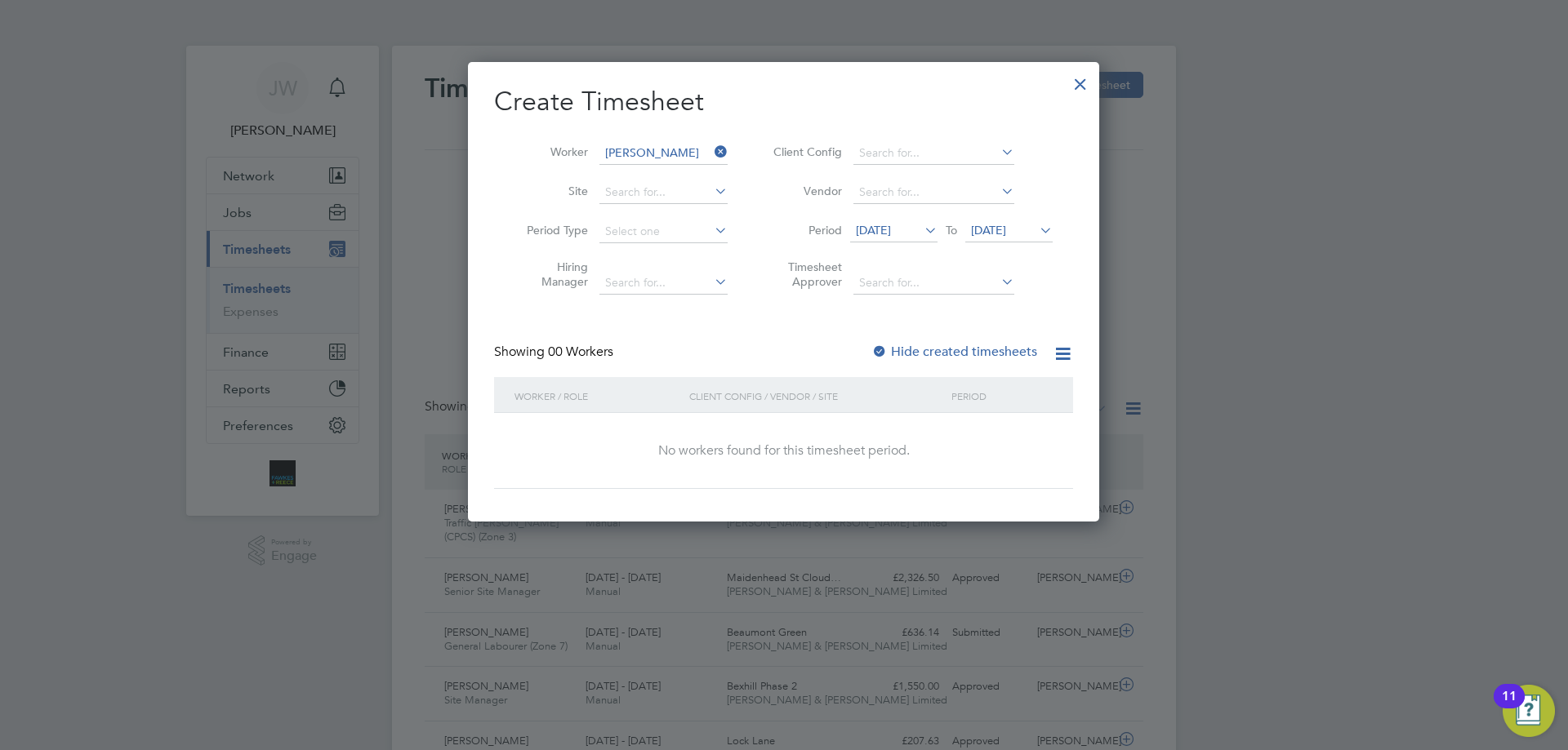
click at [891, 230] on span "18 Sep 2025" at bounding box center [873, 230] width 35 height 15
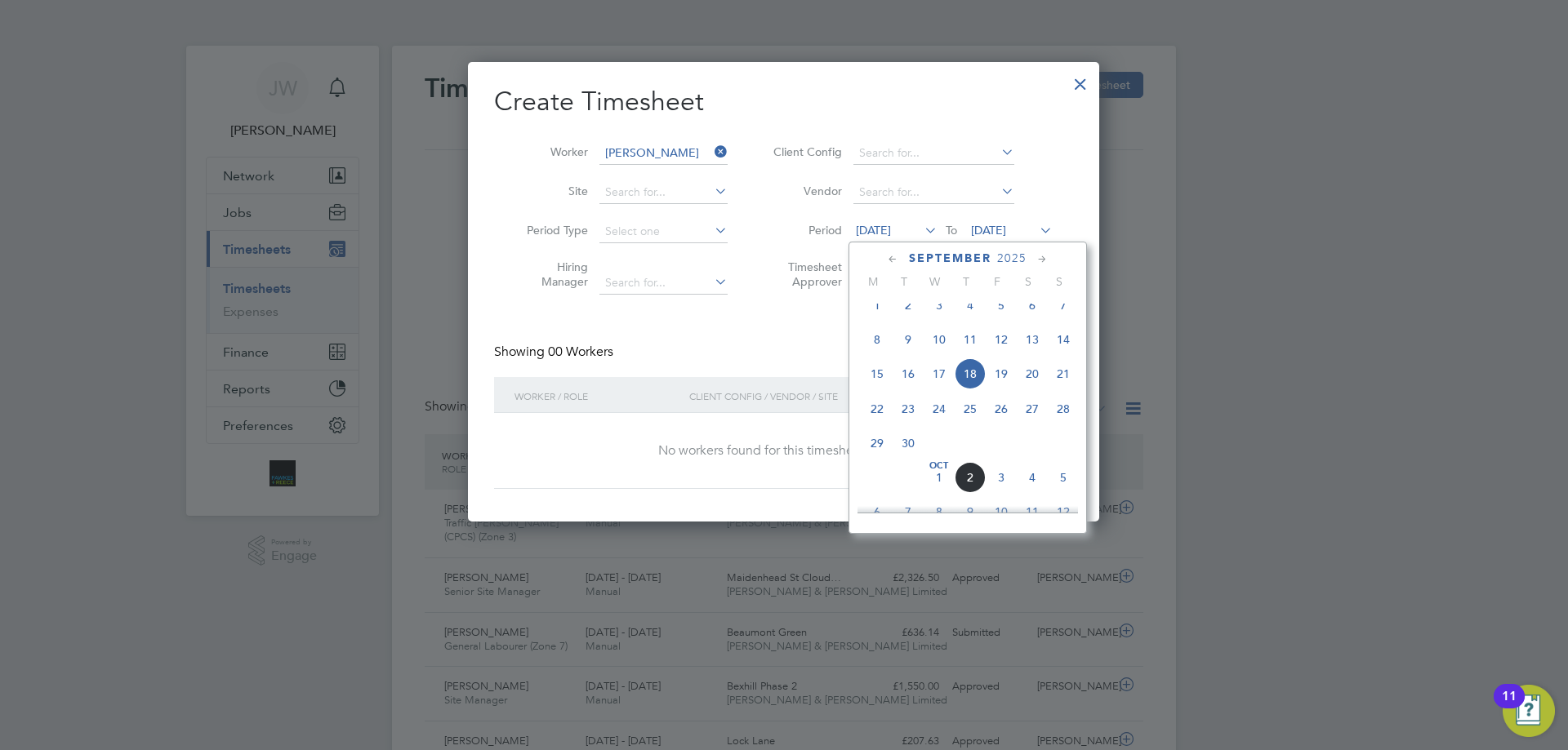
click at [886, 261] on icon at bounding box center [892, 260] width 16 height 18
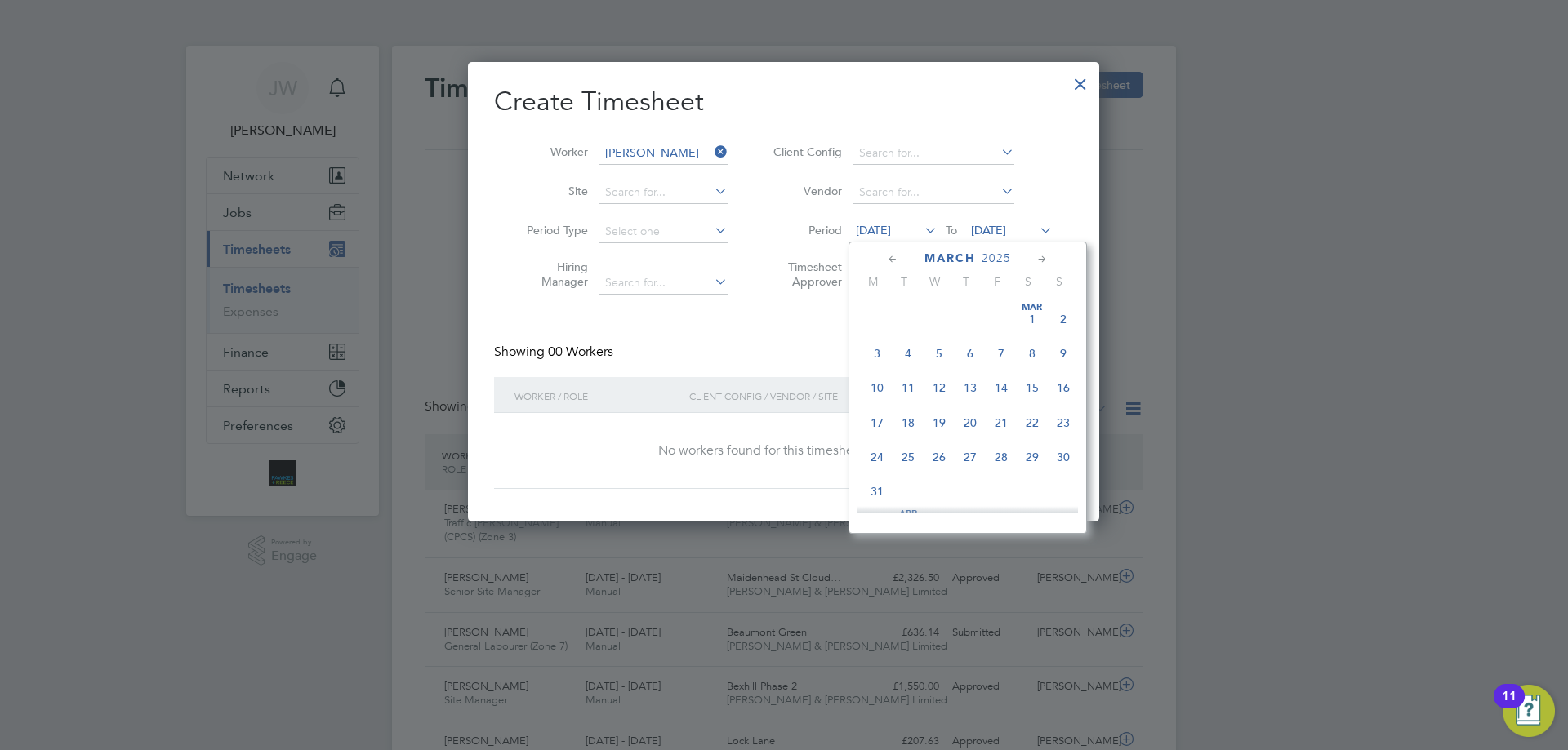
click at [886, 261] on icon at bounding box center [892, 260] width 16 height 18
click at [1033, 315] on span "Feb 1" at bounding box center [1032, 319] width 31 height 31
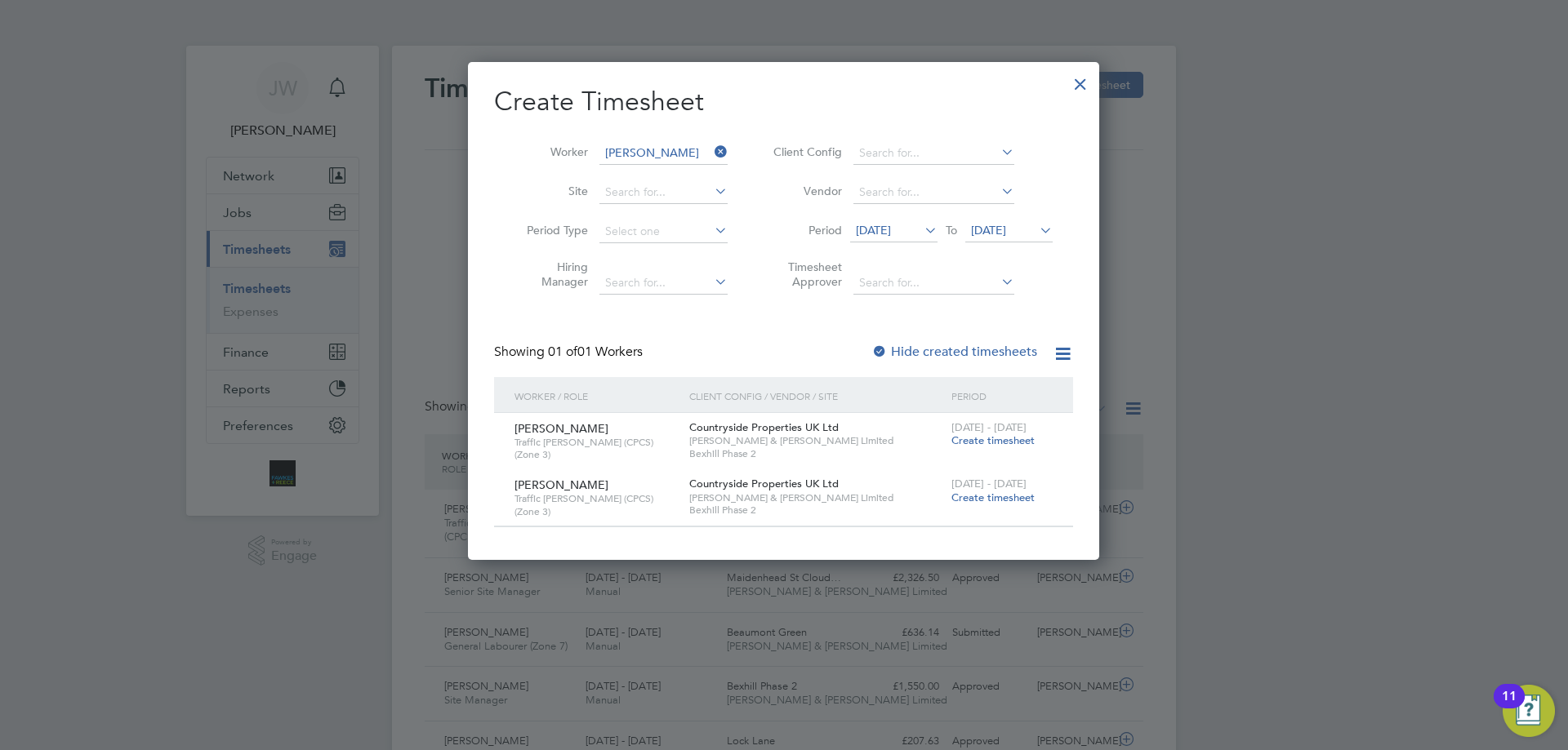
click at [884, 350] on div at bounding box center [879, 353] width 16 height 16
click at [1058, 355] on icon at bounding box center [1062, 354] width 20 height 20
click at [1054, 315] on div "Create Timesheet Worker Matt Newsom Site Period Type Hiring Manager Client Conf…" at bounding box center [784, 306] width 579 height 443
click at [709, 156] on input at bounding box center [663, 154] width 128 height 23
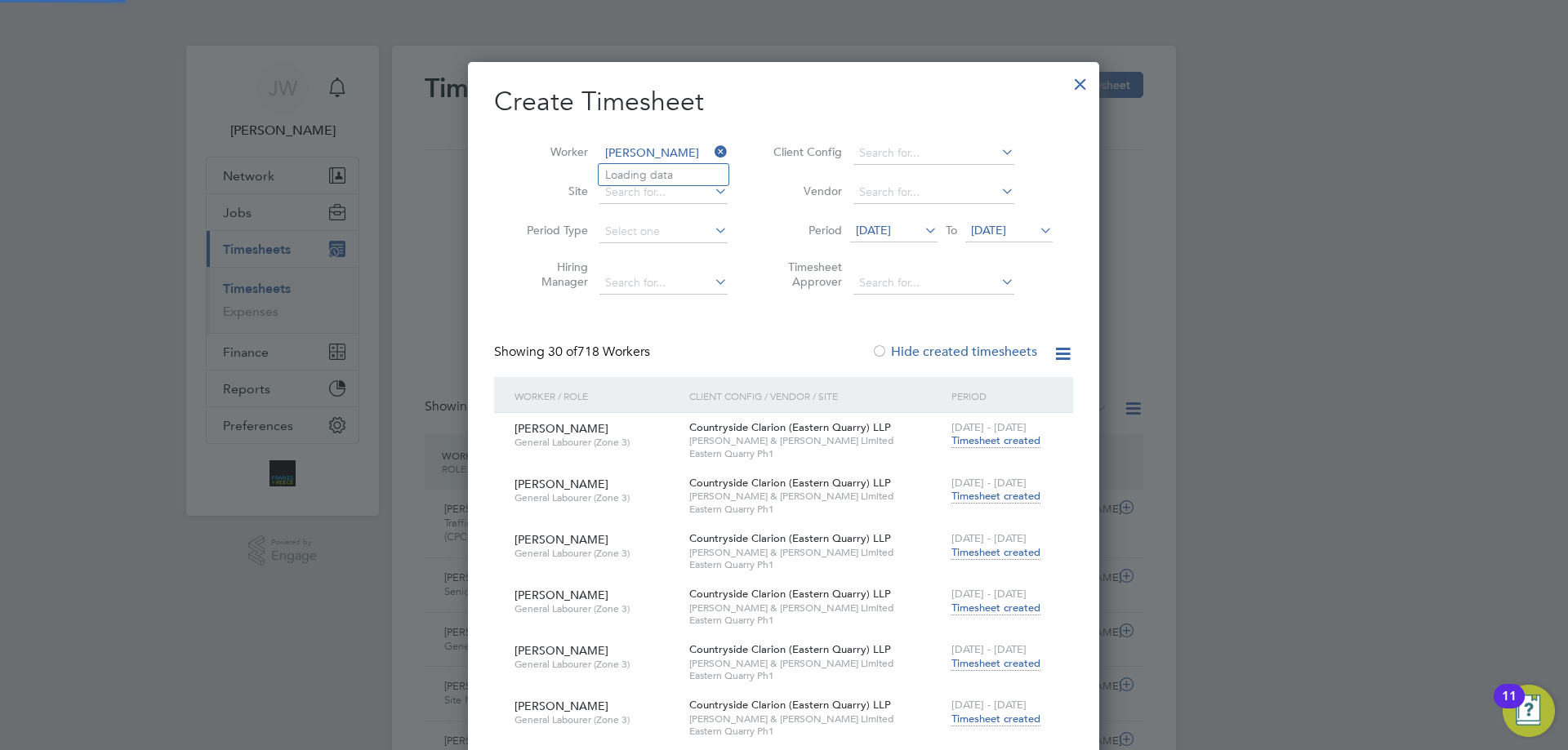
scroll to position [34740, 632]
click at [715, 172] on b "Off" at bounding box center [724, 175] width 18 height 14
type input "Samuel Offei"
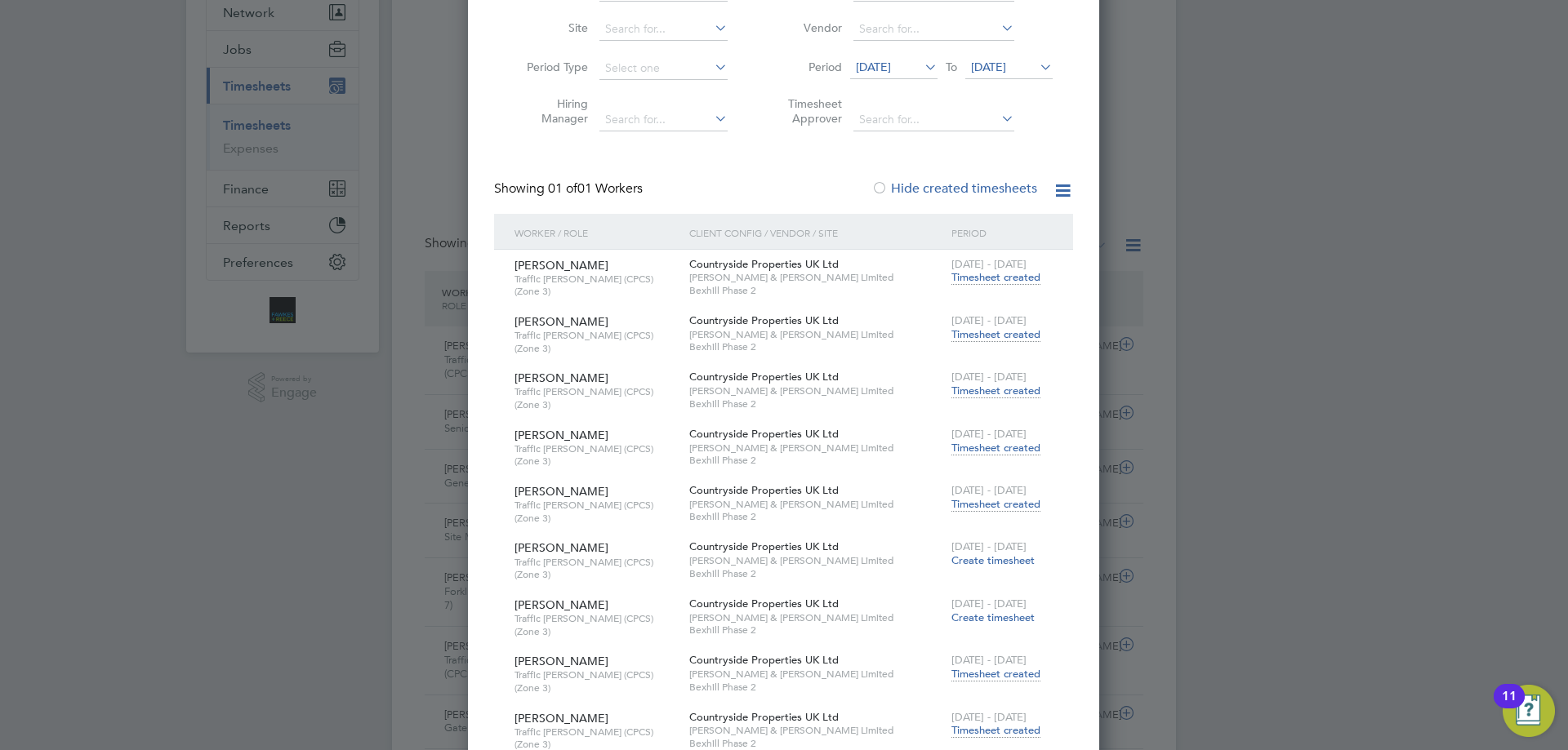
scroll to position [245, 0]
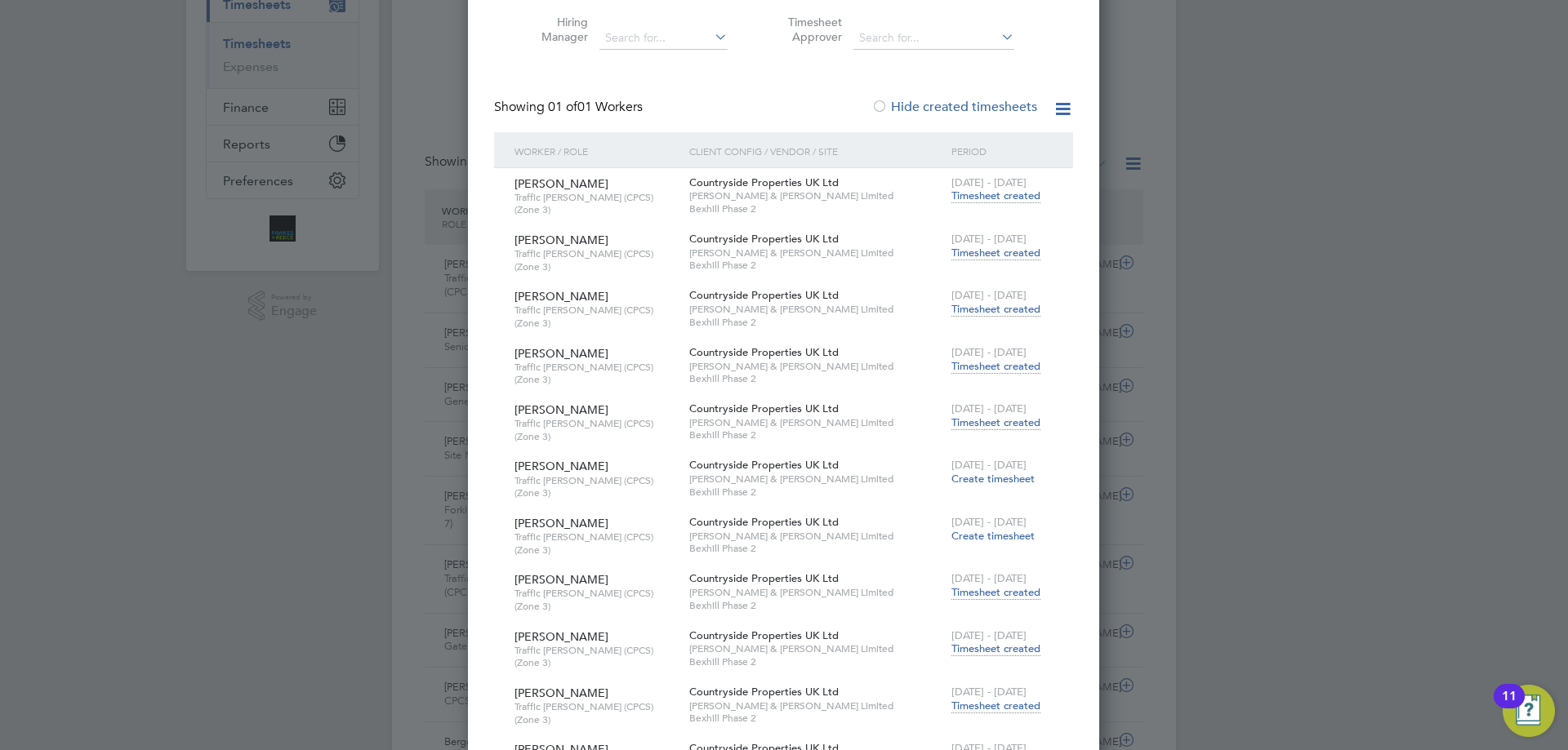
click at [987, 585] on span "Timesheet created" at bounding box center [995, 592] width 89 height 15
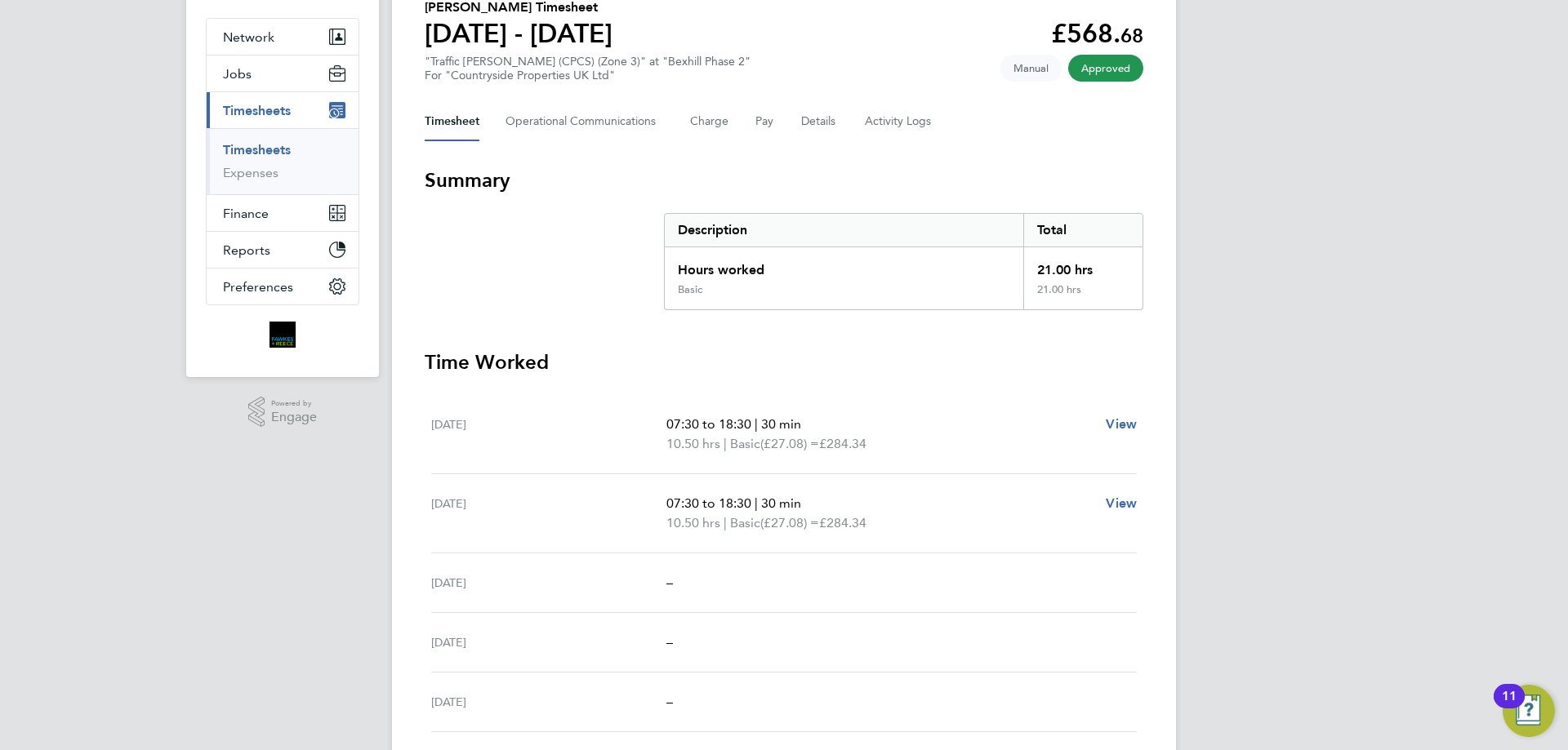
scroll to position [57, 0]
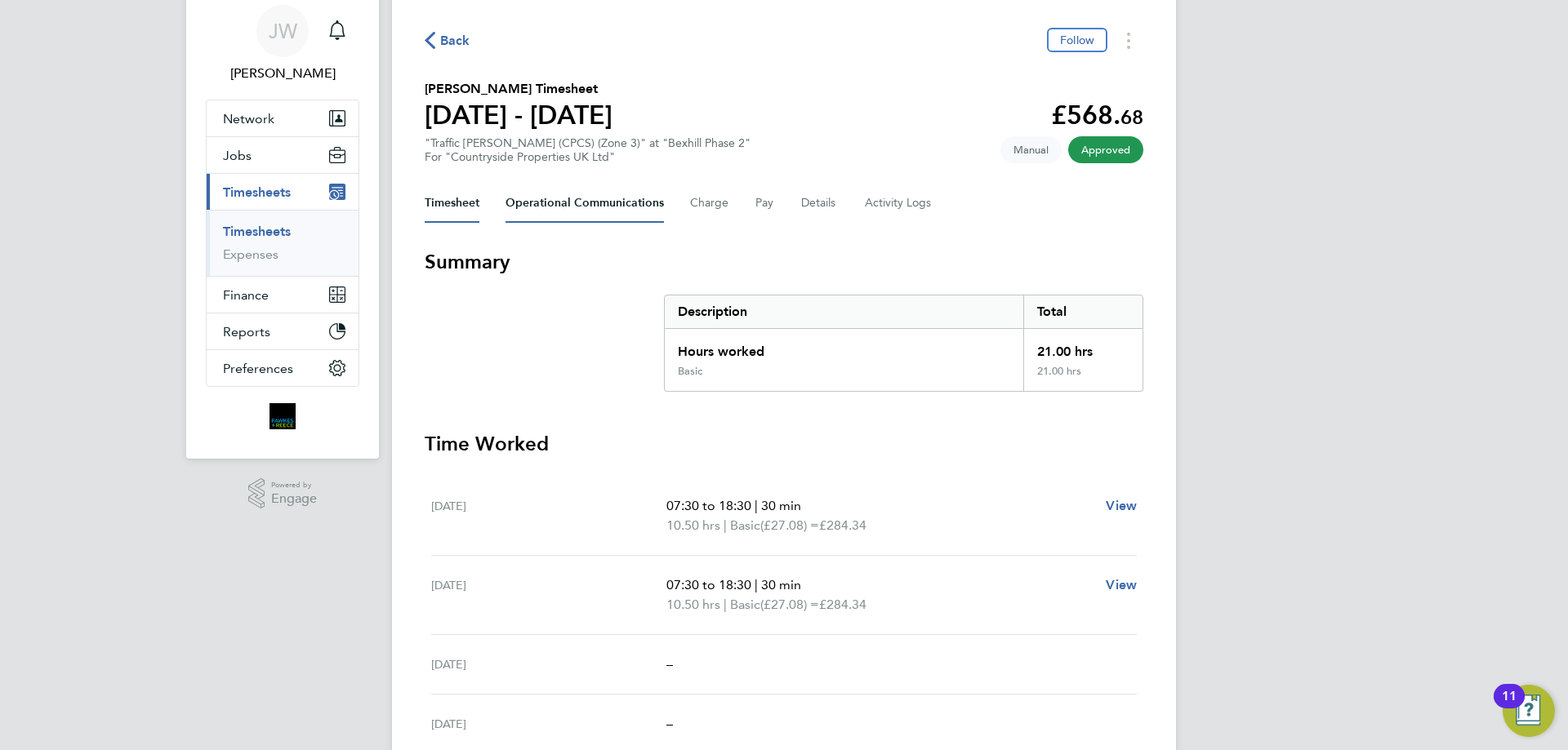
click at [565, 204] on Communications-tab "Operational Communications" at bounding box center [585, 203] width 159 height 39
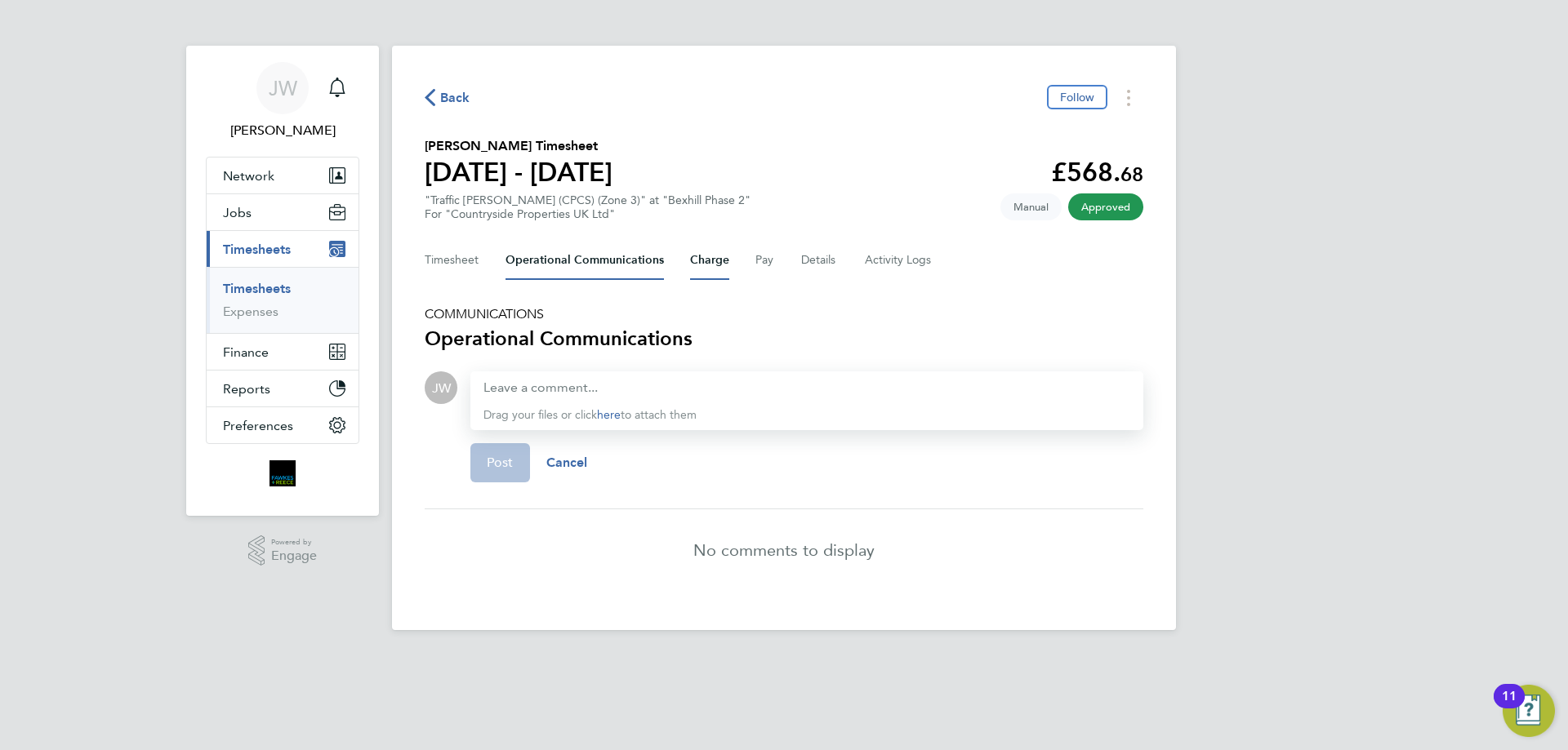
click at [718, 266] on button "Charge" at bounding box center [709, 261] width 39 height 39
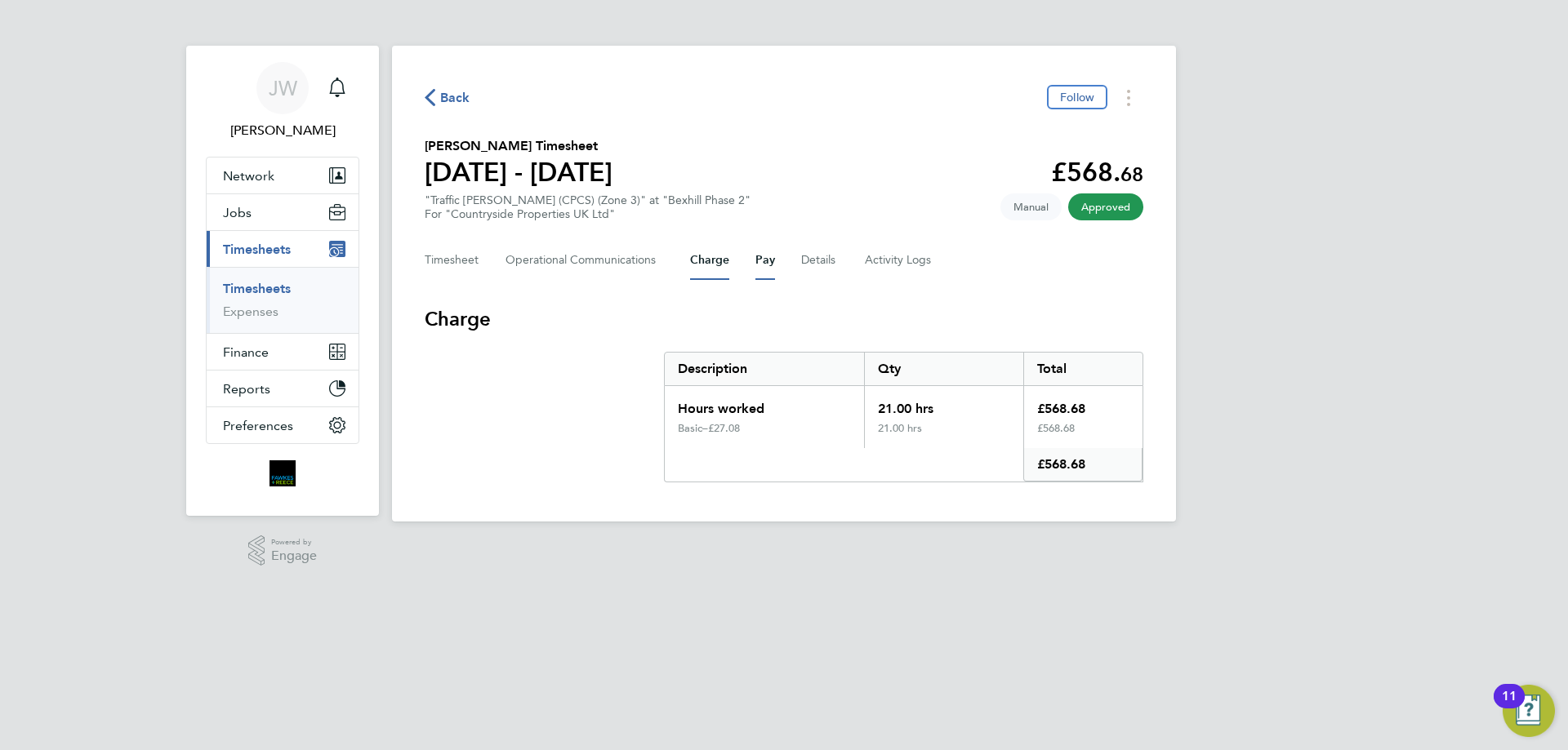
click at [764, 260] on button "Pay" at bounding box center [765, 261] width 20 height 39
click at [824, 261] on button "Details" at bounding box center [820, 261] width 38 height 39
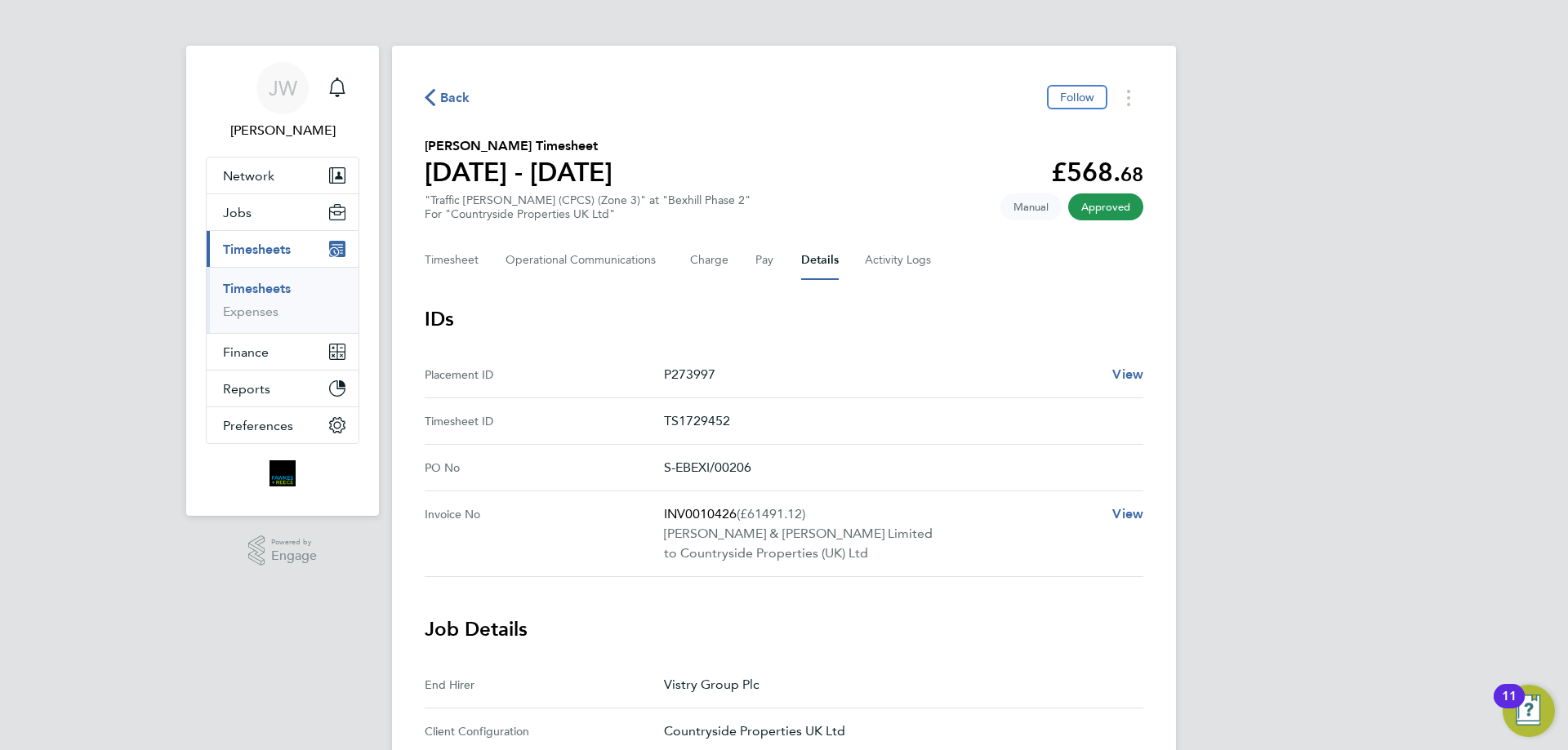
click at [432, 95] on icon "button" at bounding box center [430, 97] width 11 height 17
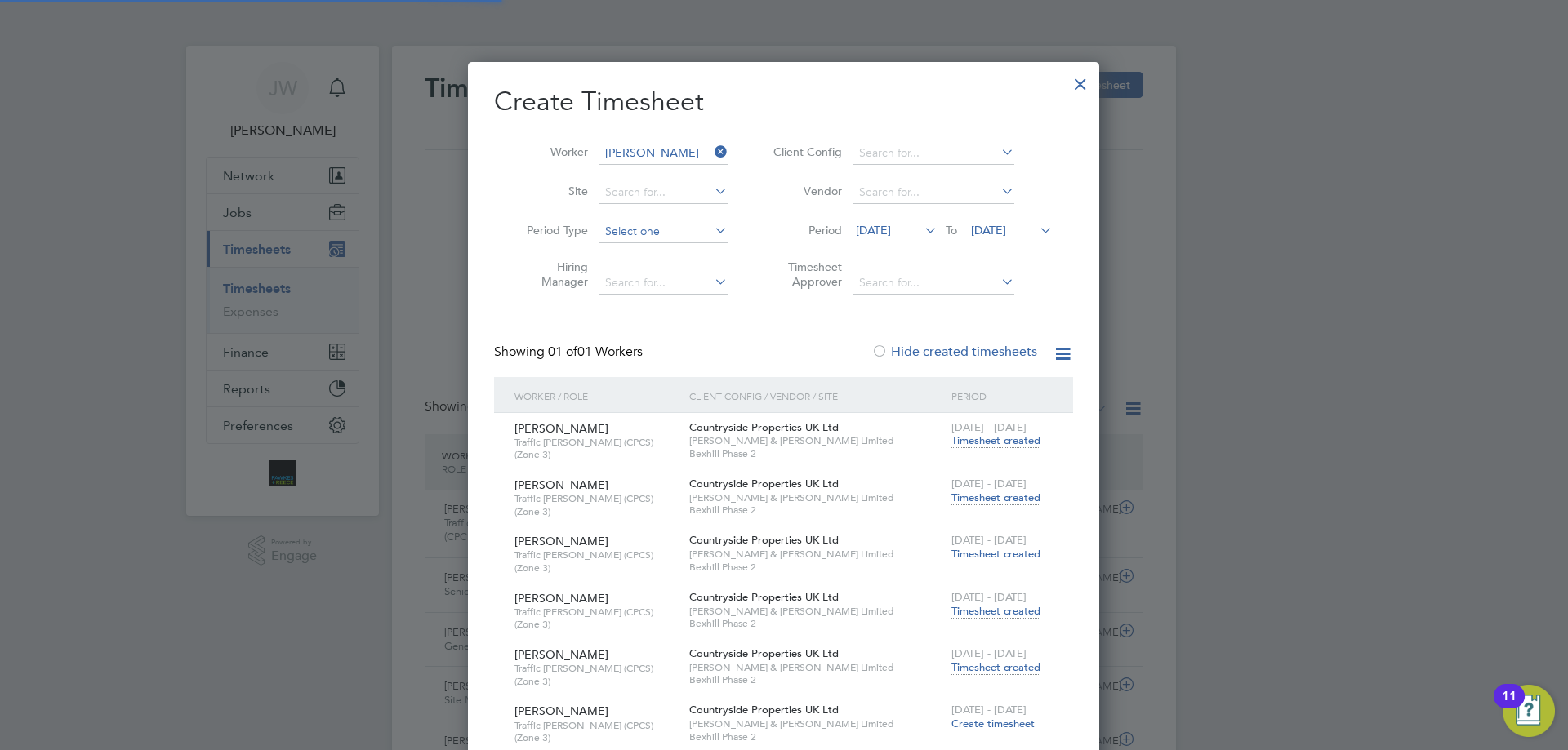
scroll to position [42, 142]
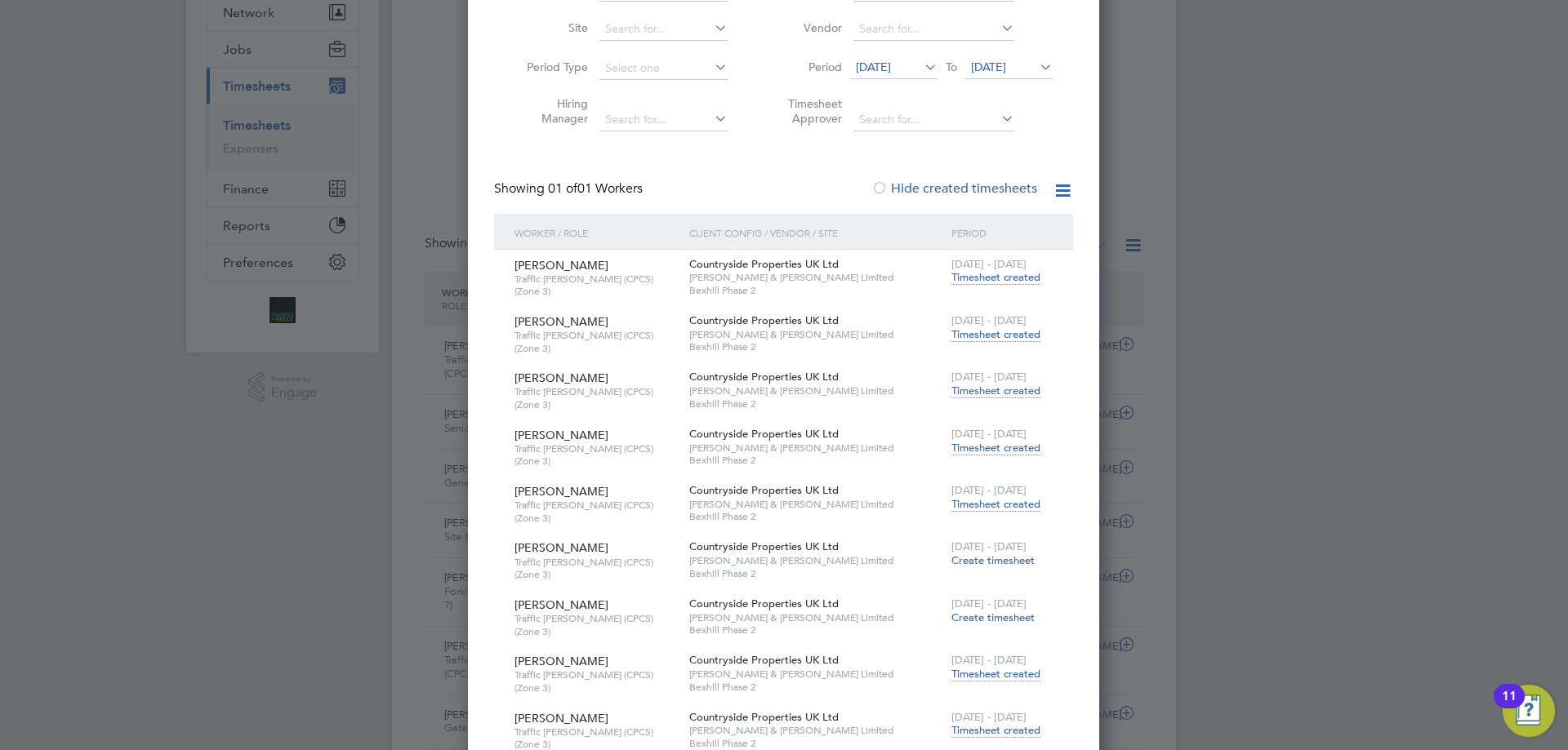
click at [1007, 499] on span "Timesheet created" at bounding box center [995, 505] width 89 height 15
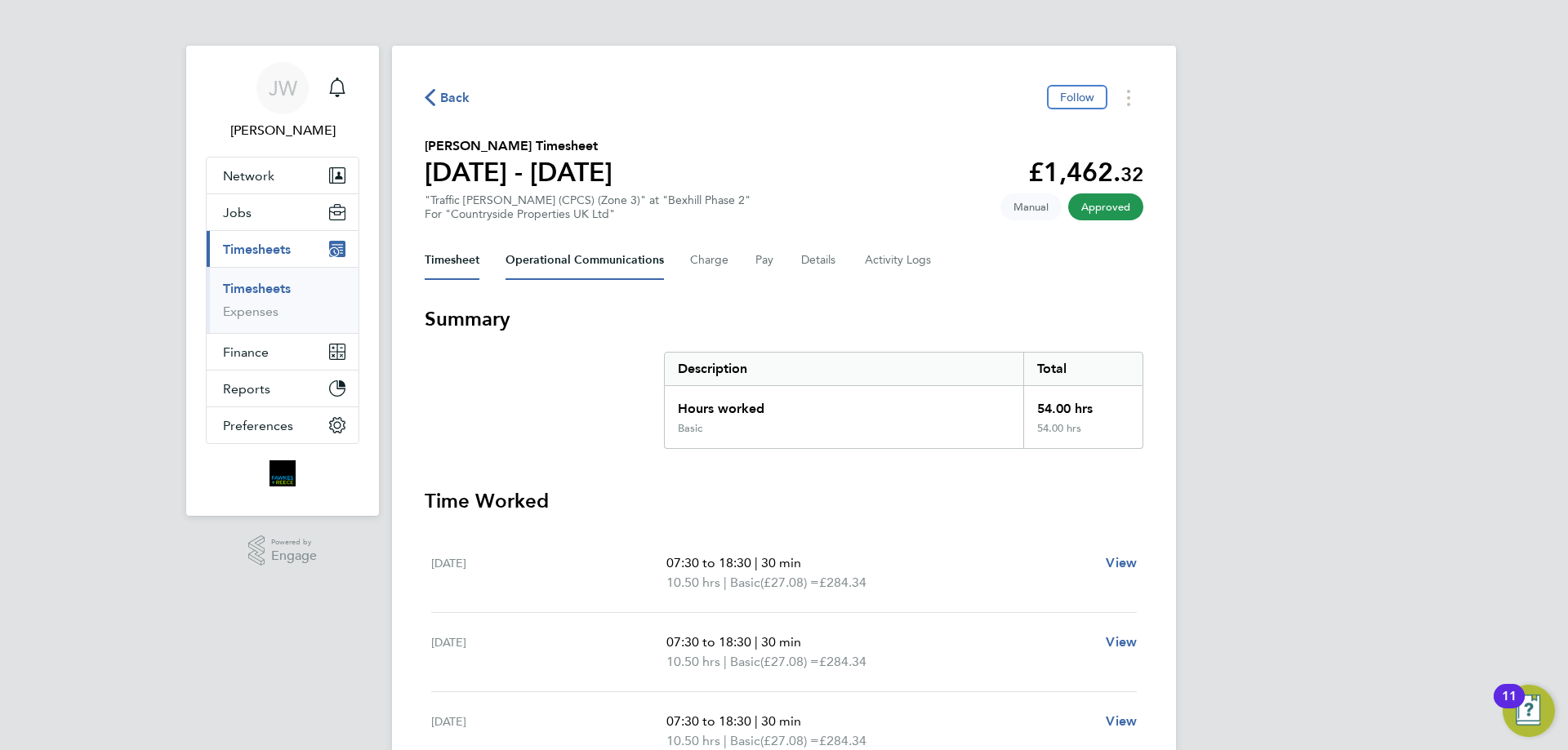
click at [596, 261] on Communications-tab "Operational Communications" at bounding box center [585, 261] width 159 height 39
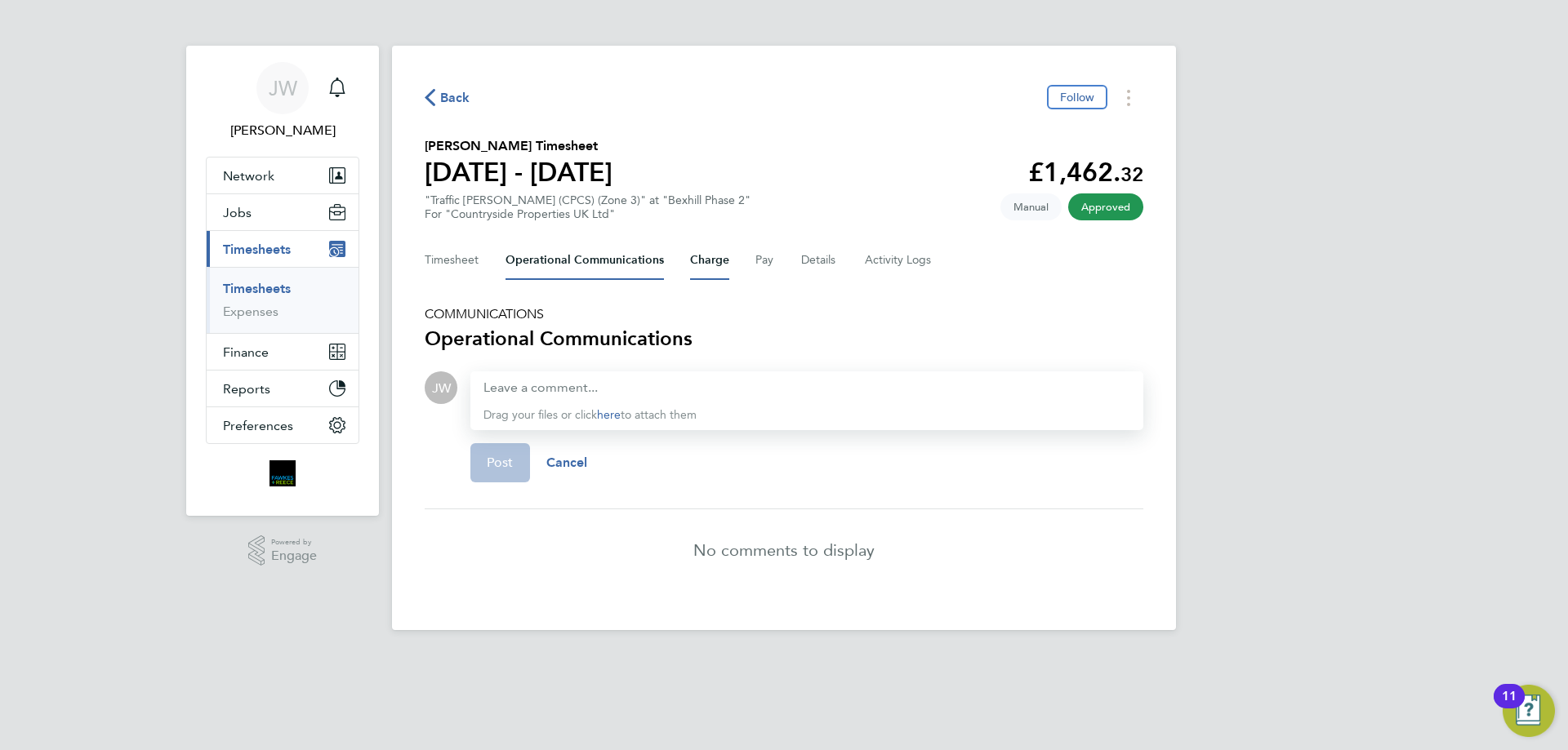
click at [711, 261] on button "Charge" at bounding box center [709, 261] width 39 height 39
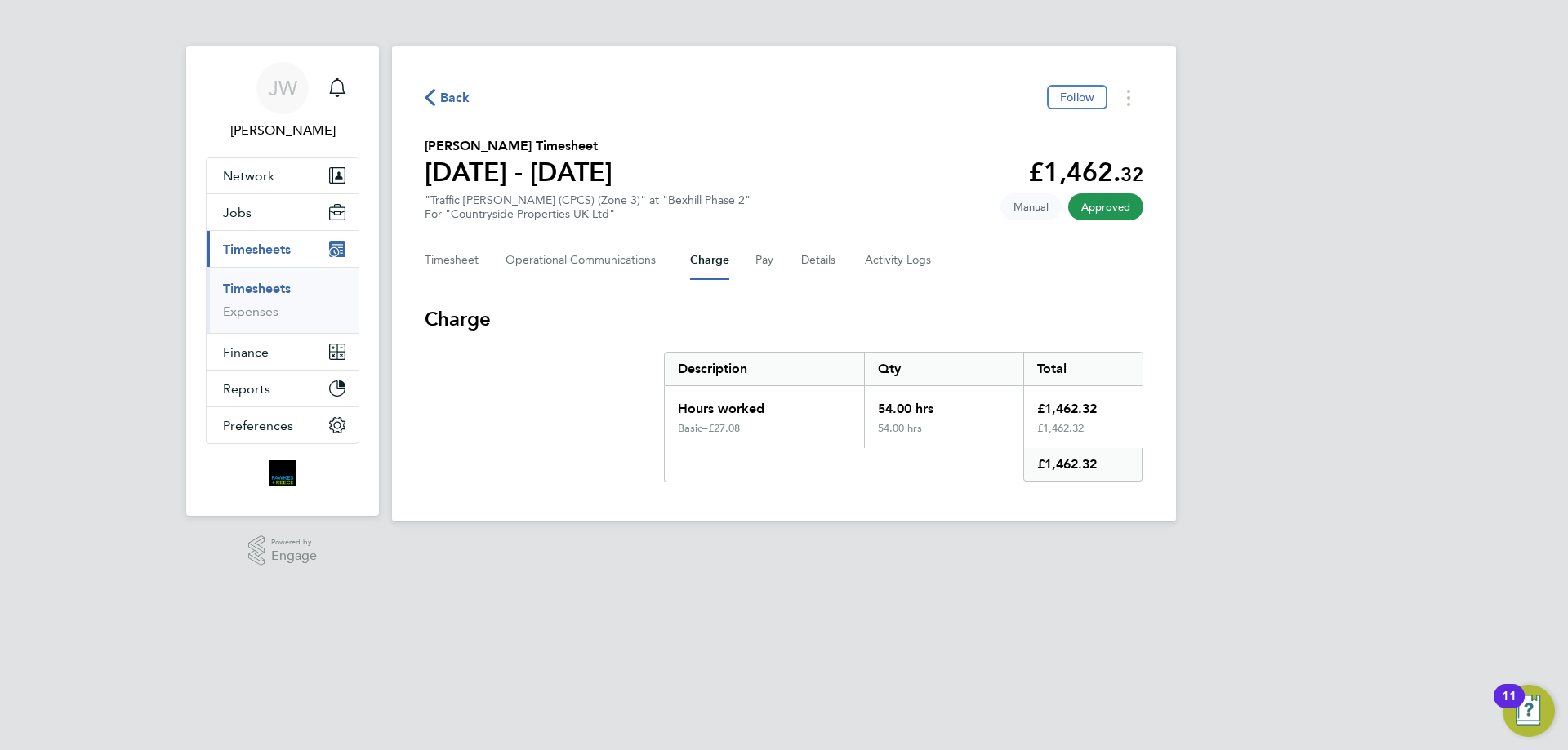
click at [793, 259] on div "Timesheet Operational Communications Charge Pay Details Activity Logs" at bounding box center [784, 261] width 718 height 39
click at [802, 261] on button "Details" at bounding box center [820, 261] width 38 height 39
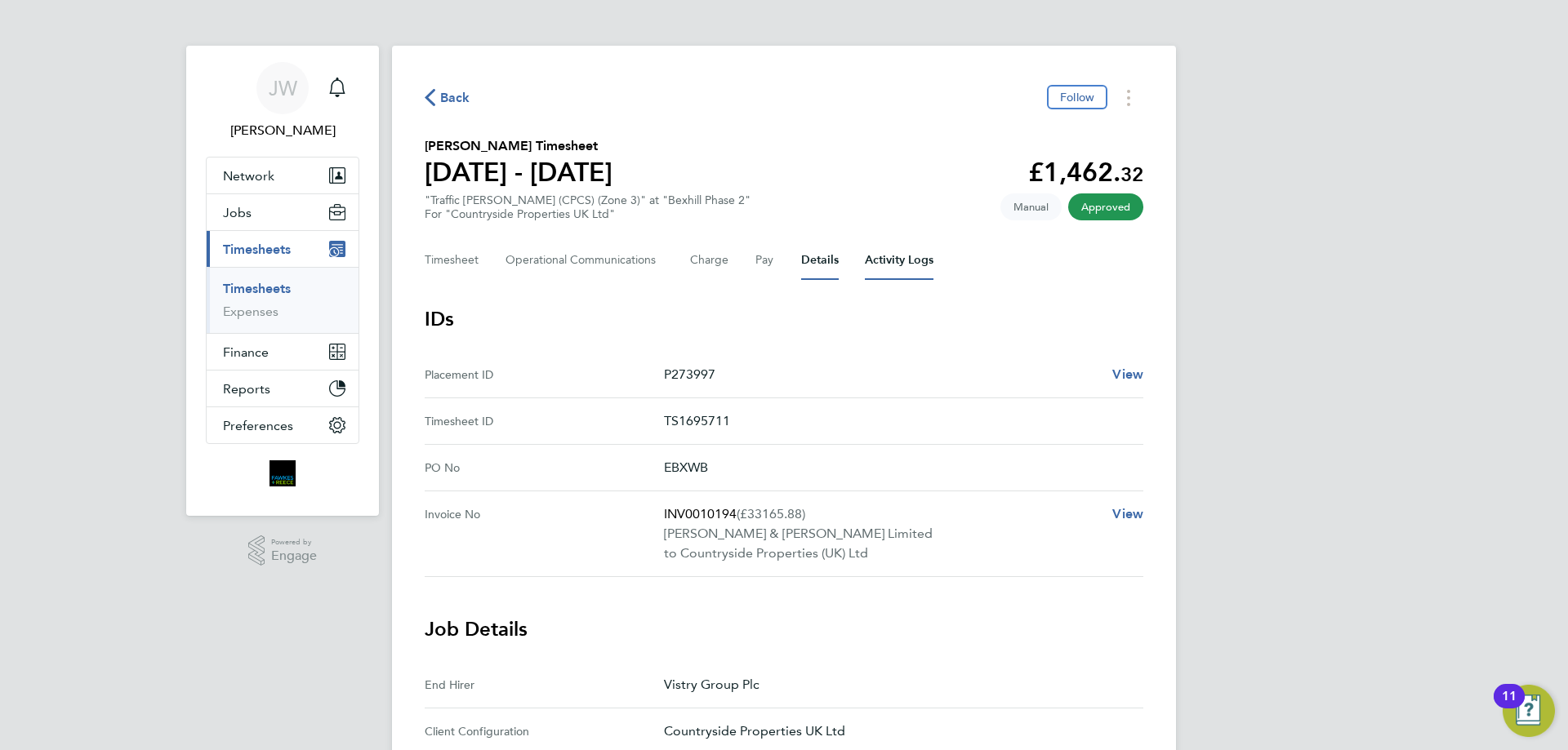
click at [883, 253] on Logs-tab "Activity Logs" at bounding box center [899, 261] width 69 height 39
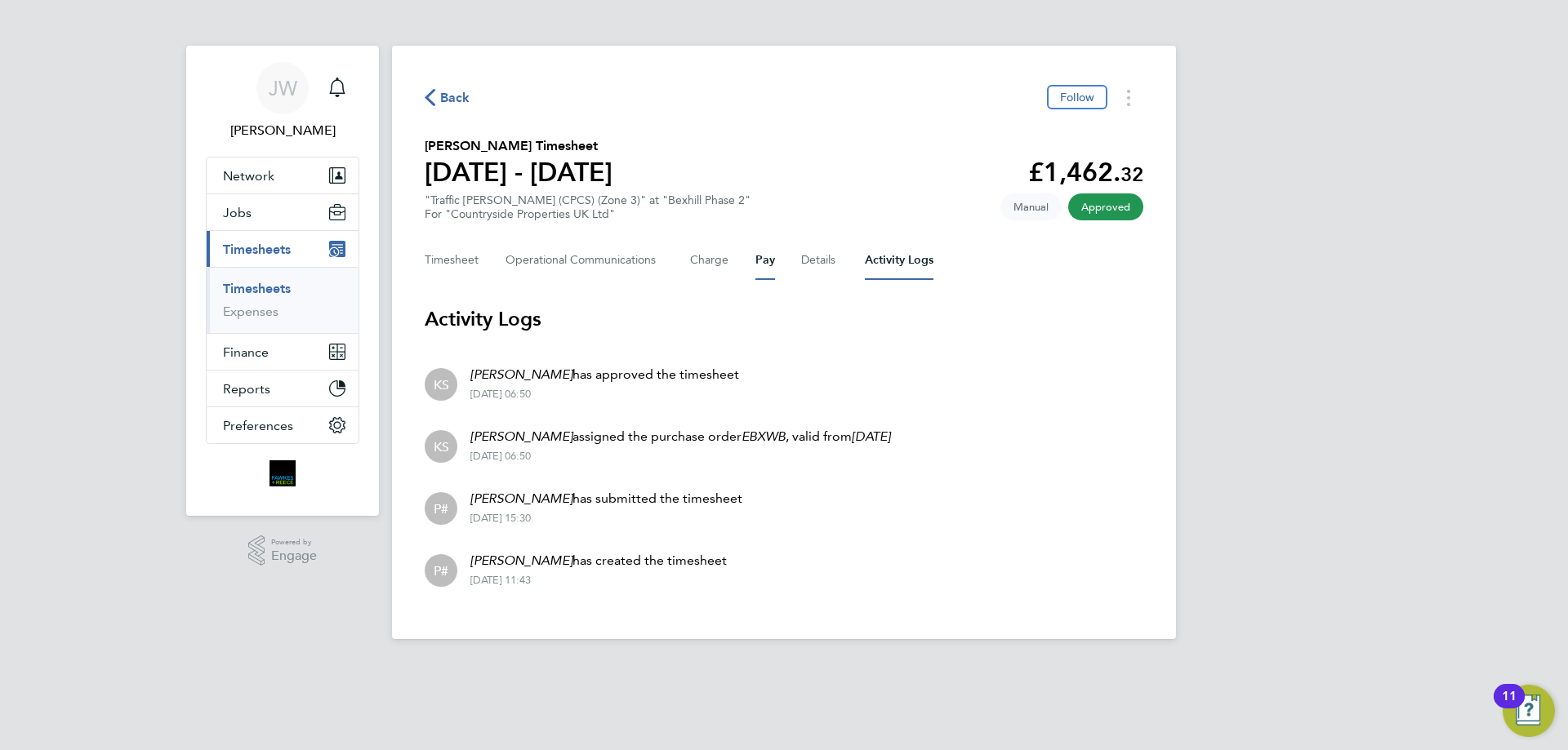
click at [763, 262] on button "Pay" at bounding box center [765, 261] width 20 height 39
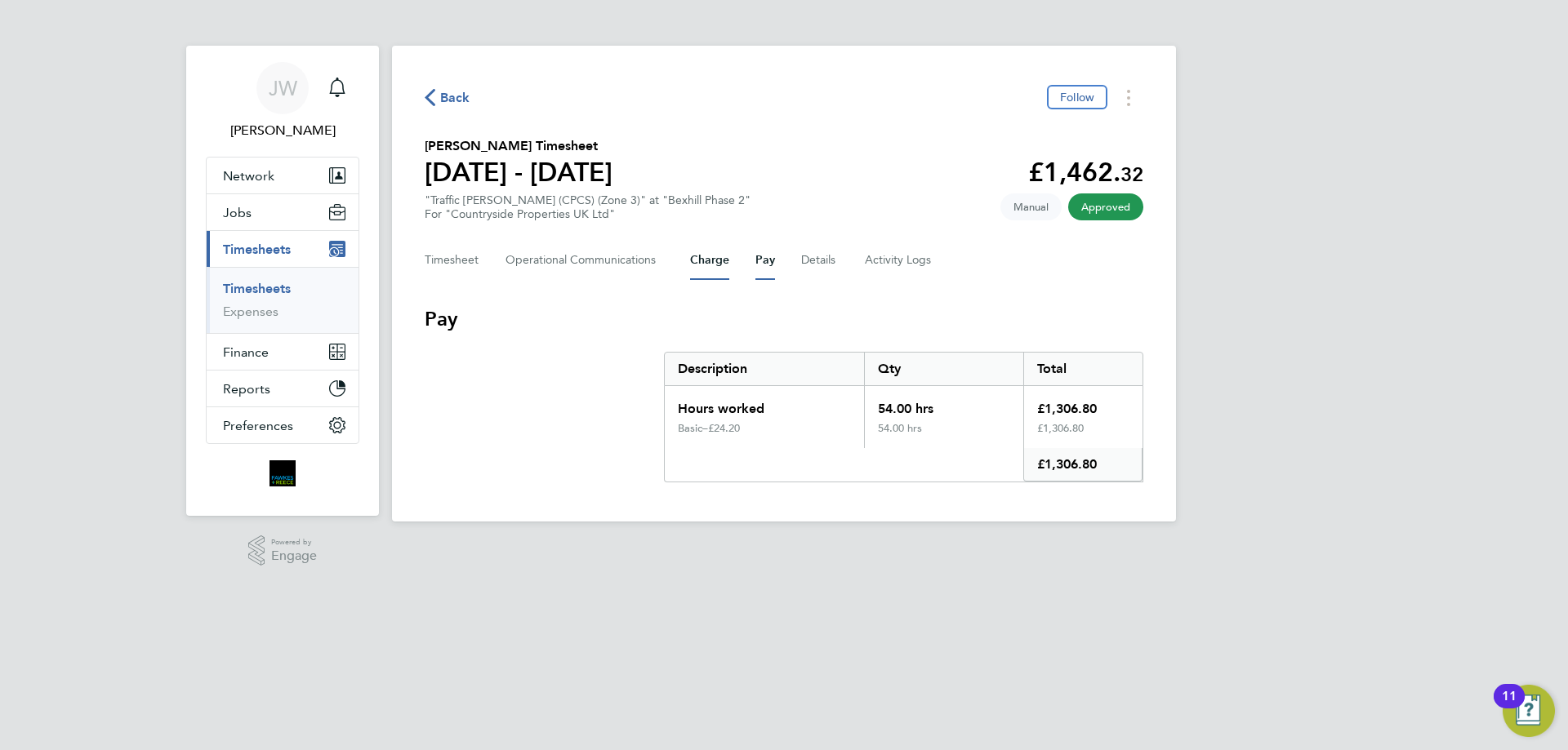
click at [705, 262] on button "Charge" at bounding box center [709, 261] width 39 height 39
click at [614, 266] on Communications-tab "Operational Communications" at bounding box center [585, 261] width 159 height 39
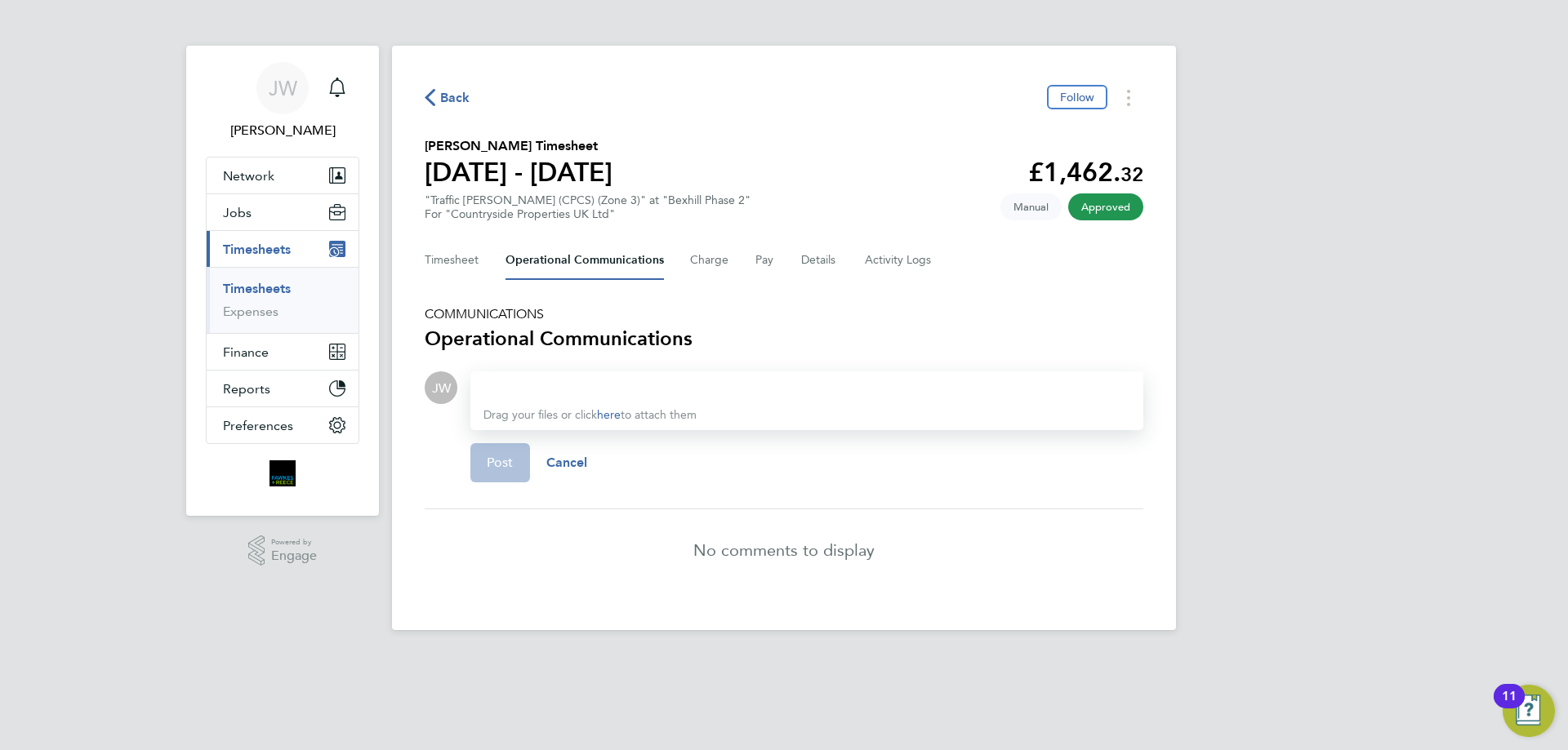
click at [431, 93] on icon "button" at bounding box center [430, 97] width 11 height 17
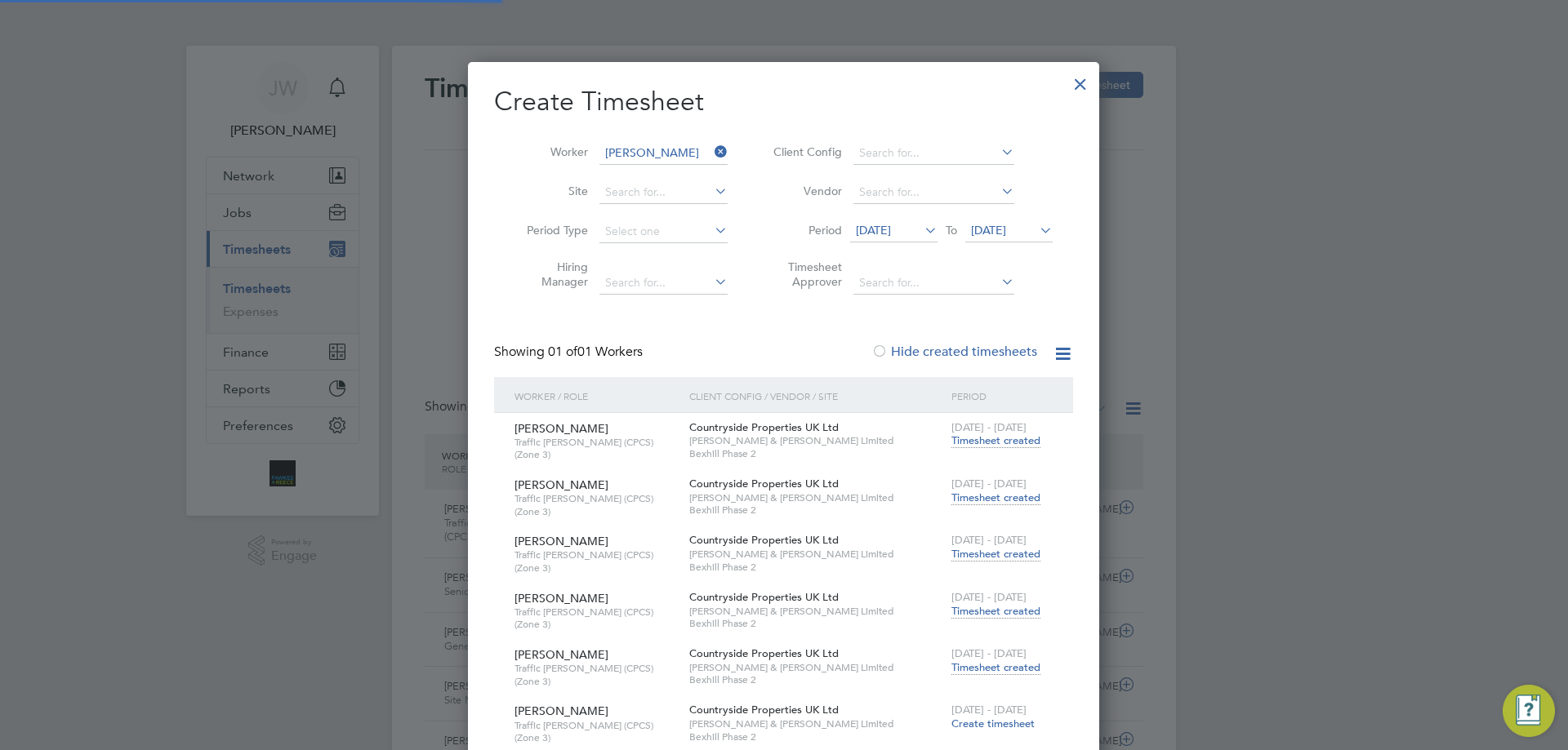
scroll to position [42, 142]
click at [711, 151] on icon at bounding box center [711, 152] width 0 height 23
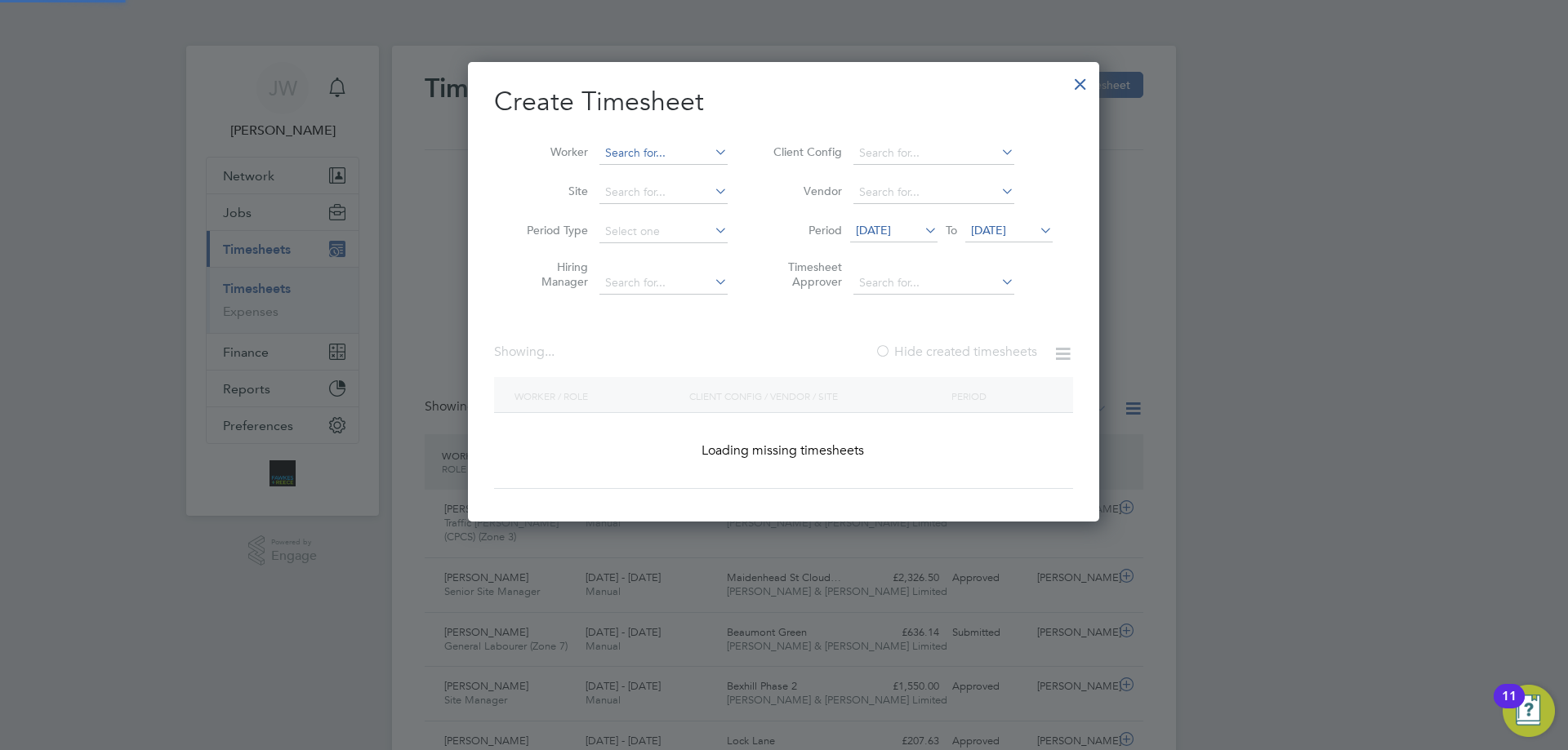
click at [690, 153] on input at bounding box center [663, 154] width 128 height 23
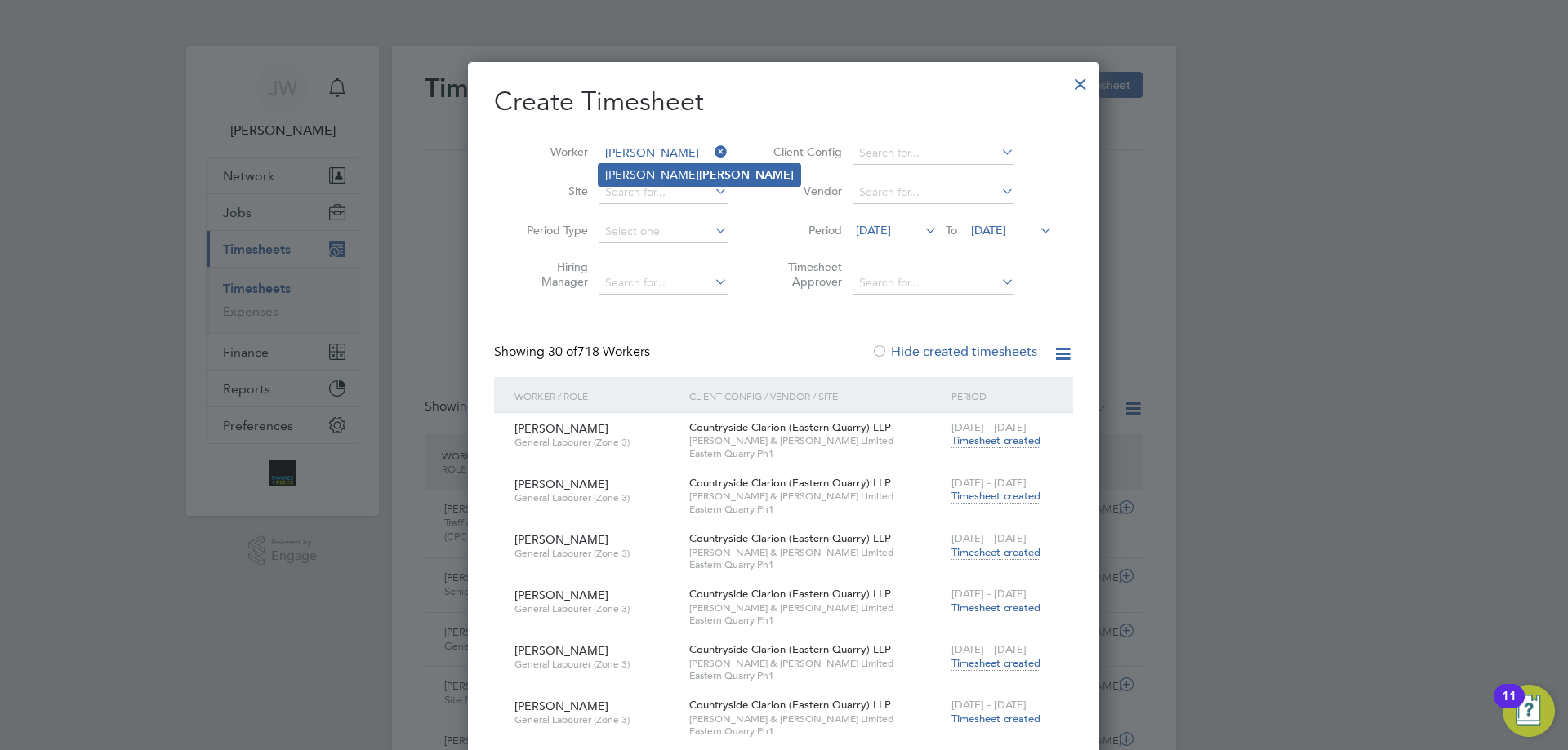
click at [699, 170] on b "Newsom" at bounding box center [746, 175] width 95 height 14
type input "Matt Newsom"
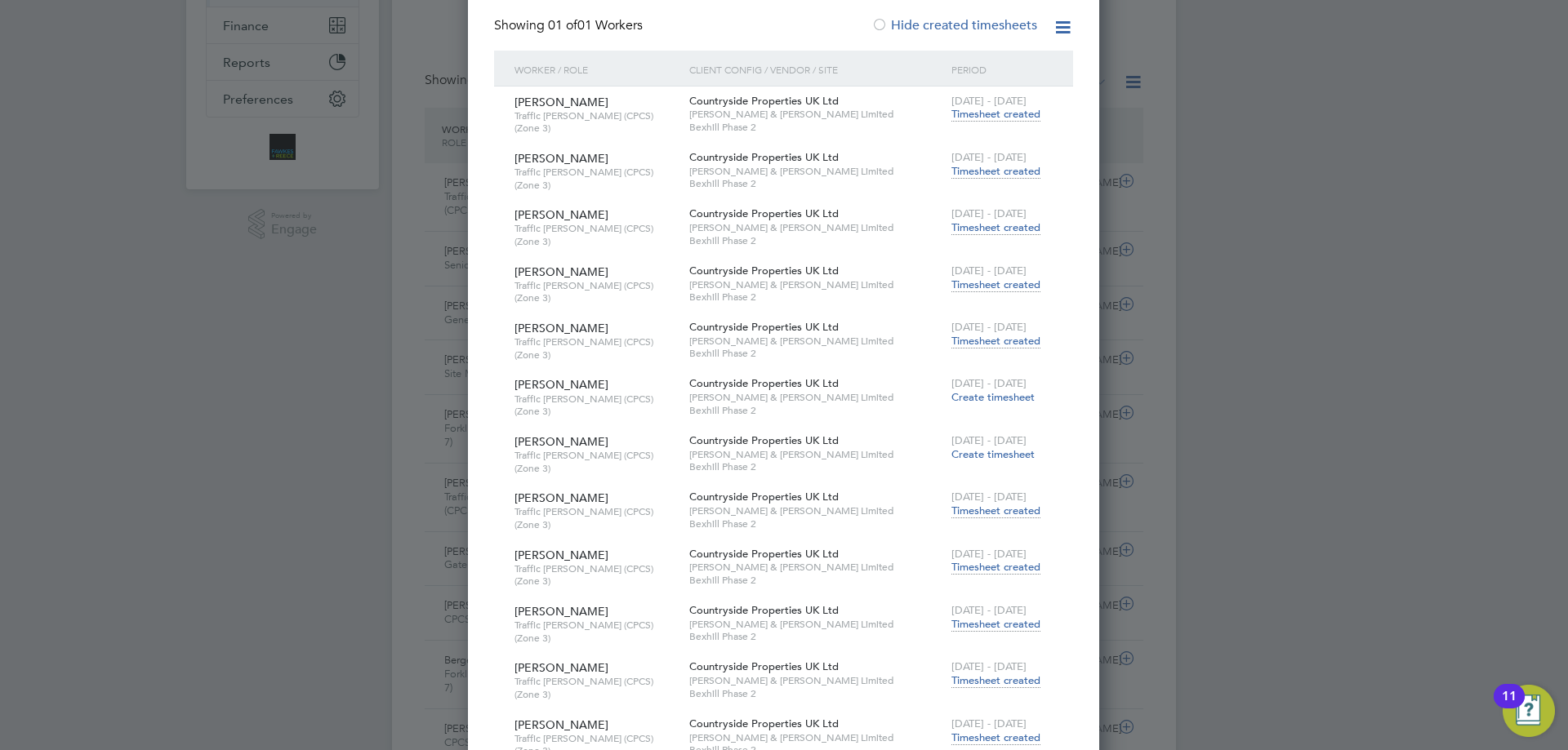
click at [985, 504] on span "Timesheet created" at bounding box center [995, 511] width 89 height 15
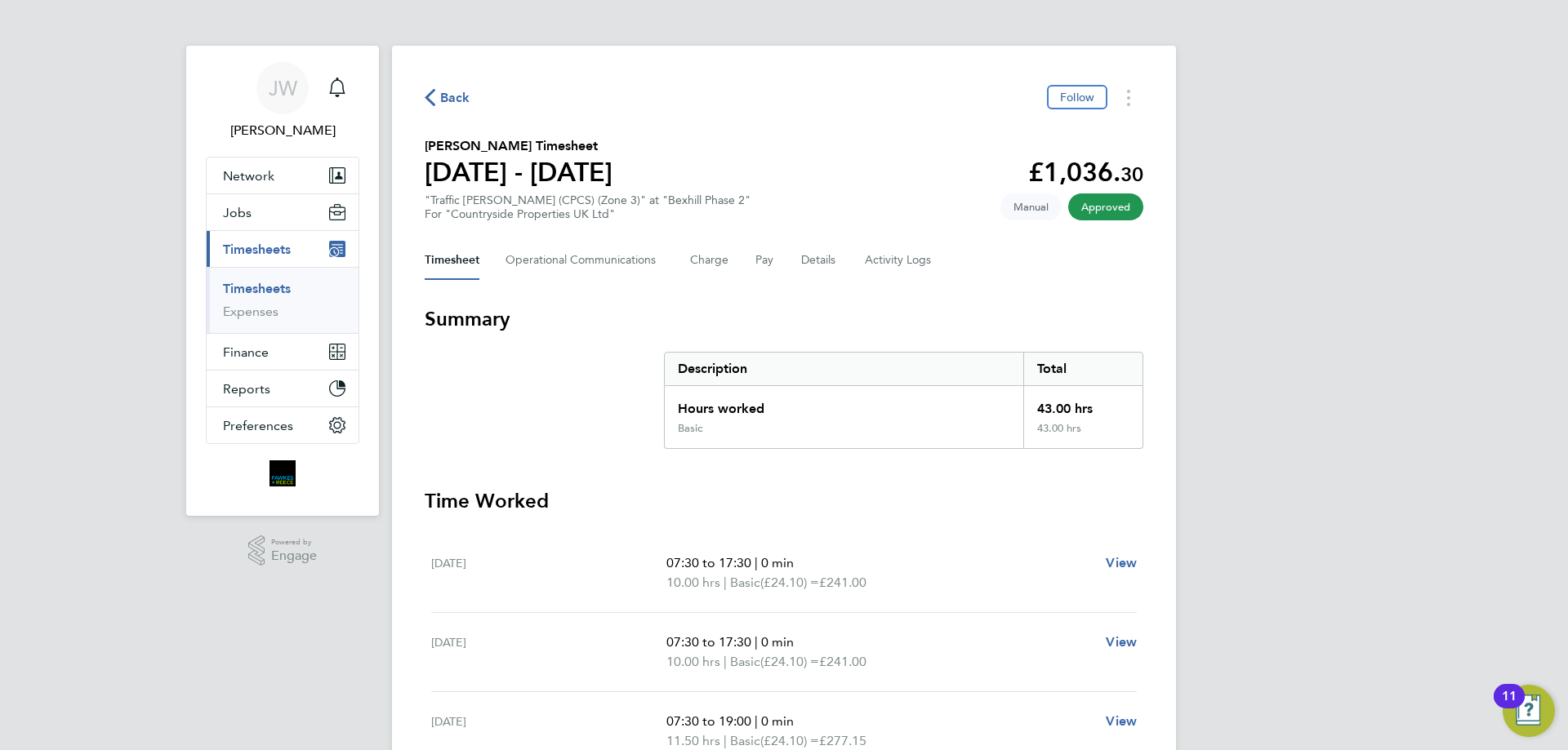
click at [796, 261] on div "Timesheet Operational Communications Charge Pay Details Activity Logs" at bounding box center [784, 261] width 718 height 39
click at [819, 261] on button "Details" at bounding box center [820, 261] width 38 height 39
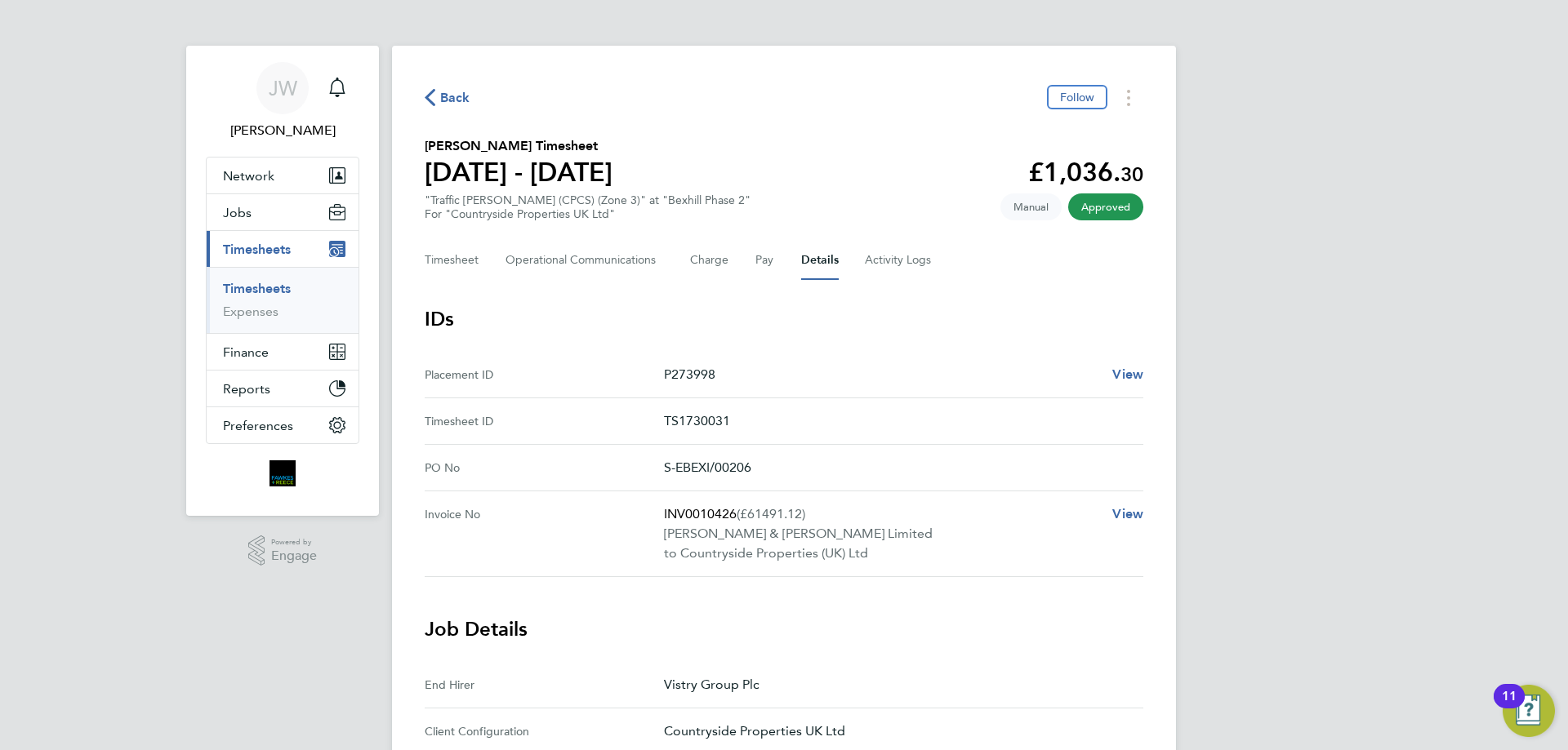
click at [431, 100] on icon "button" at bounding box center [430, 97] width 11 height 17
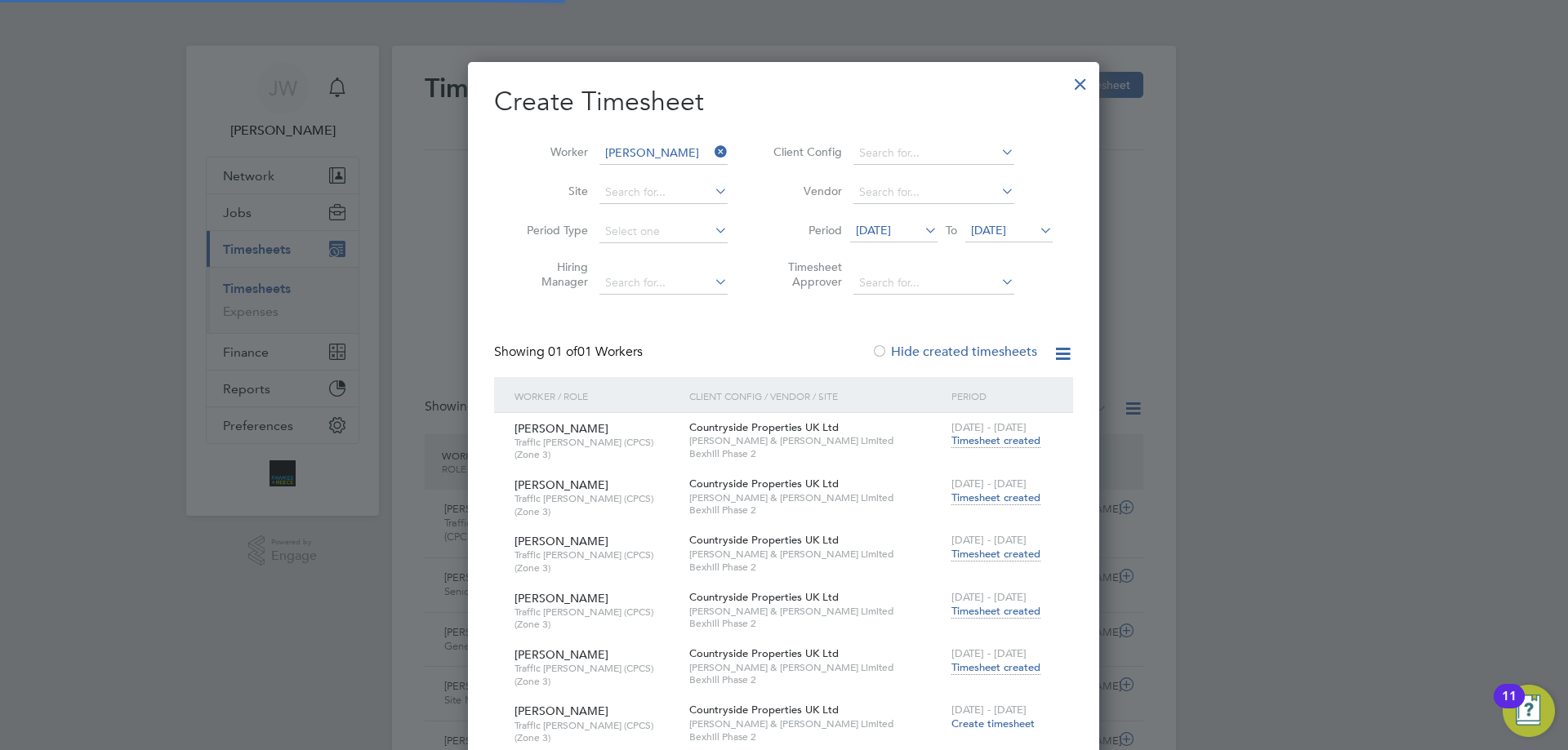
scroll to position [42, 142]
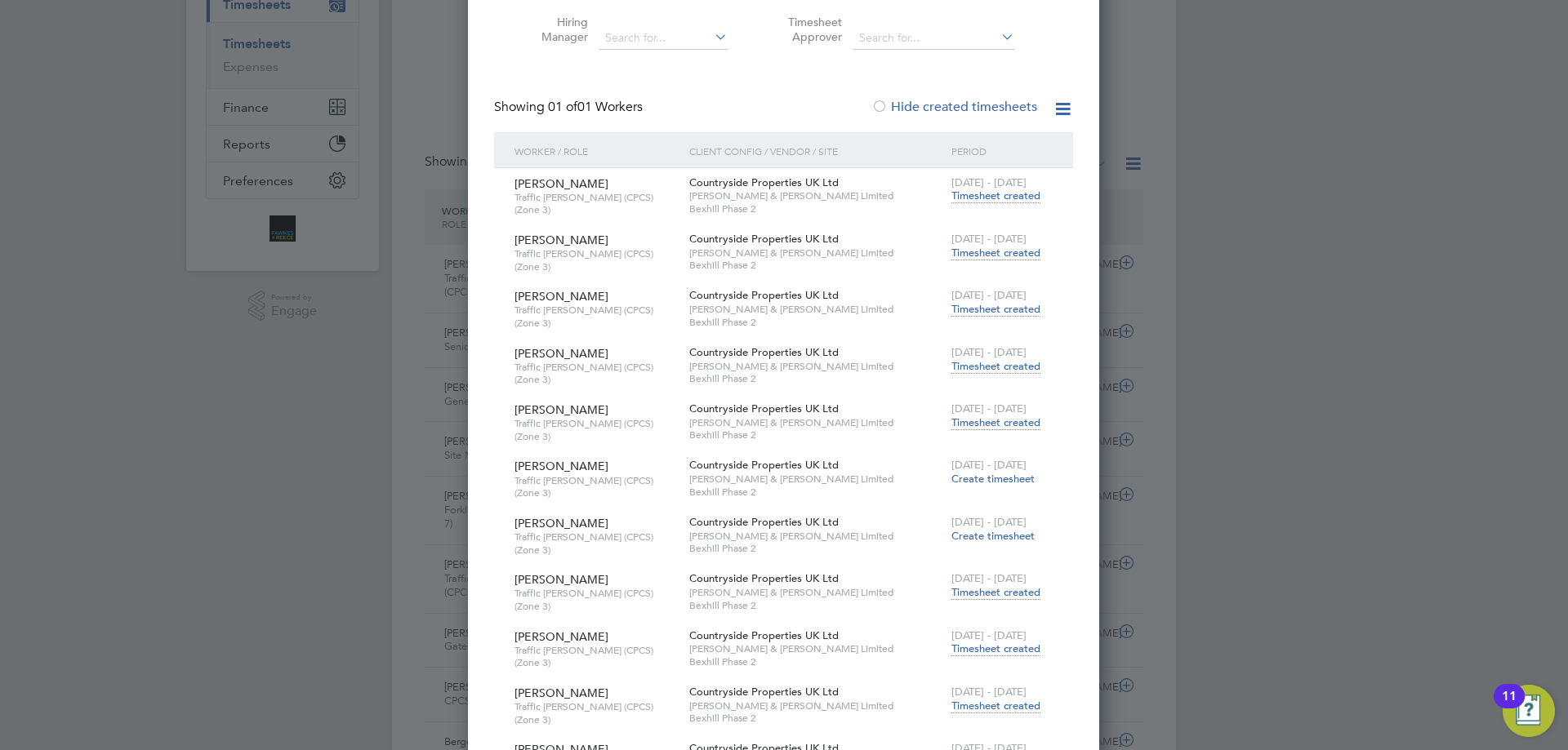
click at [993, 641] on span "Timesheet created" at bounding box center [995, 649] width 89 height 15
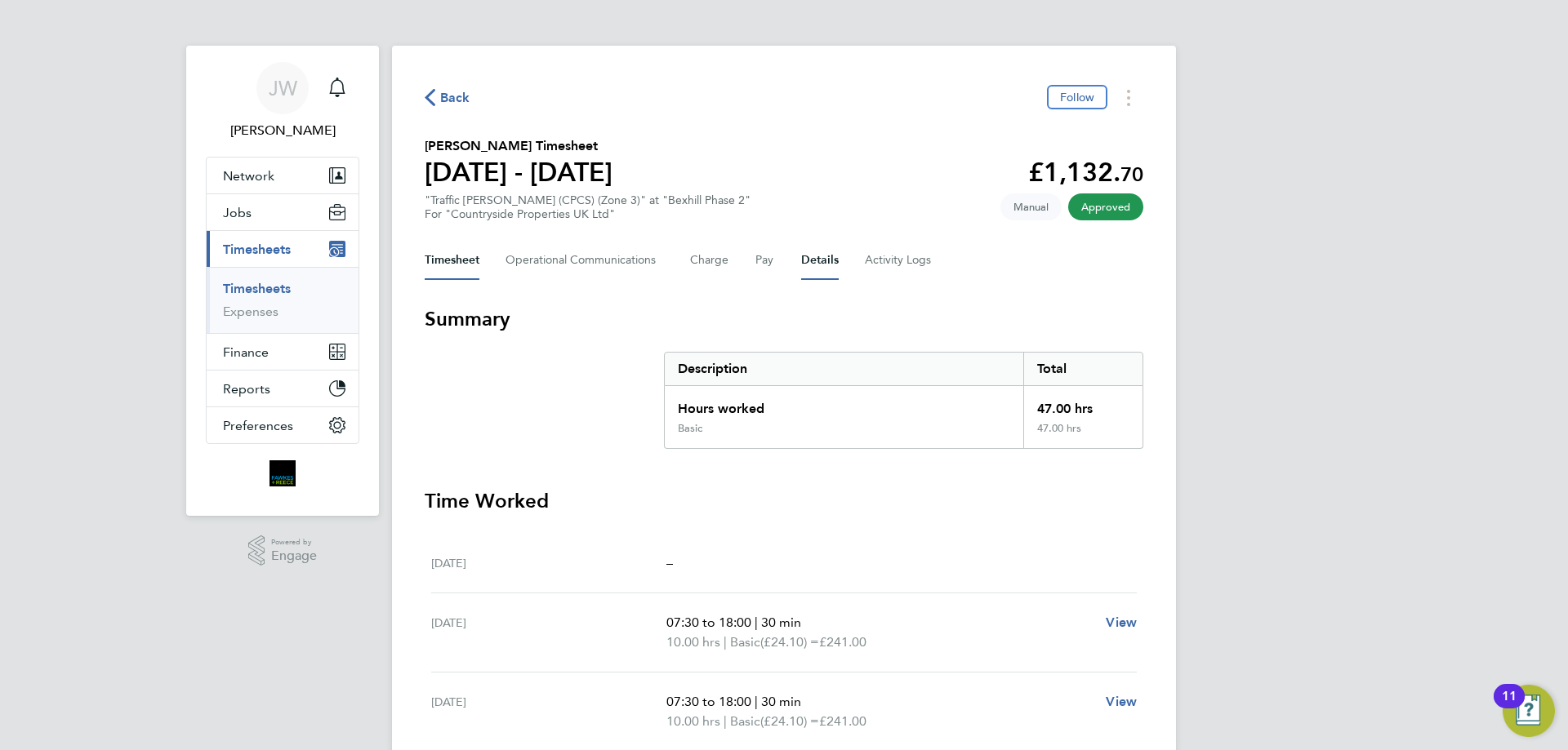
click at [807, 261] on button "Details" at bounding box center [820, 261] width 38 height 39
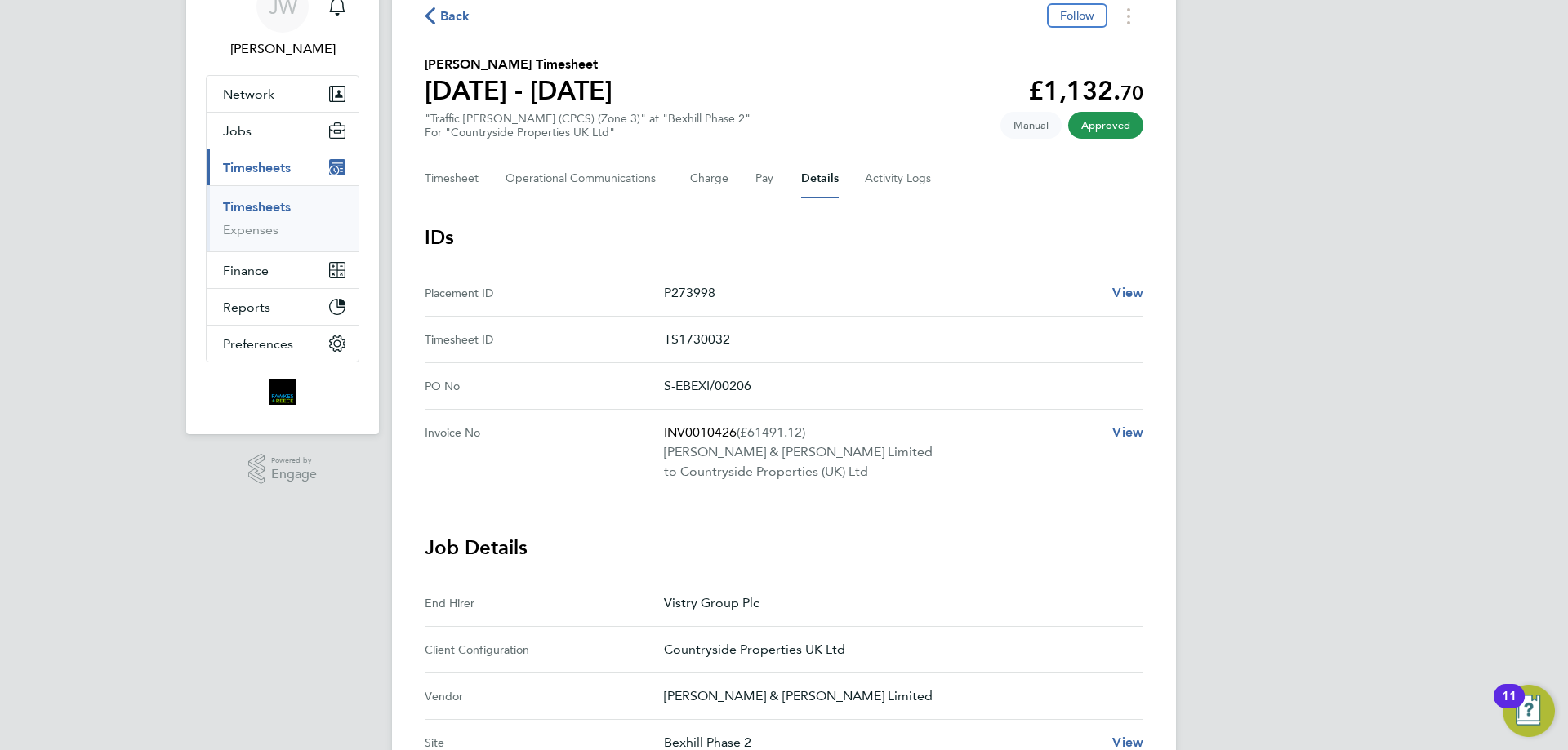
click at [431, 12] on icon "button" at bounding box center [430, 16] width 11 height 17
